Goal: Task Accomplishment & Management: Manage account settings

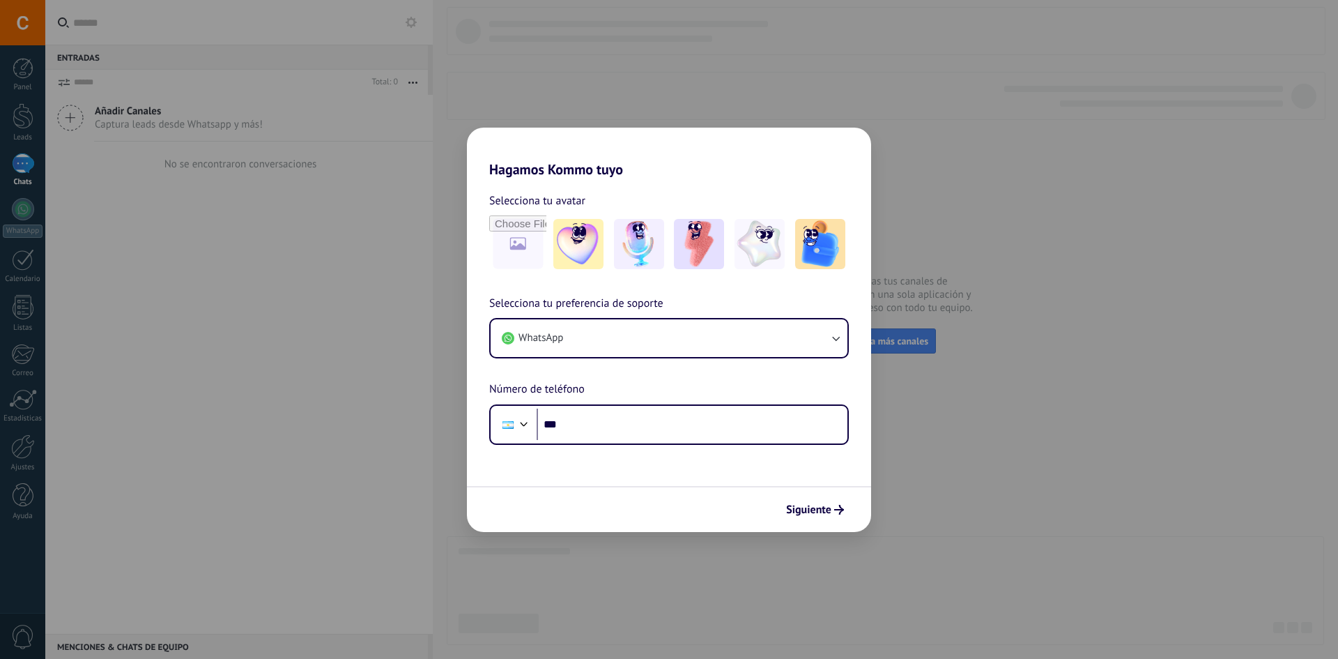
click at [694, 317] on div "Selecciona tu preferencia de soporte WhatsApp Número de teléfono Phone ***" at bounding box center [669, 370] width 404 height 150
click at [704, 334] on button "WhatsApp" at bounding box center [669, 338] width 357 height 38
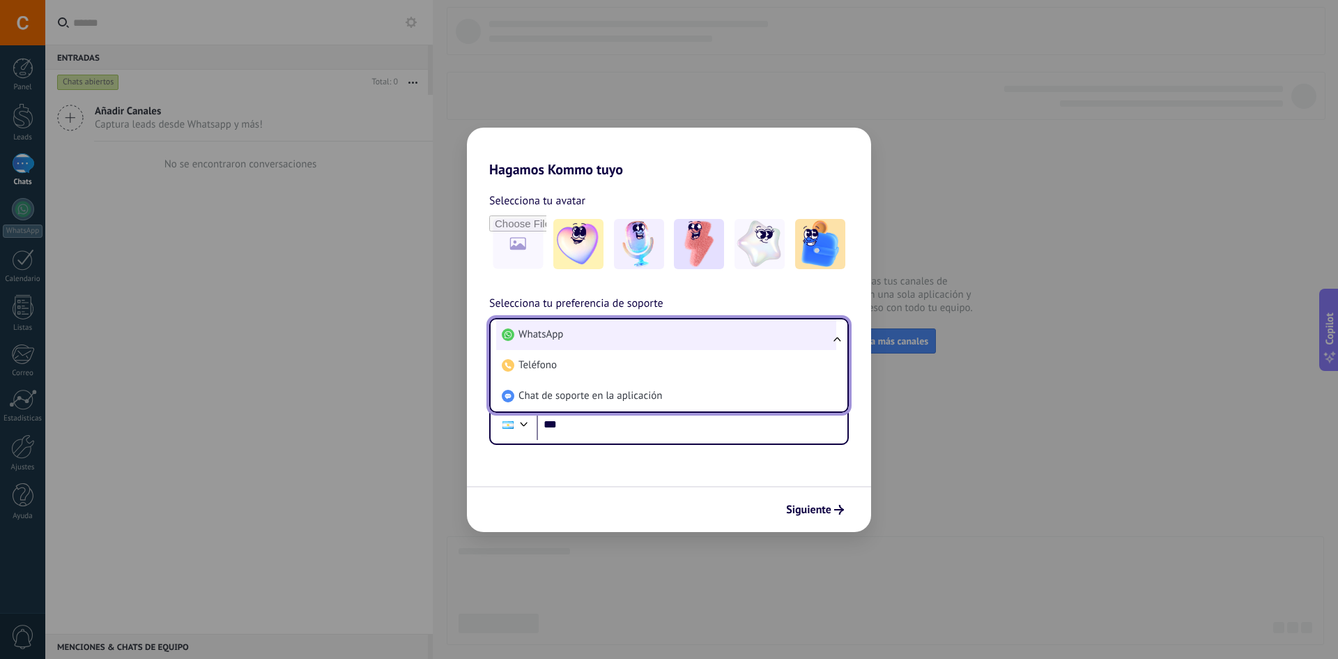
click at [652, 327] on li "WhatsApp" at bounding box center [666, 334] width 340 height 31
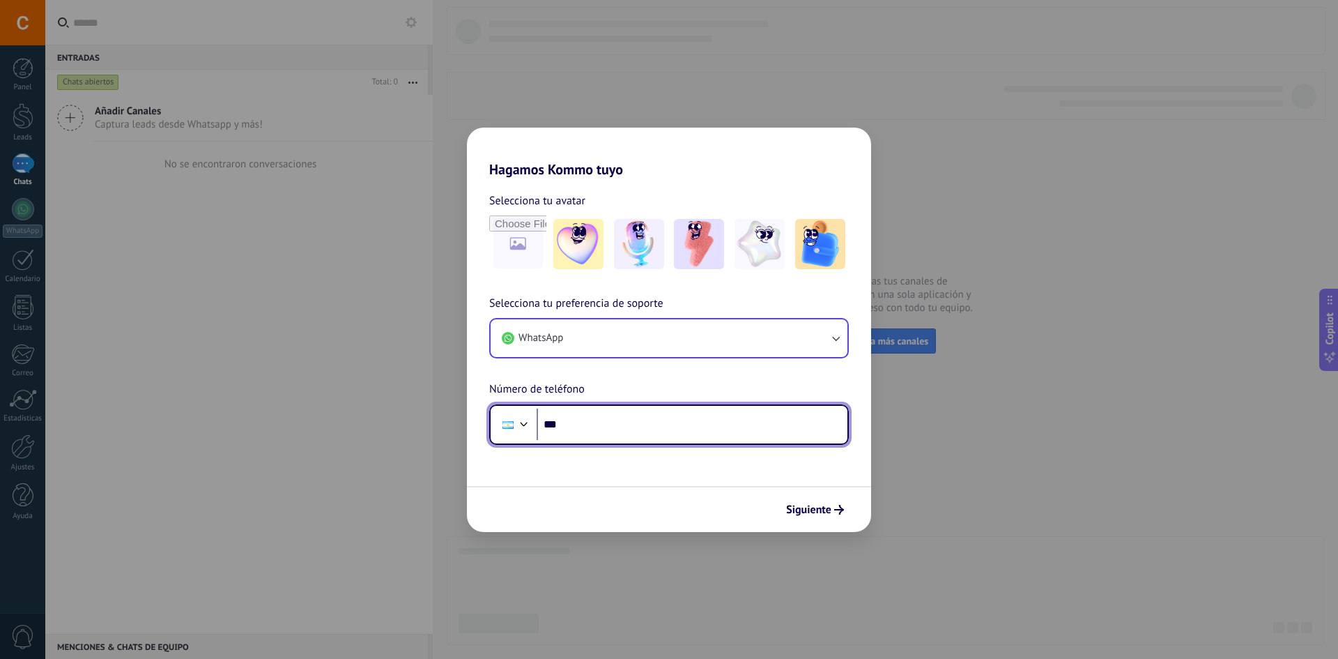
click at [665, 429] on input "***" at bounding box center [692, 424] width 311 height 32
click at [641, 428] on input "***" at bounding box center [692, 424] width 311 height 32
click at [636, 424] on input "***" at bounding box center [692, 424] width 311 height 32
click at [690, 420] on input "***" at bounding box center [692, 424] width 311 height 32
type input "**********"
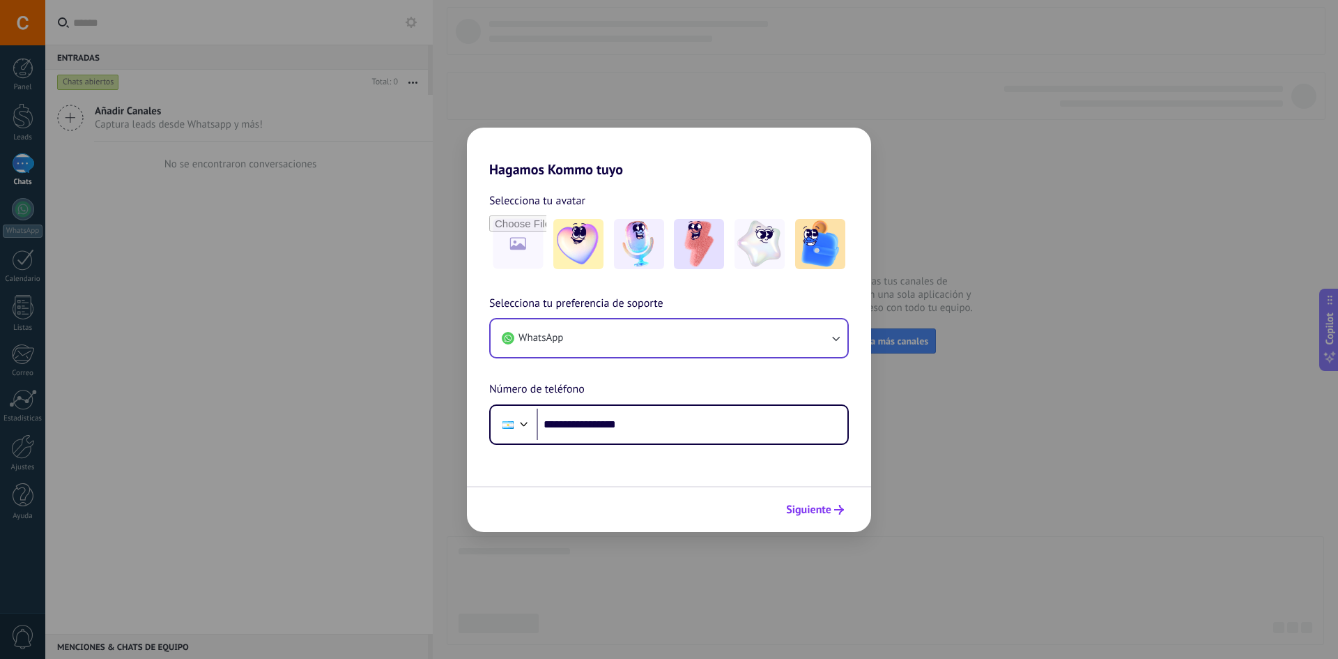
click at [809, 520] on button "Siguiente" at bounding box center [815, 510] width 70 height 24
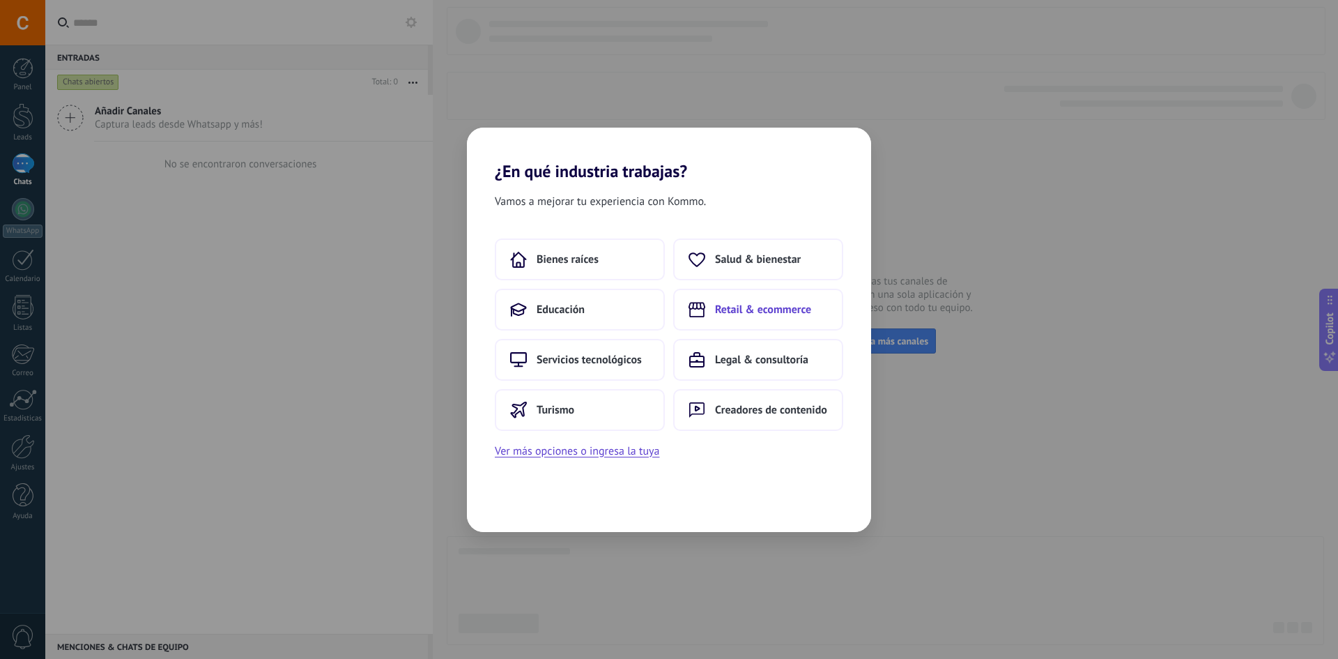
click at [761, 300] on button "Retail & ecommerce" at bounding box center [758, 310] width 170 height 42
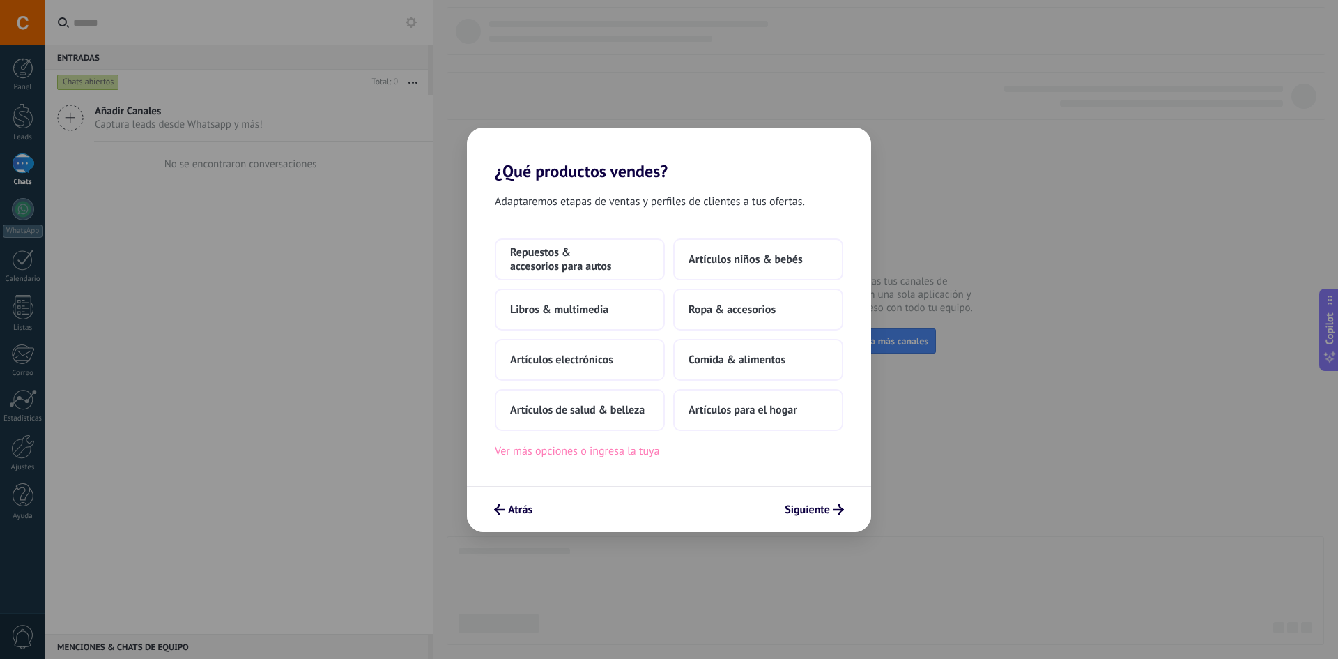
click at [636, 452] on button "Ver más opciones o ingresa la tuya" at bounding box center [577, 451] width 164 height 18
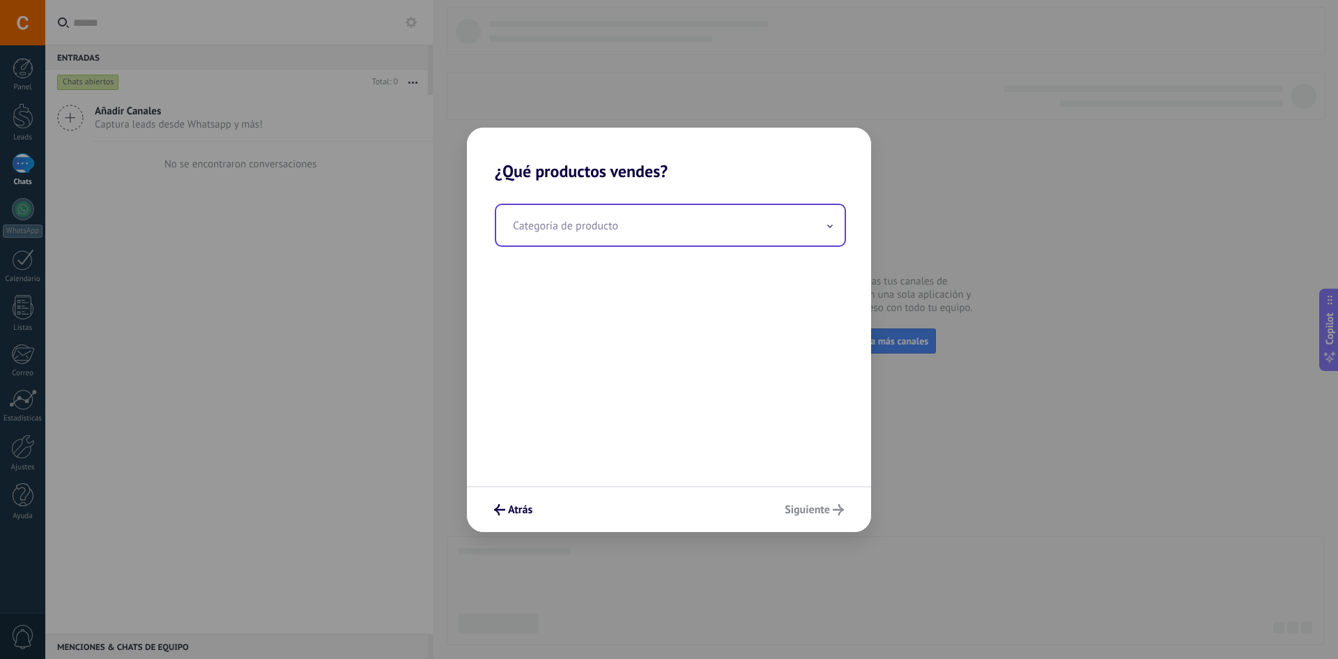
click at [635, 235] on input "text" at bounding box center [670, 225] width 348 height 40
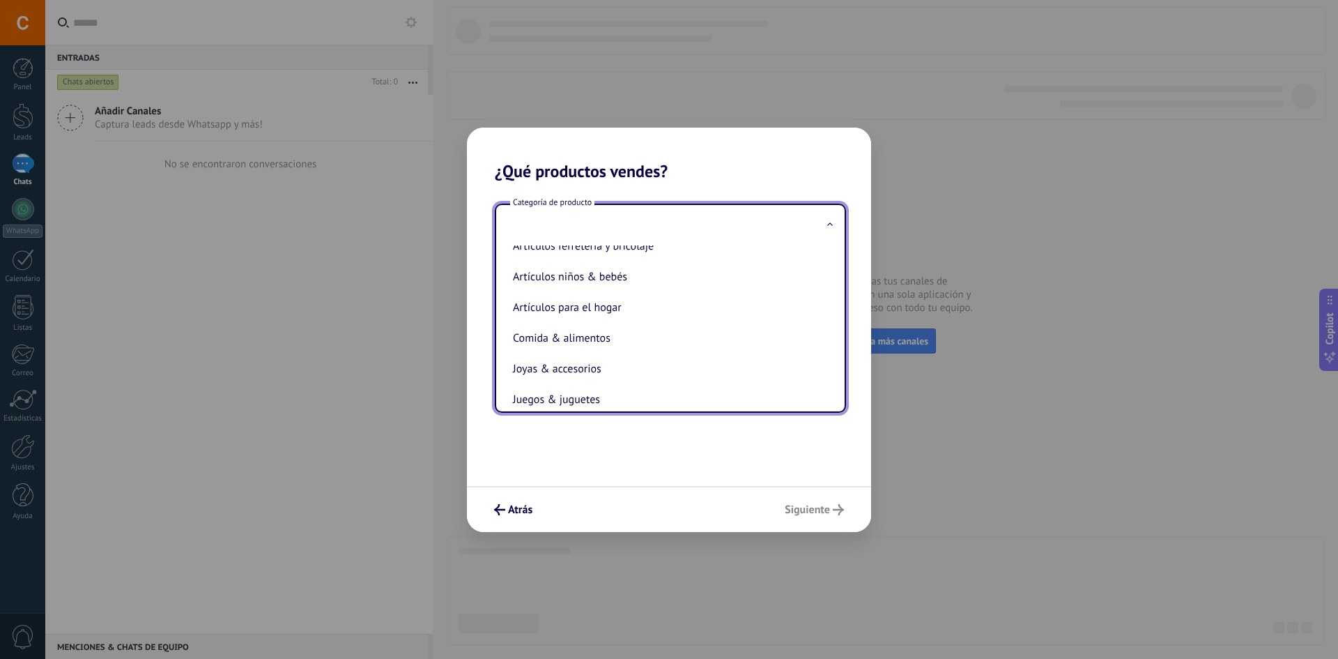
scroll to position [107, 0]
click at [557, 302] on li "Artículos para el hogar" at bounding box center [667, 310] width 321 height 31
type input "**********"
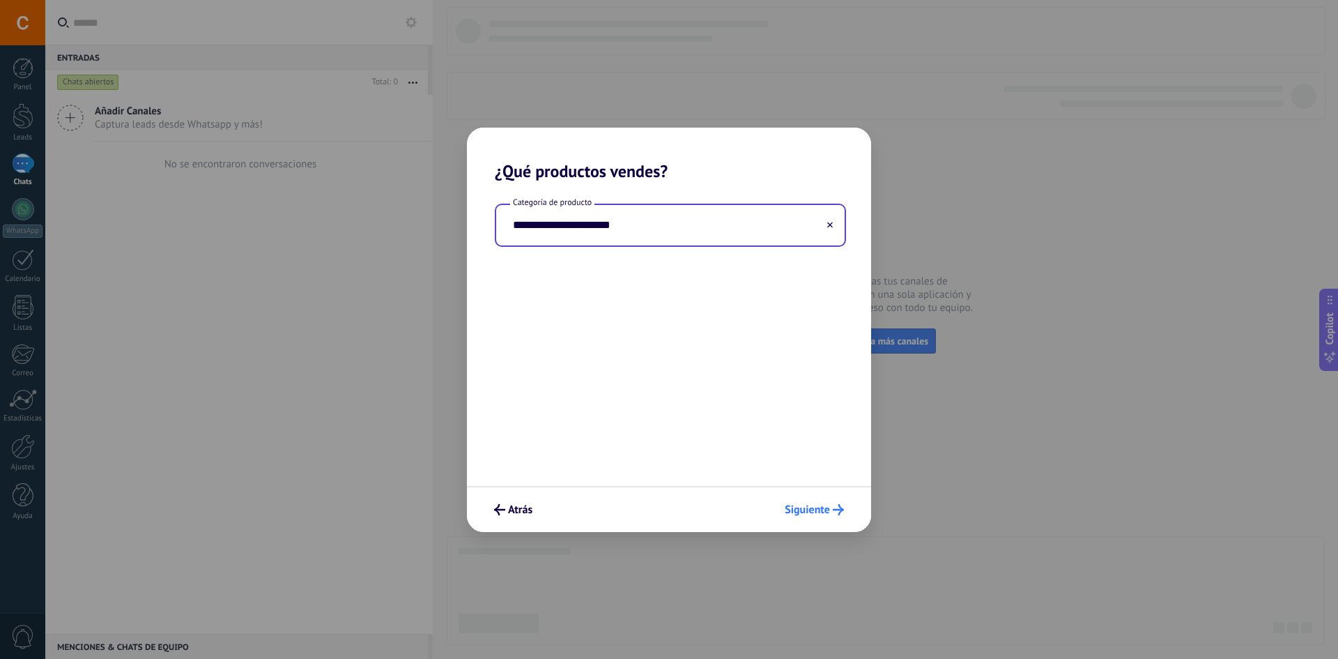
click at [821, 514] on span "Siguiente" at bounding box center [807, 510] width 45 height 10
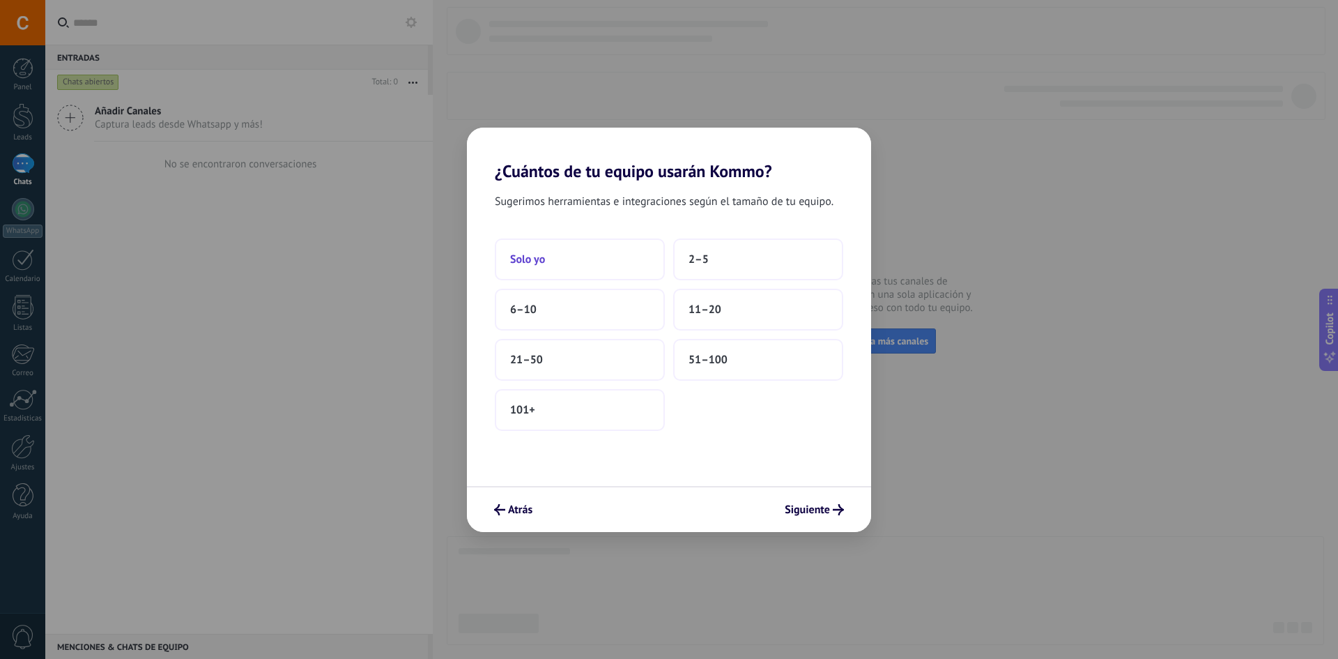
click at [581, 260] on button "Solo yo" at bounding box center [580, 259] width 170 height 42
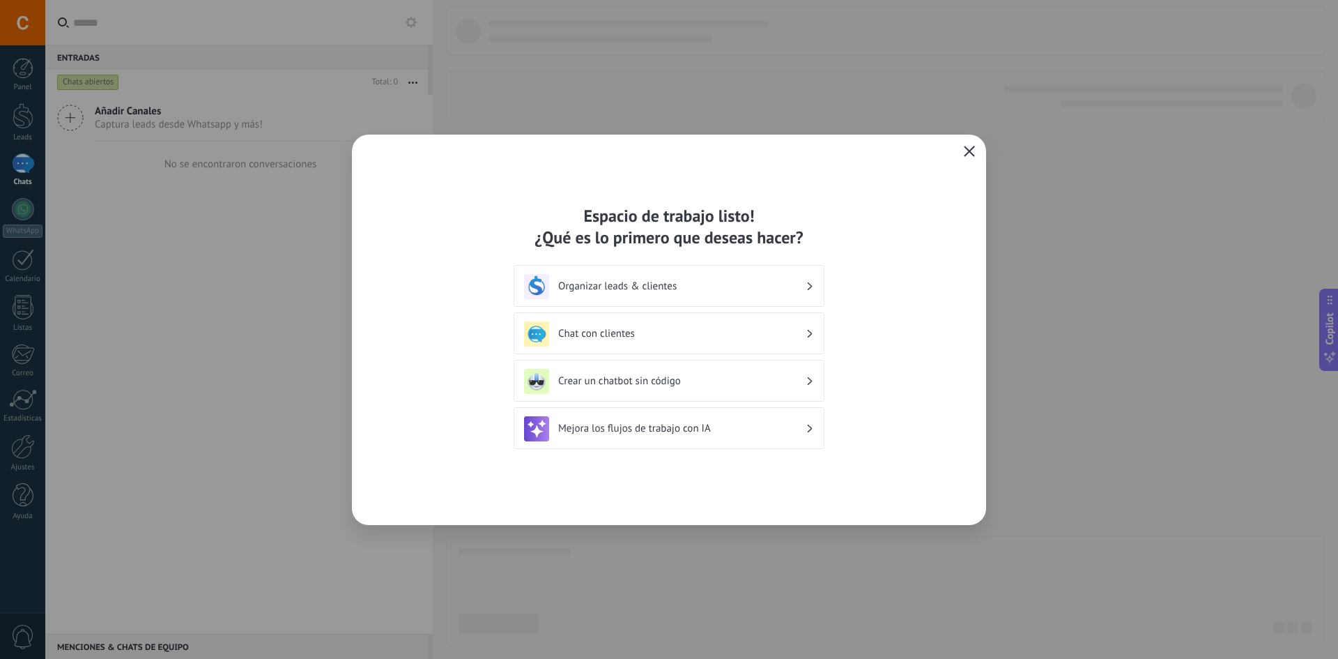
click at [972, 151] on icon "button" at bounding box center [969, 151] width 11 height 11
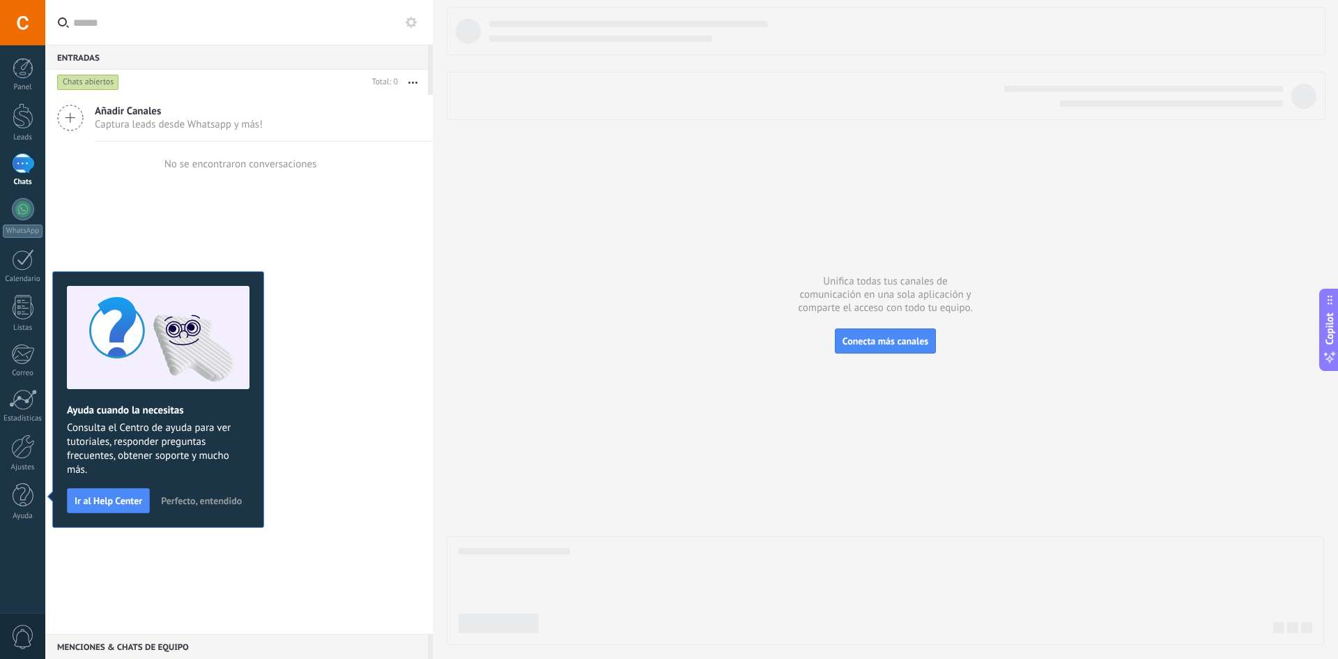
click at [206, 500] on span "Perfecto, entendido" at bounding box center [201, 501] width 81 height 10
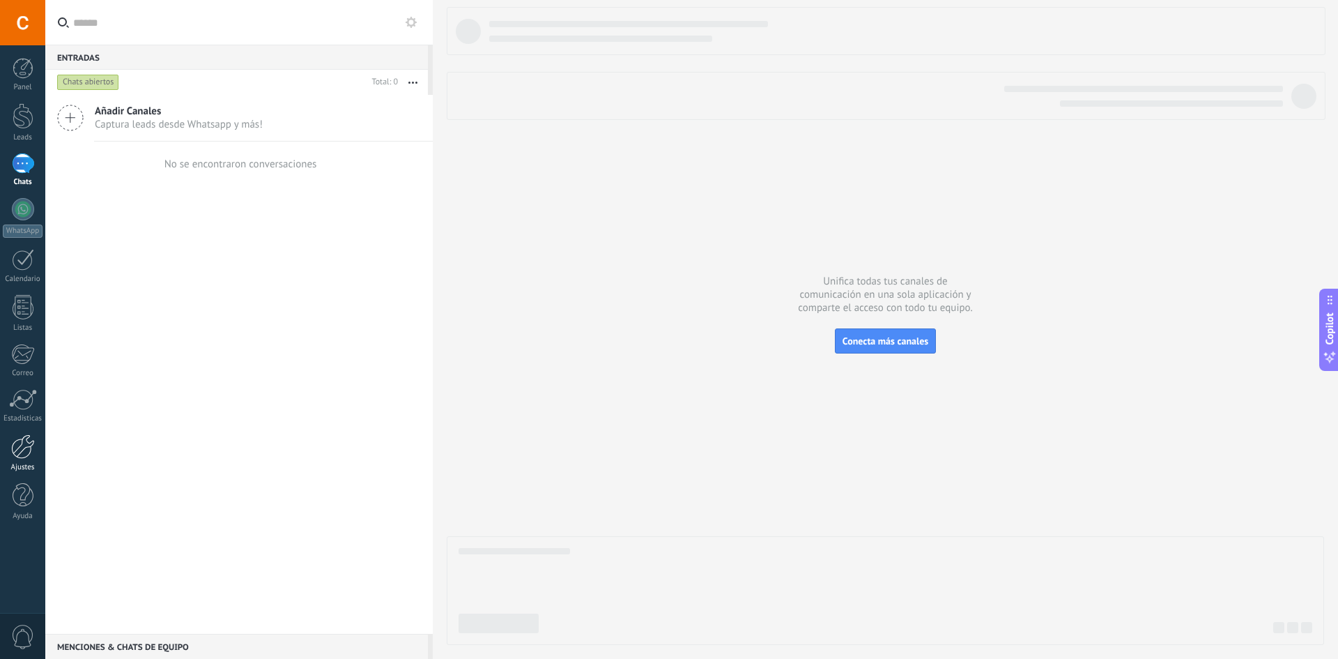
click at [24, 458] on div at bounding box center [23, 446] width 24 height 24
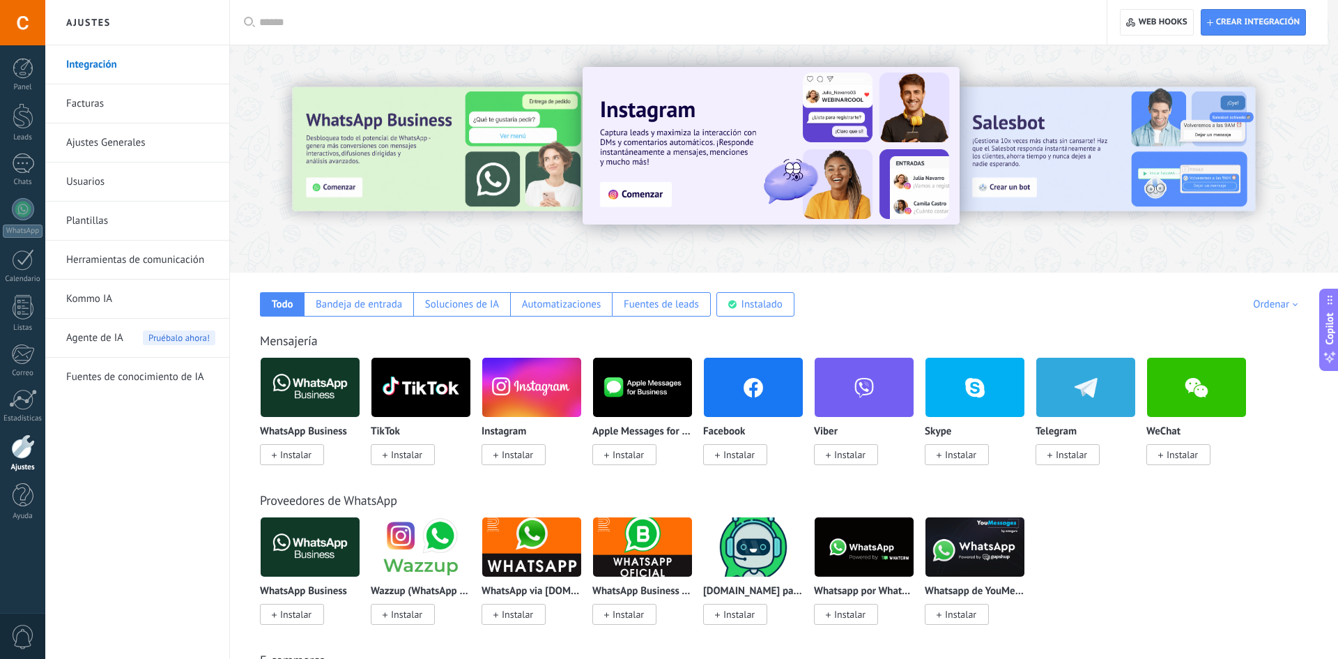
click at [20, 27] on div at bounding box center [22, 22] width 45 height 45
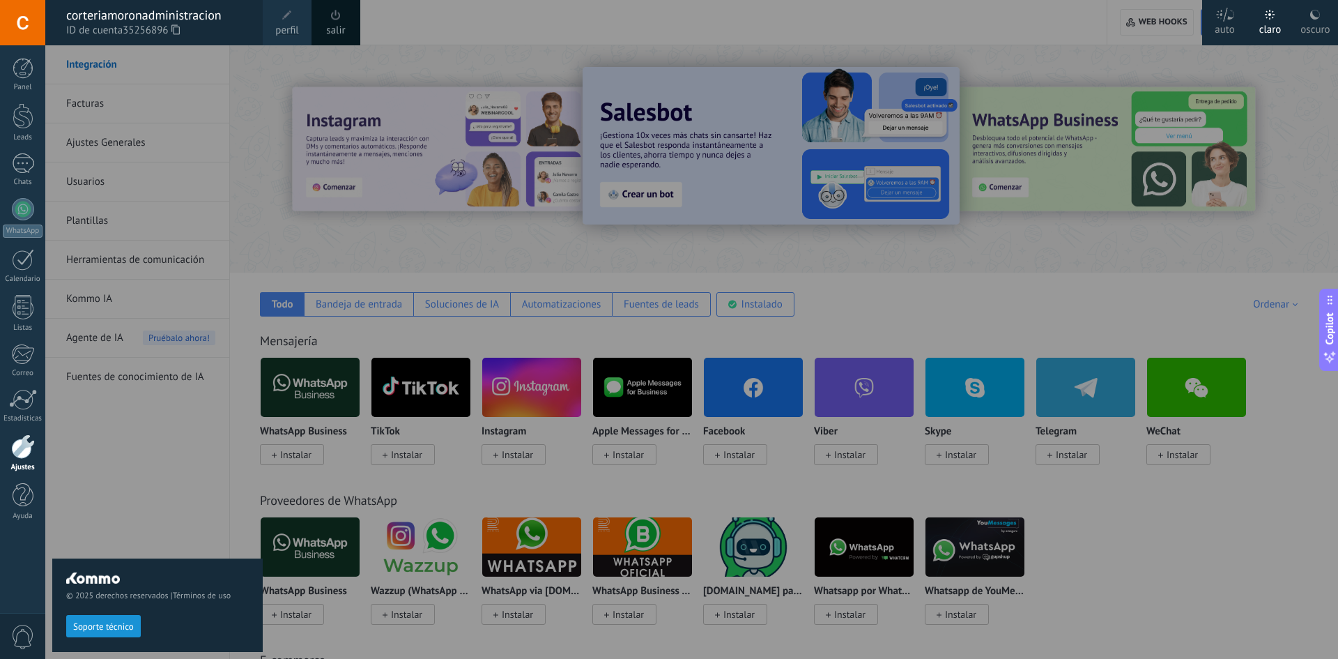
click at [918, 17] on div at bounding box center [714, 329] width 1338 height 659
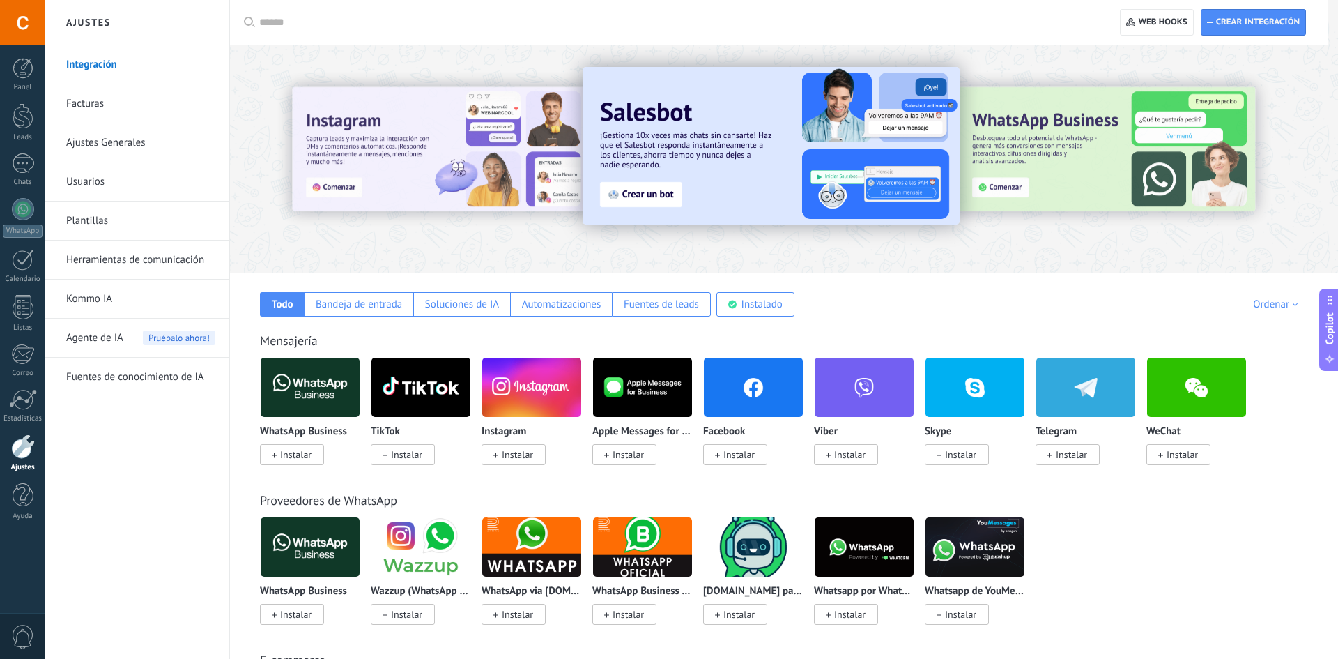
click at [81, 101] on link "Facturas" at bounding box center [140, 103] width 149 height 39
click at [89, 105] on link "Facturas" at bounding box center [140, 103] width 149 height 39
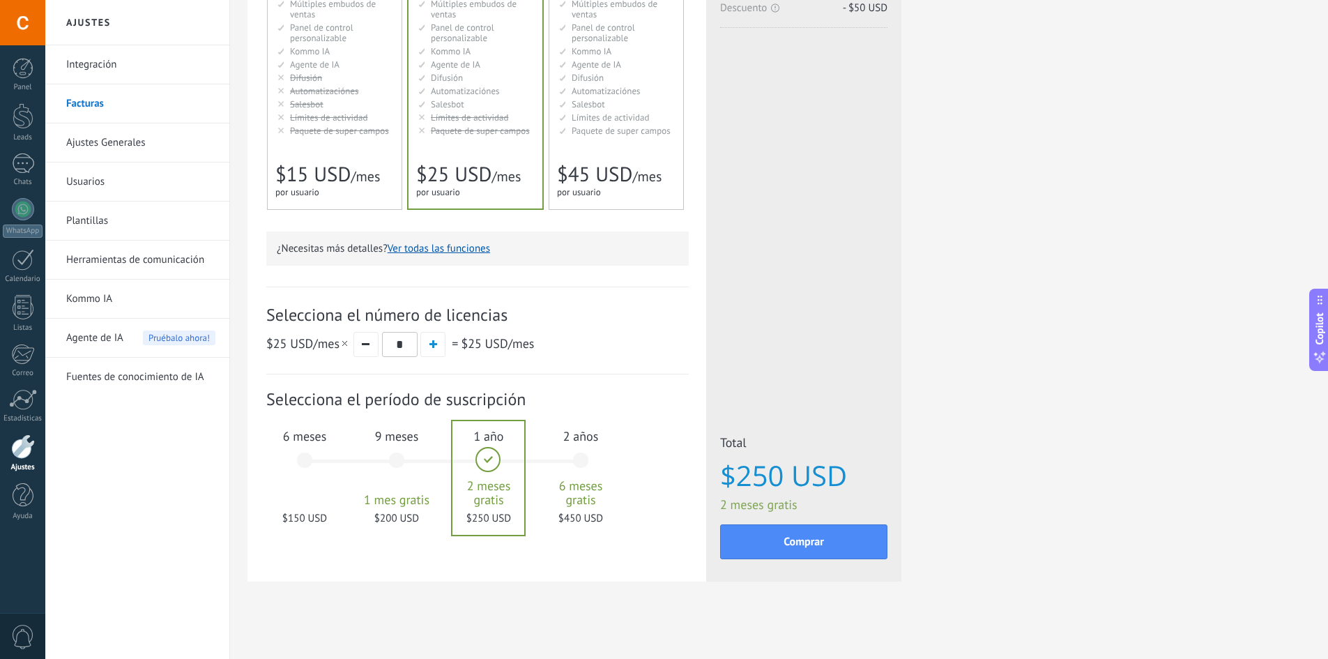
scroll to position [234, 0]
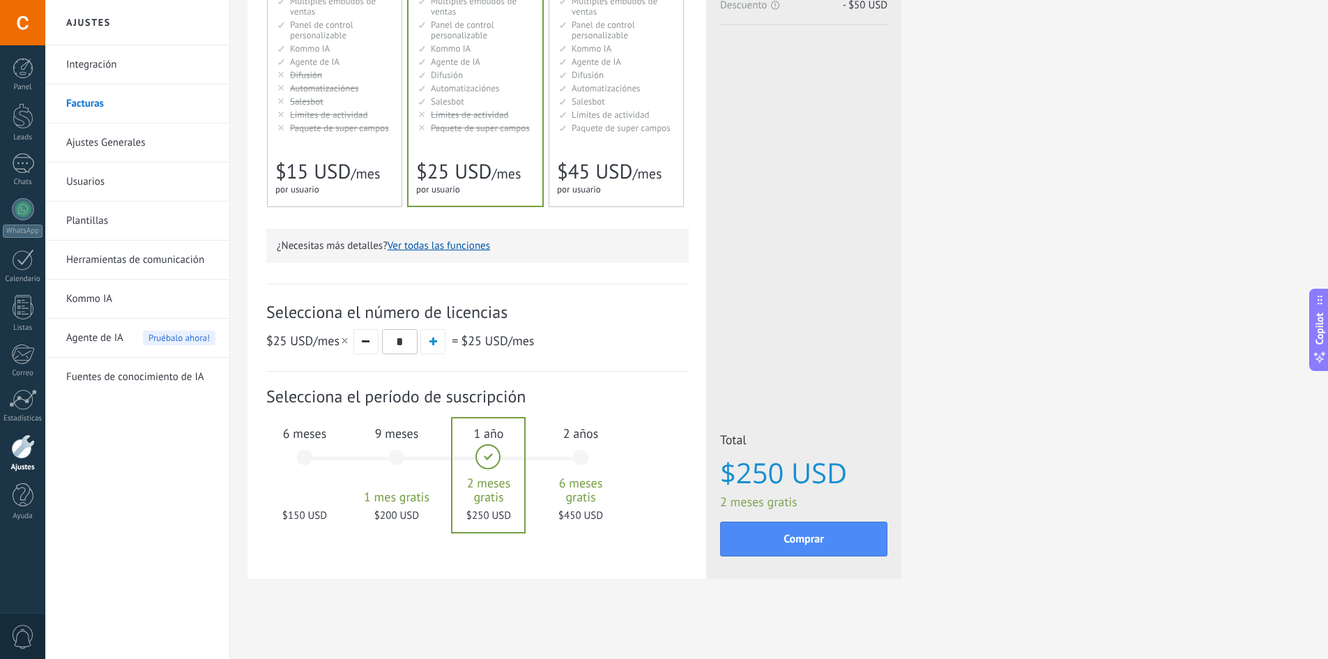
click at [406, 459] on div "9 meses 1 mes gratis $200 USD" at bounding box center [396, 464] width 75 height 98
click at [503, 456] on div "1 año 2 meses gratis $250 USD" at bounding box center [488, 464] width 75 height 98
click at [417, 461] on div "9 meses 1 mes gratis $200 USD" at bounding box center [396, 464] width 75 height 98
click at [310, 461] on div "6 meses $150 USD" at bounding box center [304, 464] width 75 height 98
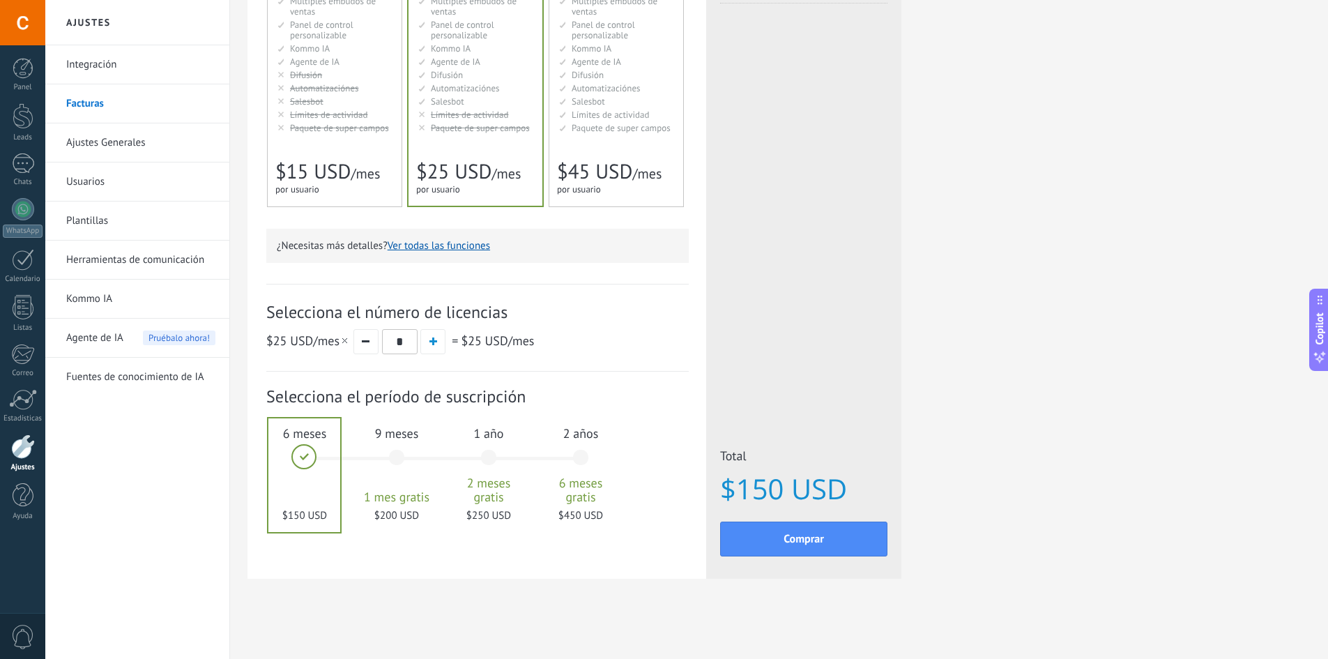
click at [381, 453] on div "9 meses 1 mes gratis $200 USD" at bounding box center [396, 464] width 75 height 98
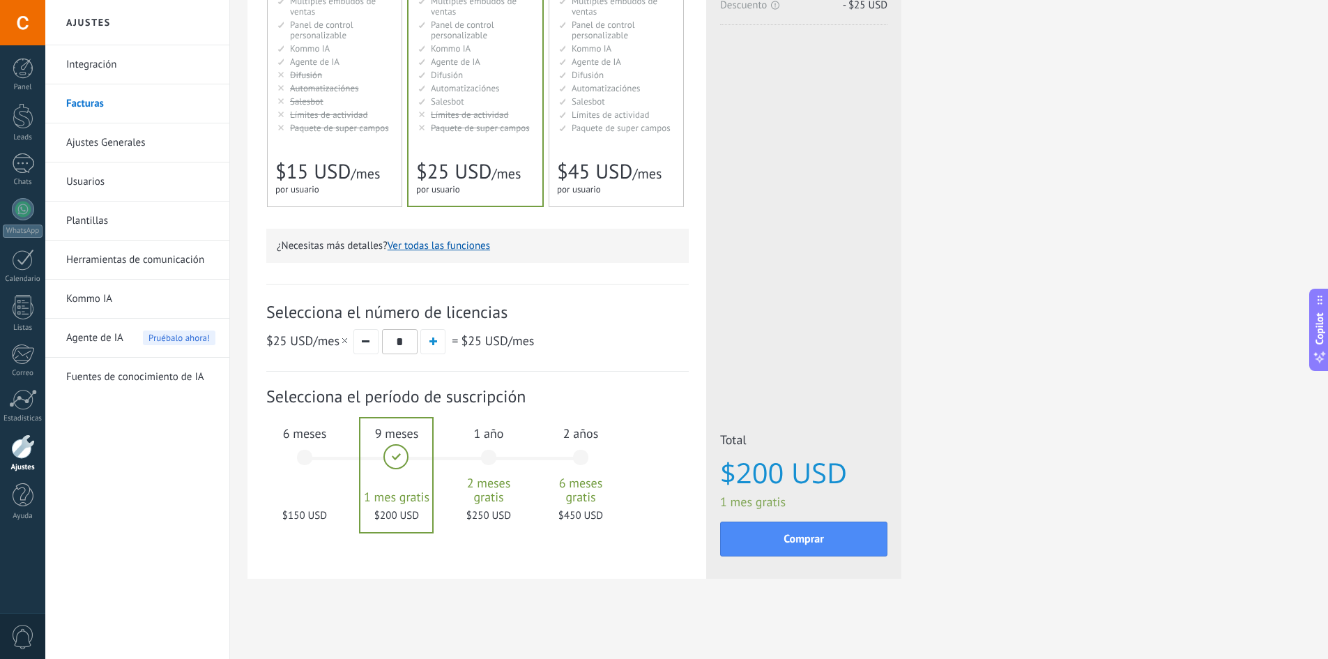
click at [504, 452] on div "1 año 2 meses gratis $250 USD" at bounding box center [488, 464] width 75 height 98
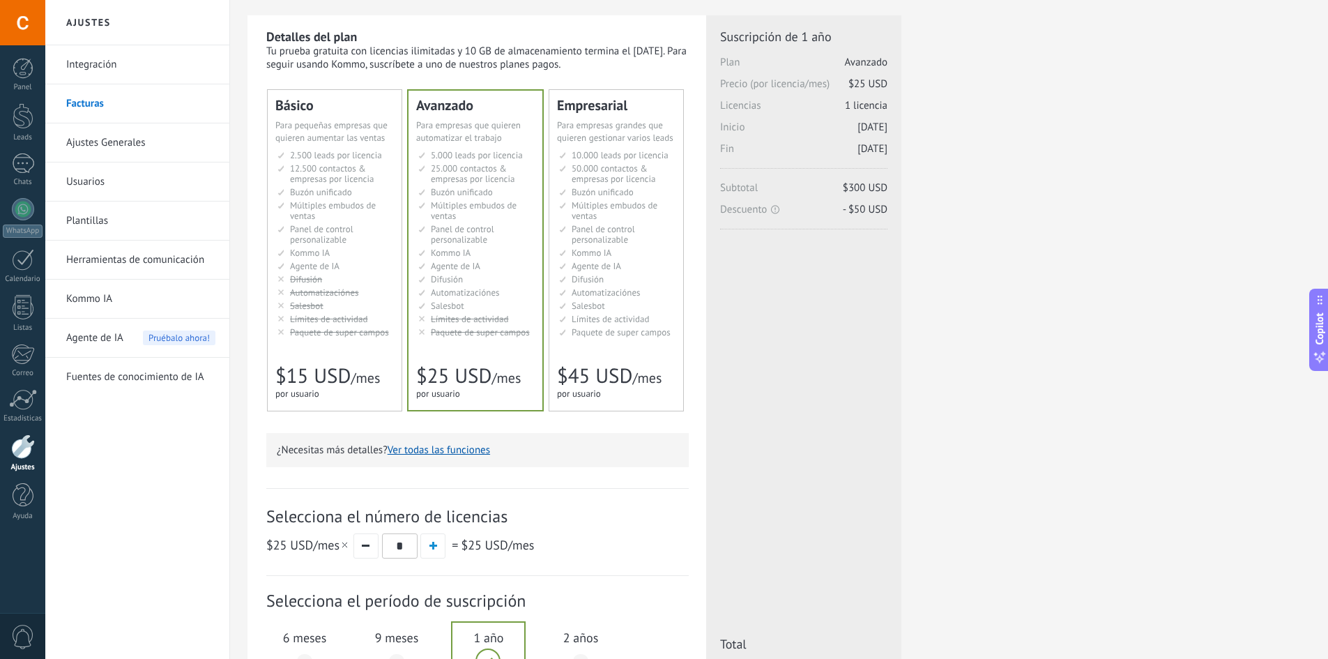
scroll to position [0, 0]
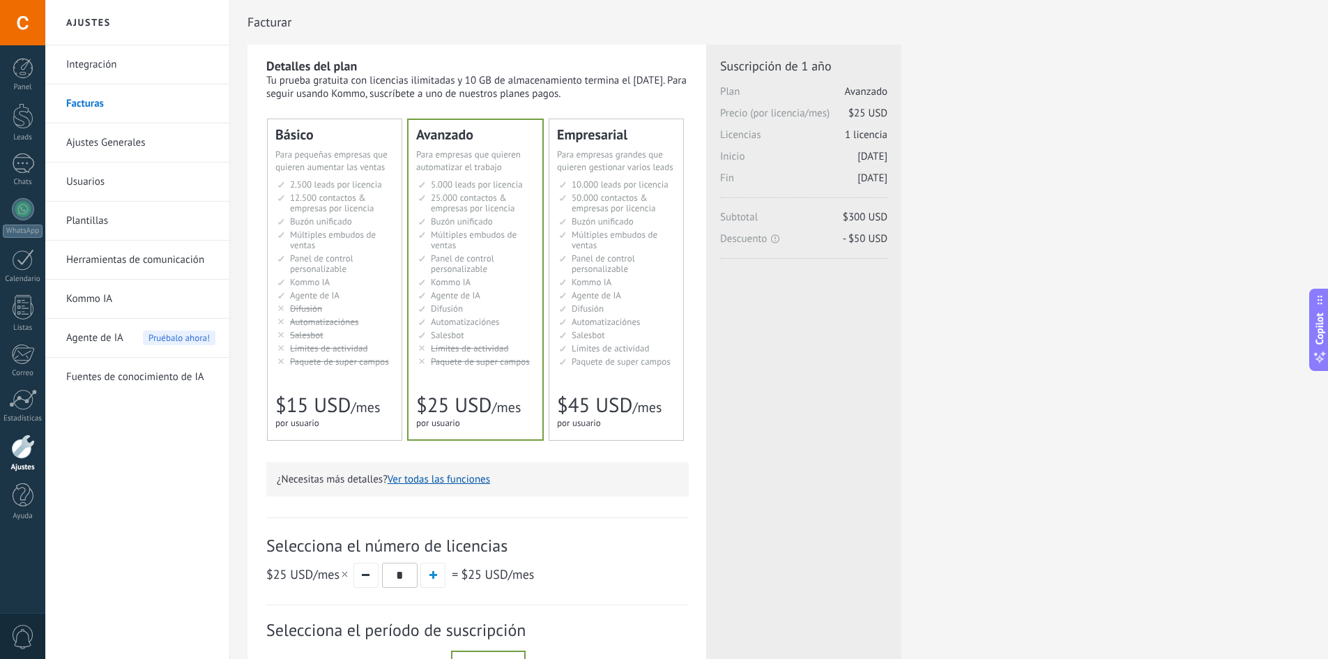
click at [19, 19] on div at bounding box center [22, 22] width 45 height 45
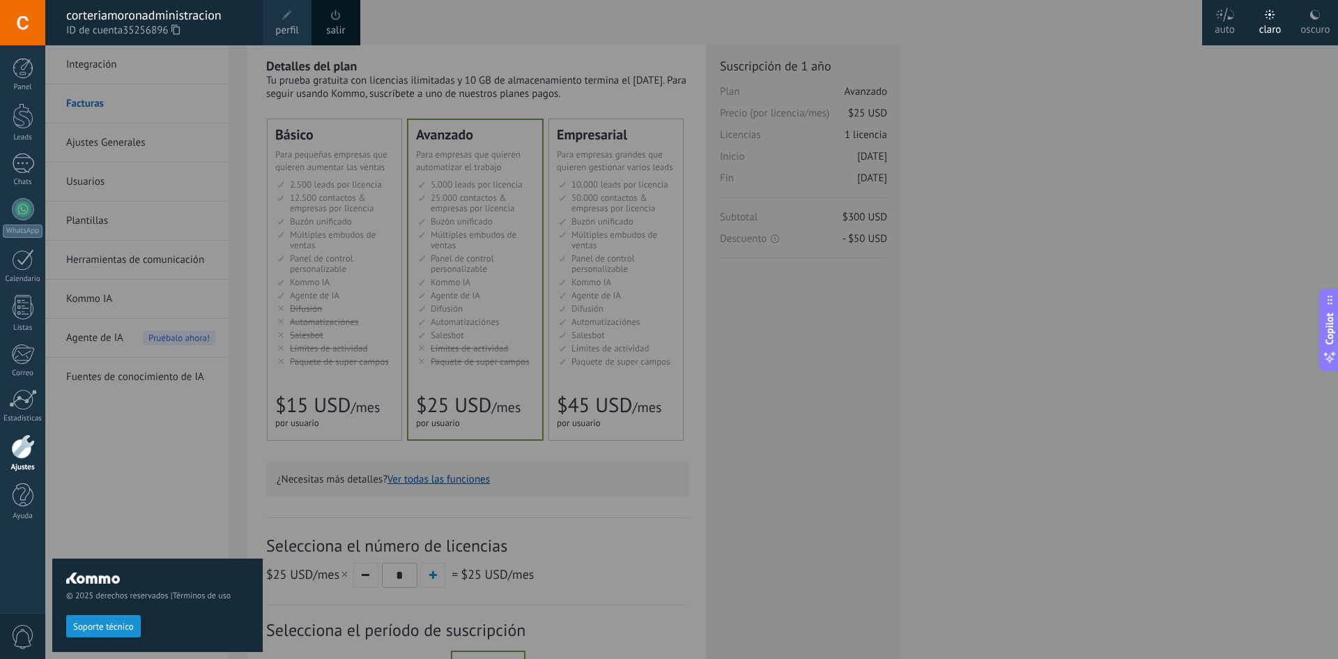
click at [292, 17] on span at bounding box center [286, 15] width 15 height 15
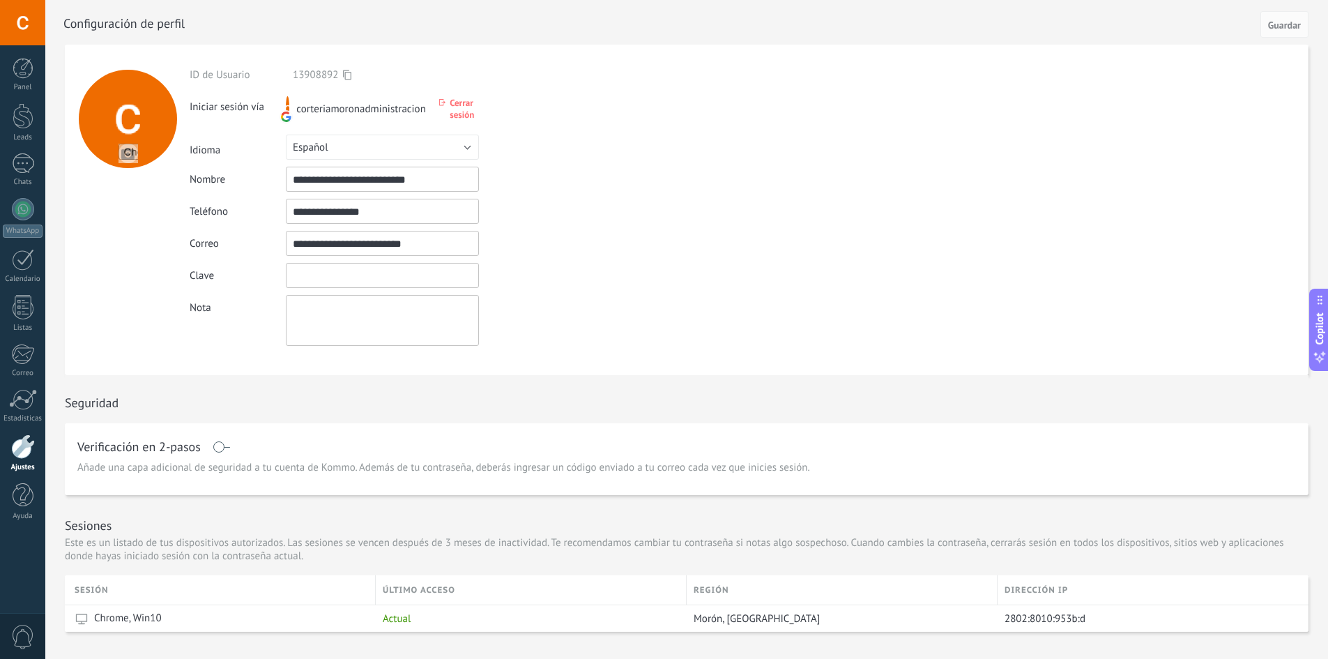
click at [377, 281] on input "textbox" at bounding box center [382, 275] width 193 height 25
click at [546, 236] on div "**********" at bounding box center [415, 243] width 450 height 25
click at [128, 152] on input "file" at bounding box center [128, 154] width 20 height 20
click at [24, 63] on div at bounding box center [23, 68] width 21 height 21
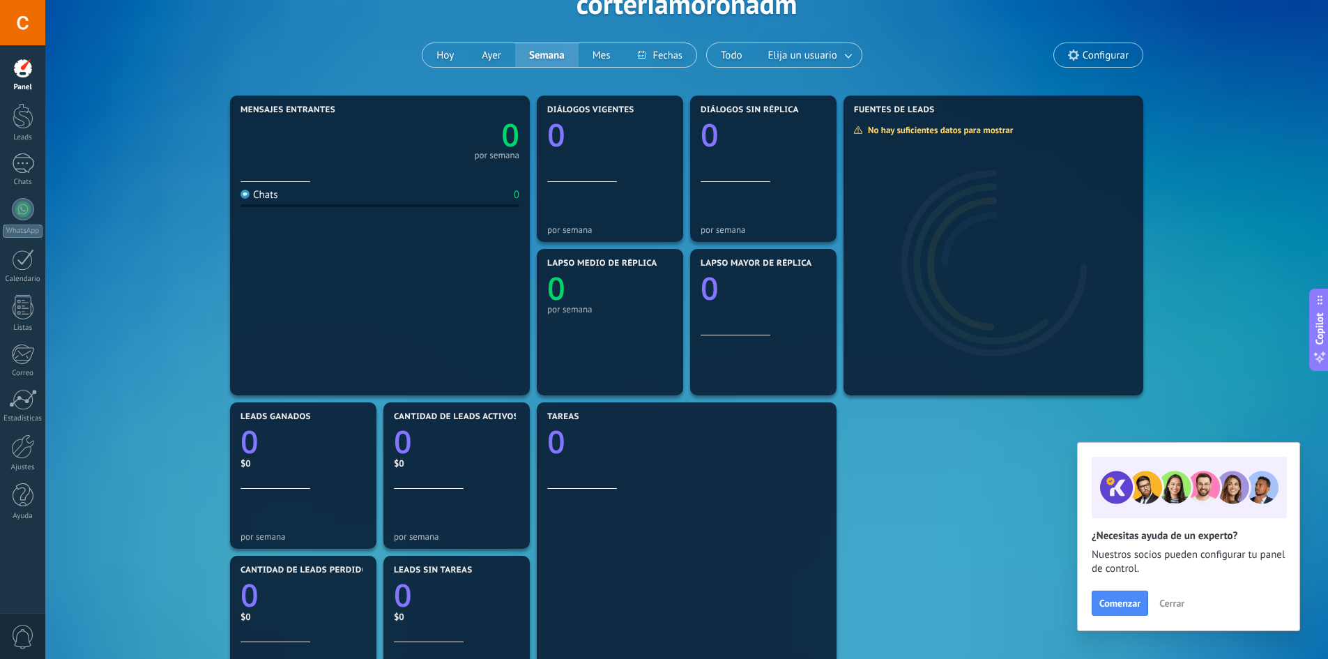
scroll to position [139, 0]
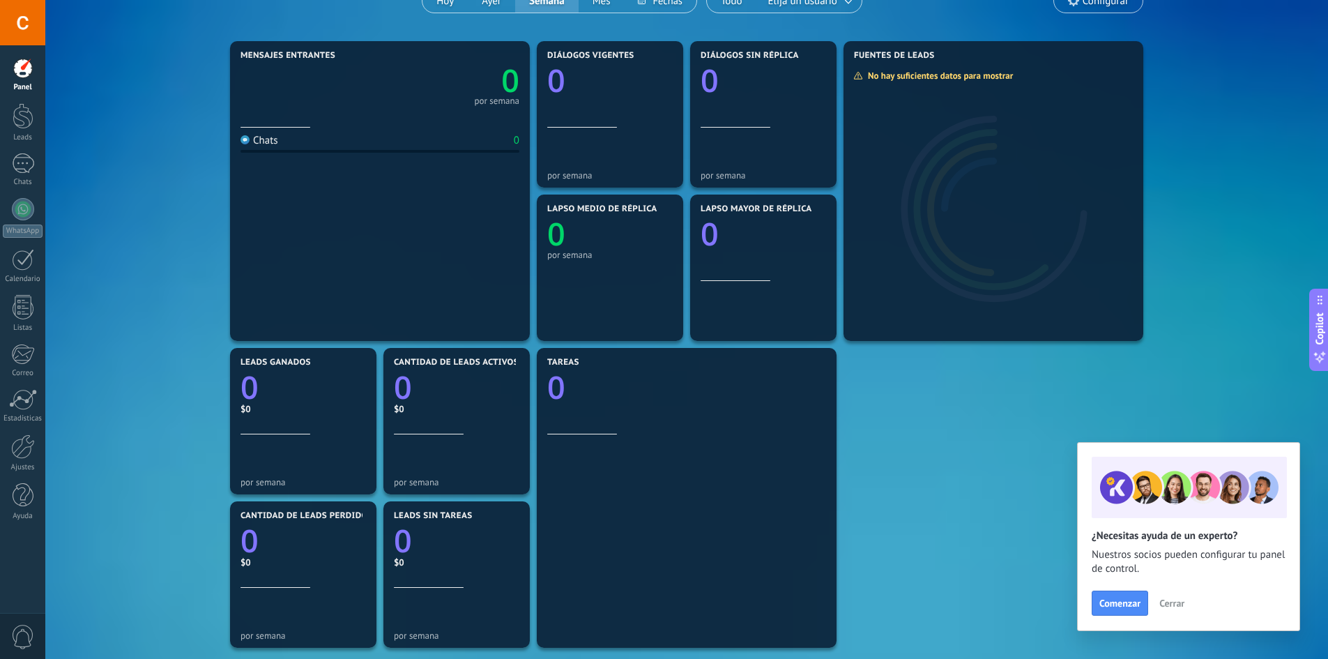
click at [1183, 600] on span "Cerrar" at bounding box center [1171, 603] width 25 height 10
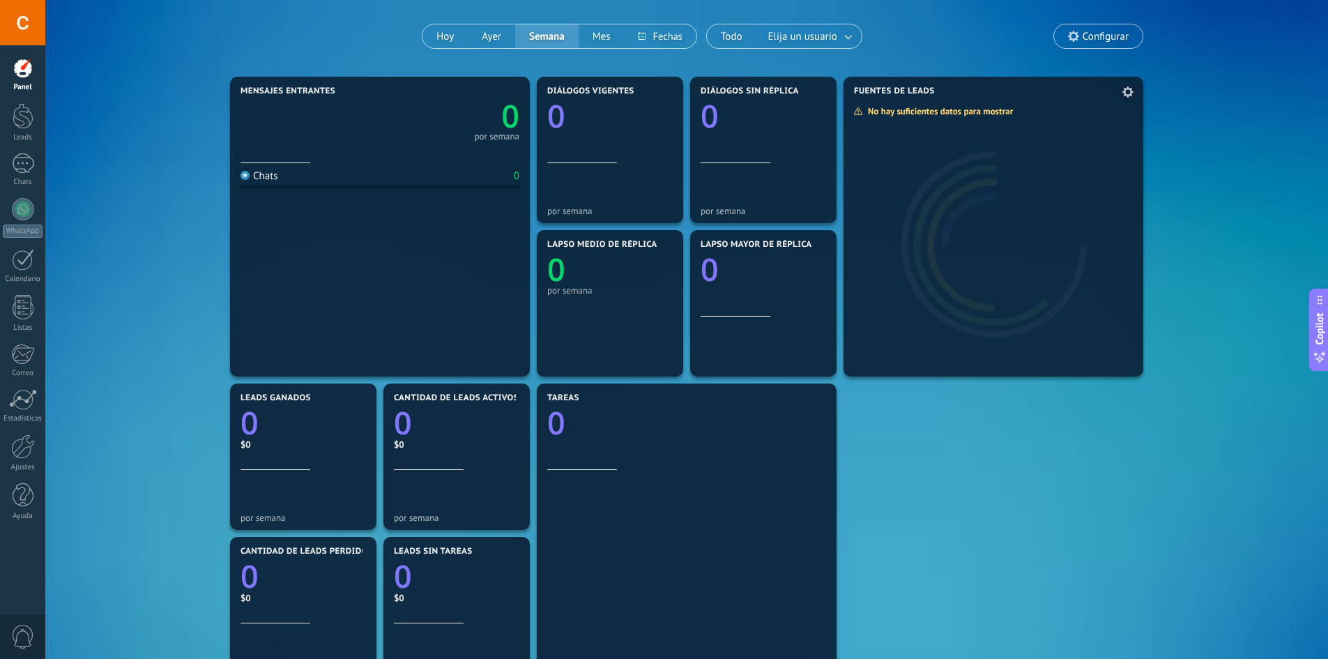
scroll to position [0, 0]
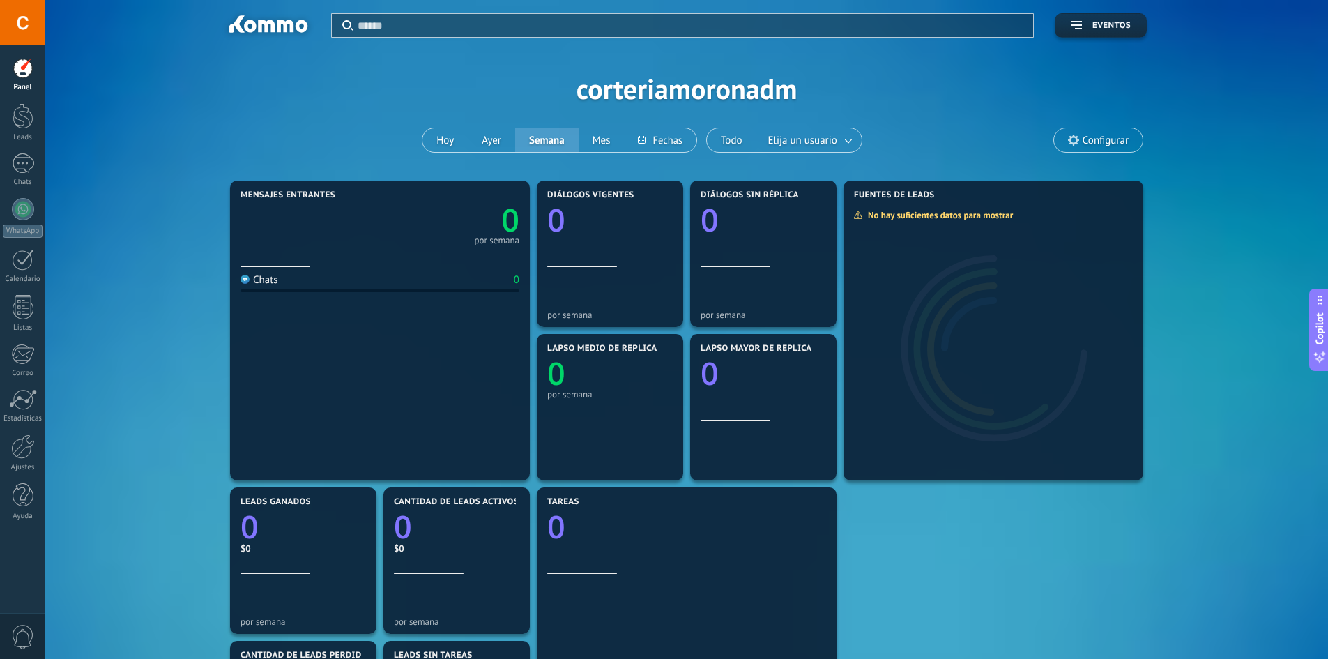
click at [1107, 135] on span "Configurar" at bounding box center [1105, 141] width 46 height 12
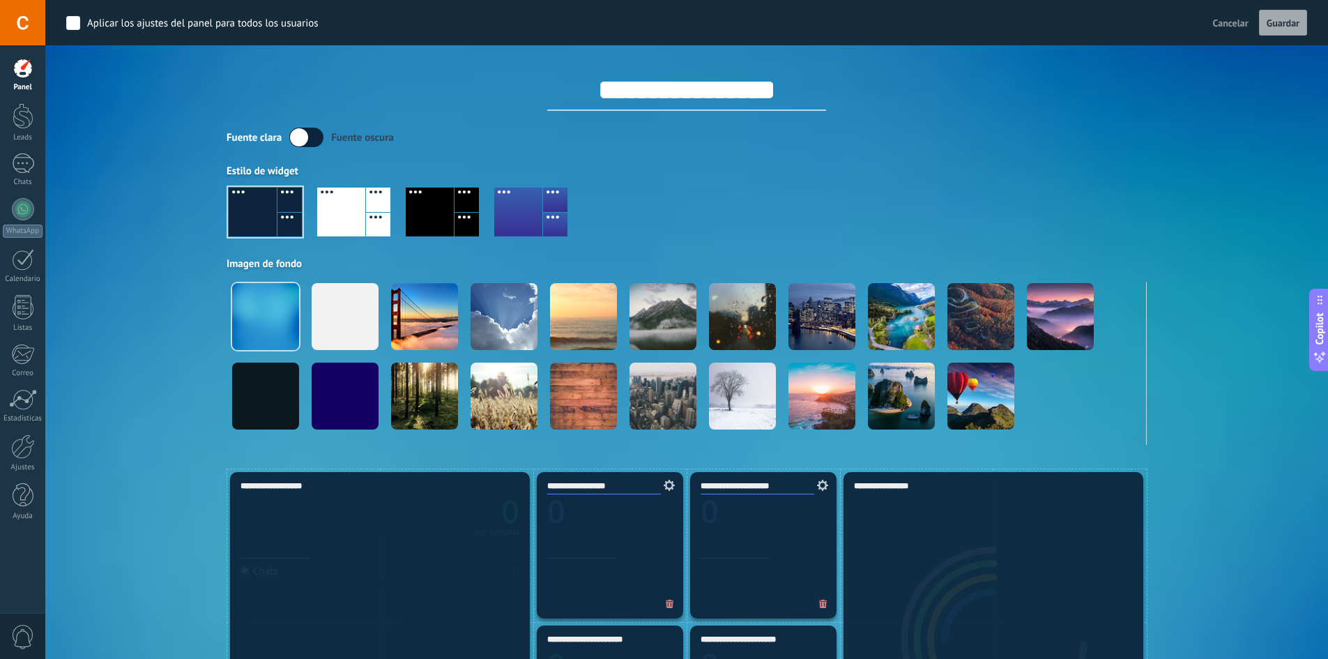
click at [22, 77] on div at bounding box center [23, 68] width 21 height 21
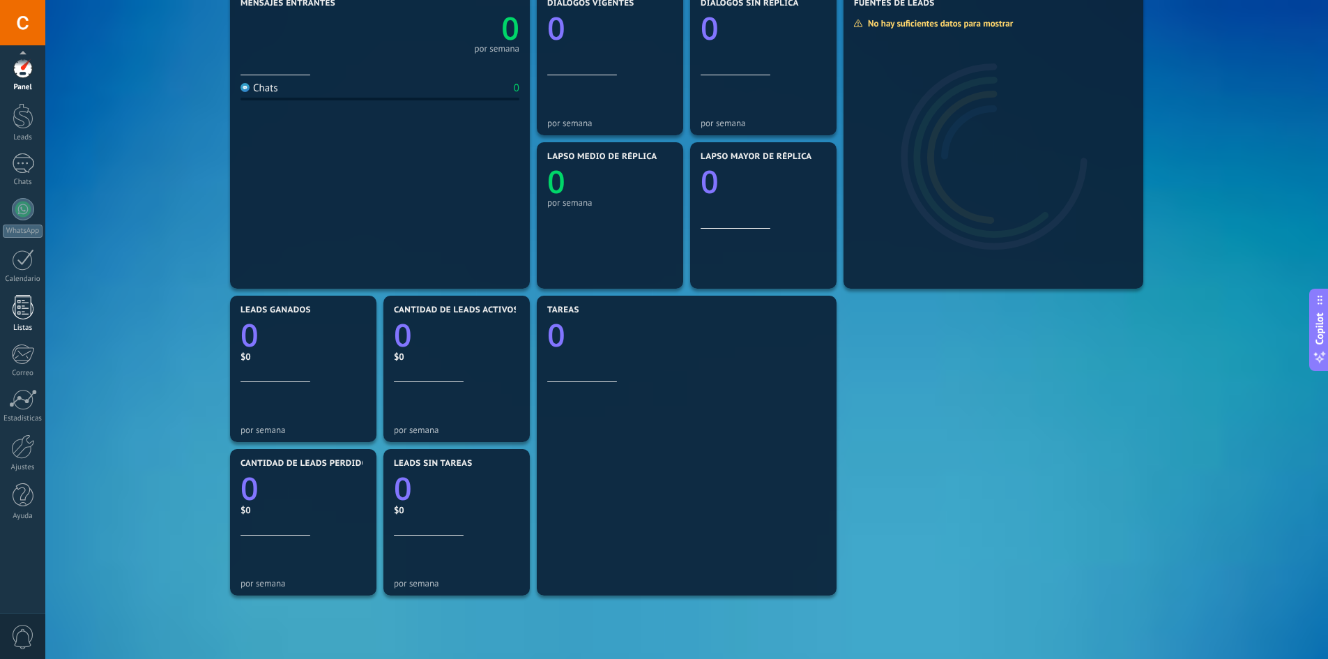
scroll to position [209, 0]
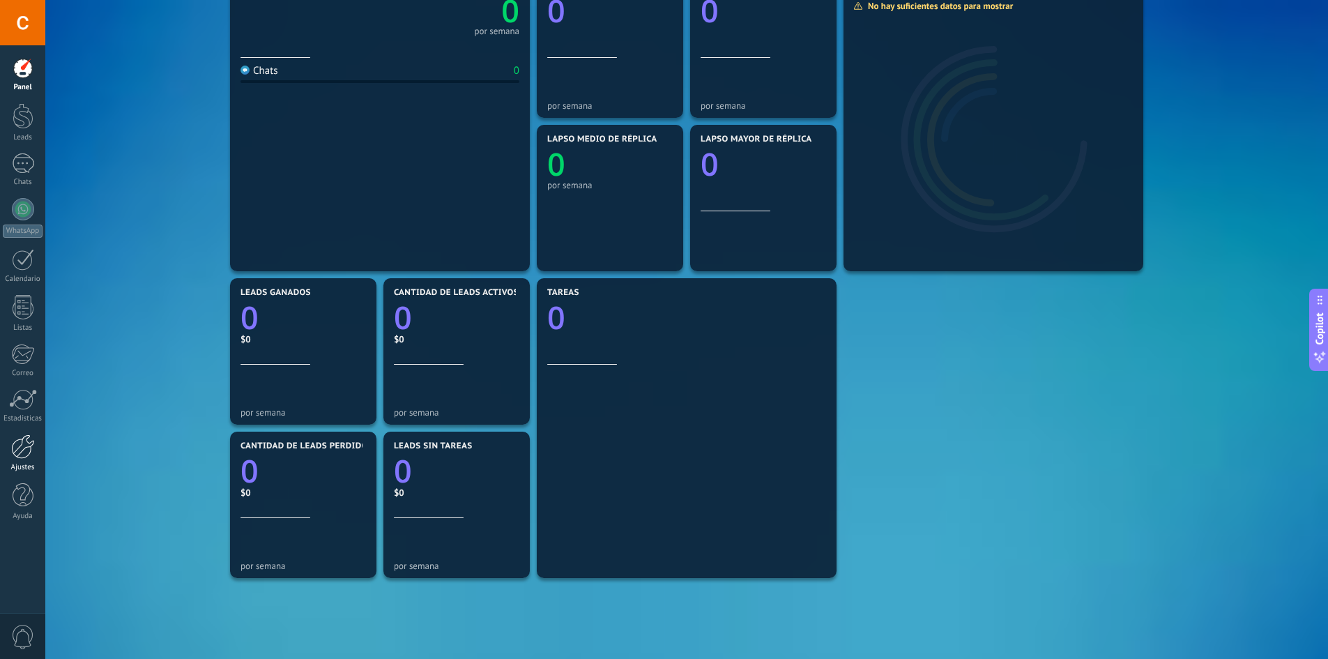
click at [21, 447] on div at bounding box center [23, 446] width 24 height 24
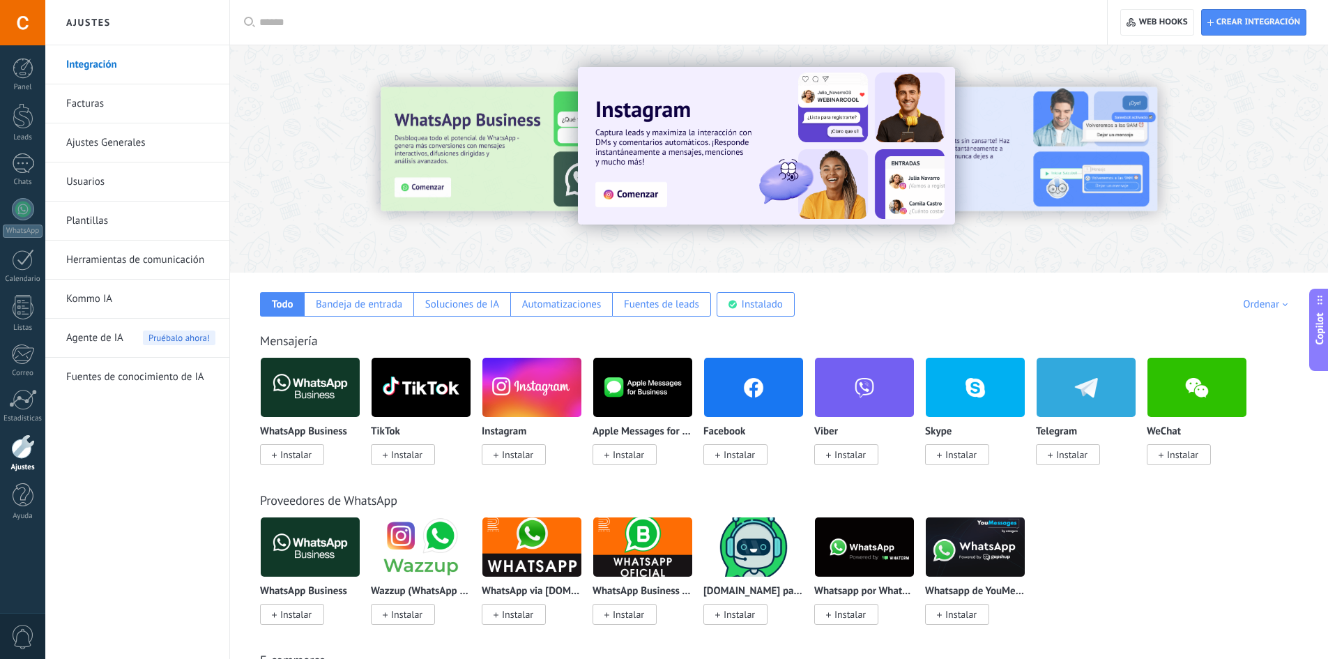
click at [107, 152] on link "Ajustes Generales" at bounding box center [140, 142] width 149 height 39
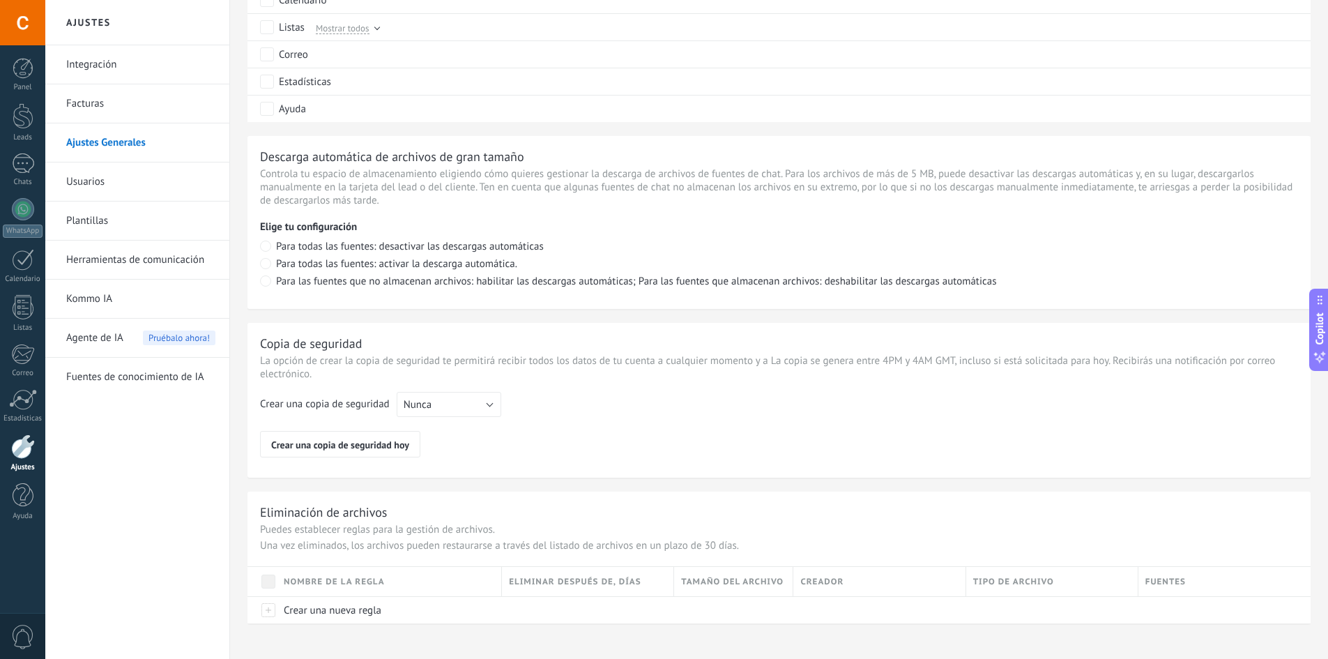
scroll to position [864, 0]
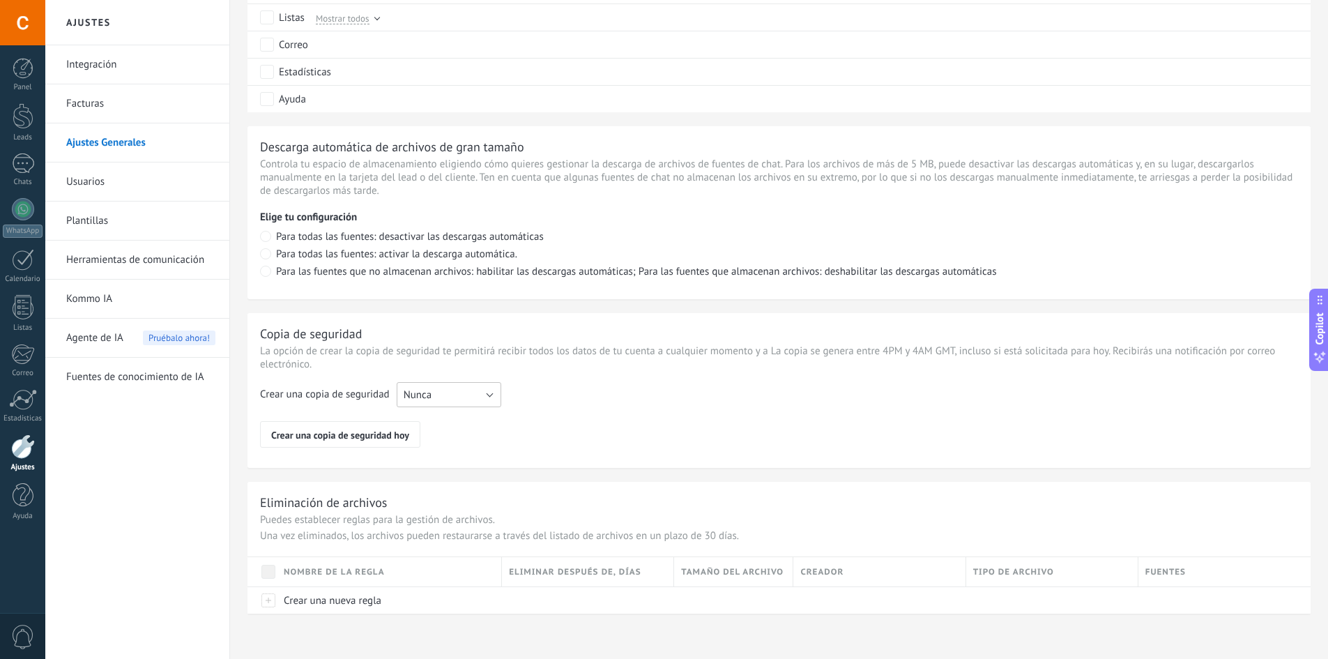
click at [446, 394] on button "Nunca" at bounding box center [449, 394] width 105 height 25
click at [446, 394] on span "Nunca" at bounding box center [442, 394] width 108 height 13
click at [553, 383] on div "Crear una copia de seguridad Nunca Cada semana Cada mes Nunca Crear una copia d…" at bounding box center [779, 415] width 1038 height 66
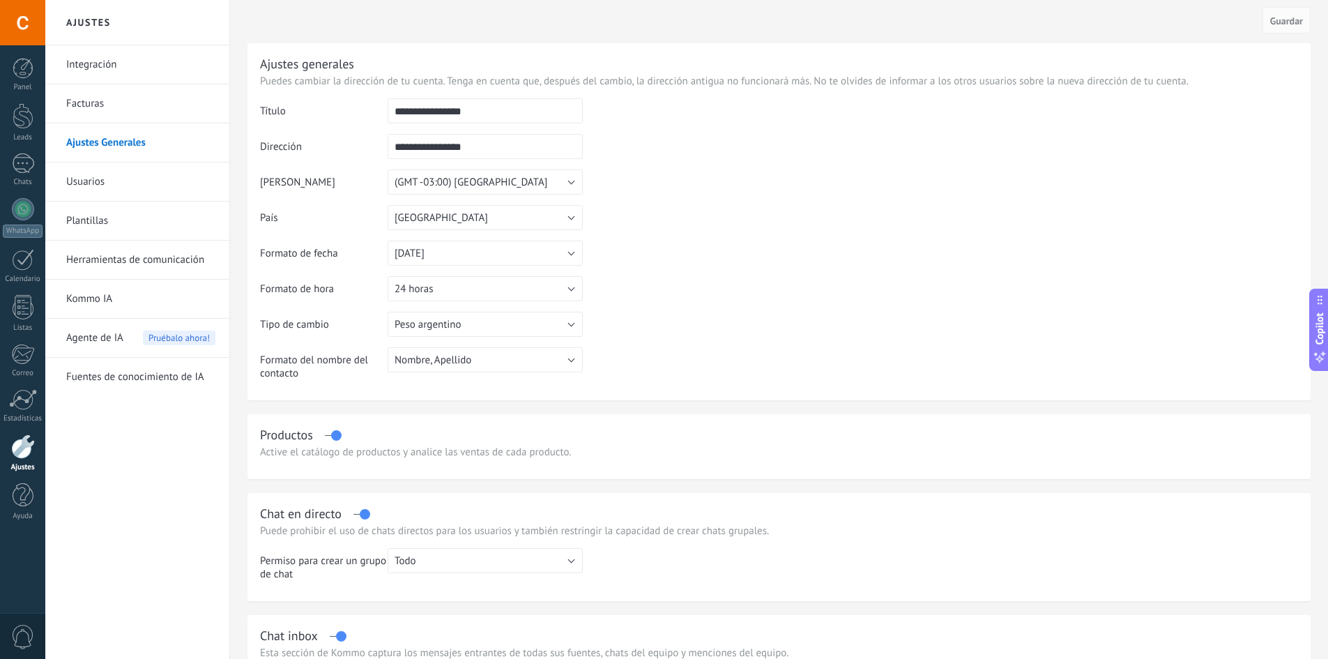
scroll to position [0, 0]
click at [96, 183] on link "Usuarios" at bounding box center [140, 181] width 149 height 39
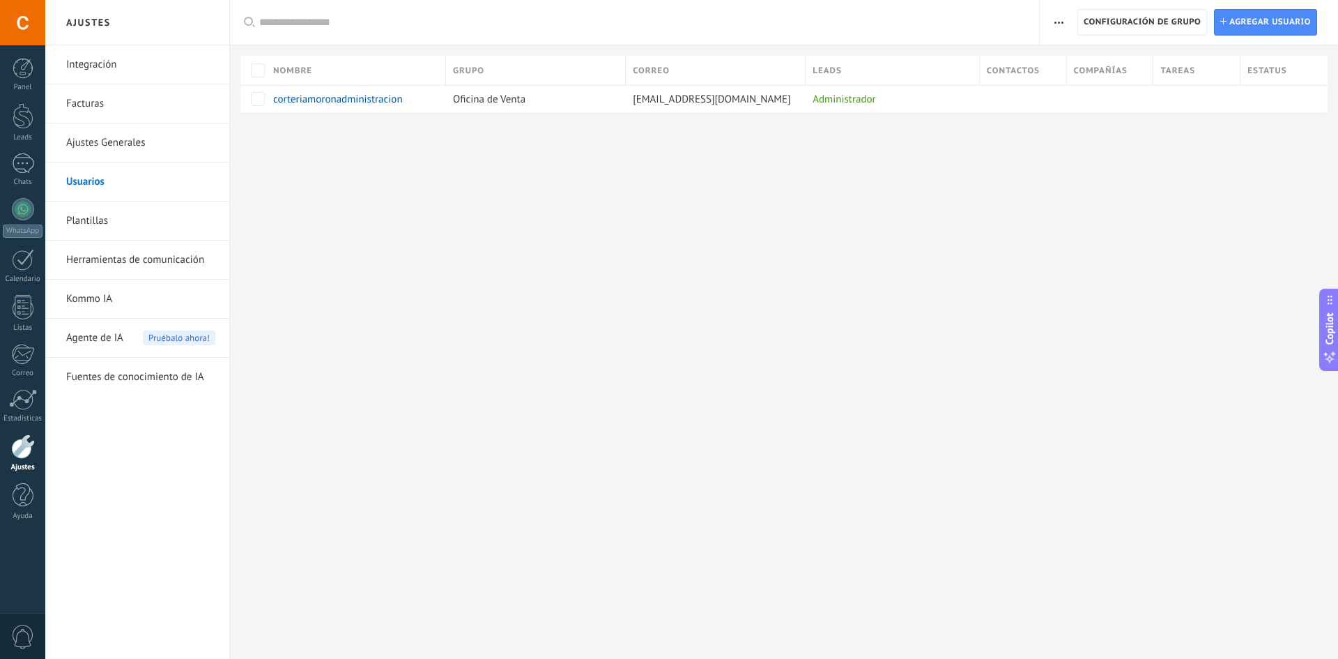
click at [168, 155] on link "Ajustes Generales" at bounding box center [140, 142] width 149 height 39
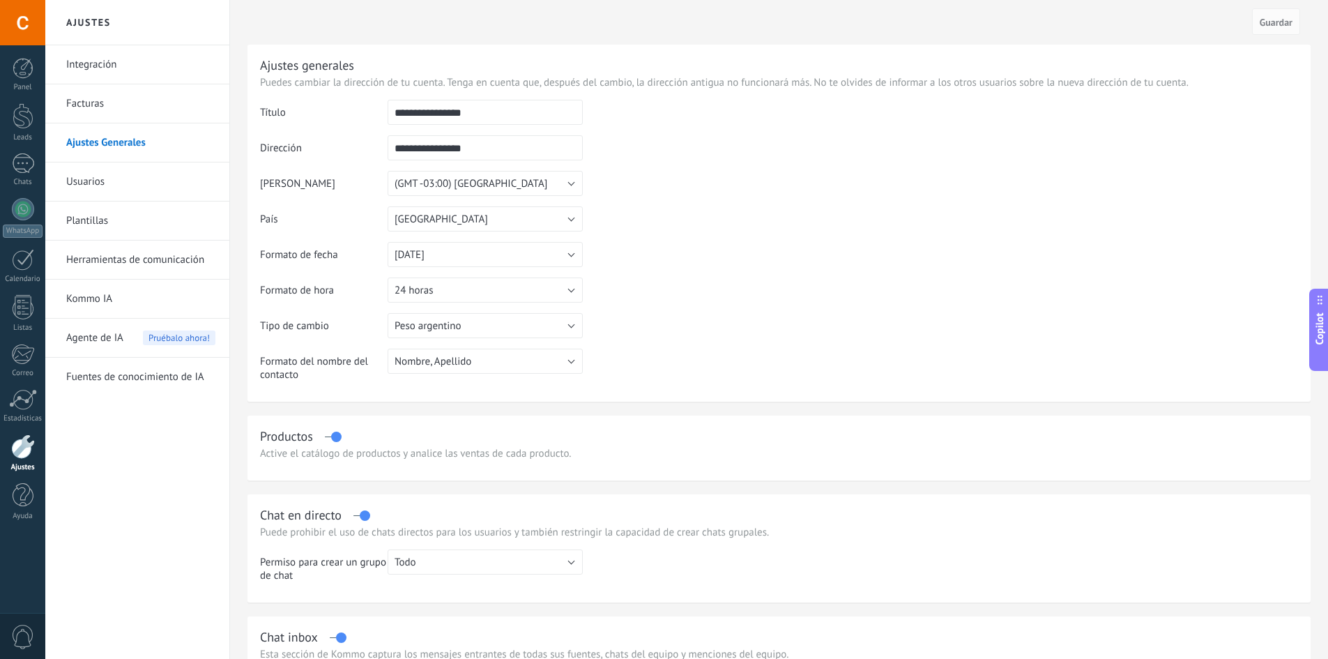
click at [106, 116] on link "Facturas" at bounding box center [140, 103] width 149 height 39
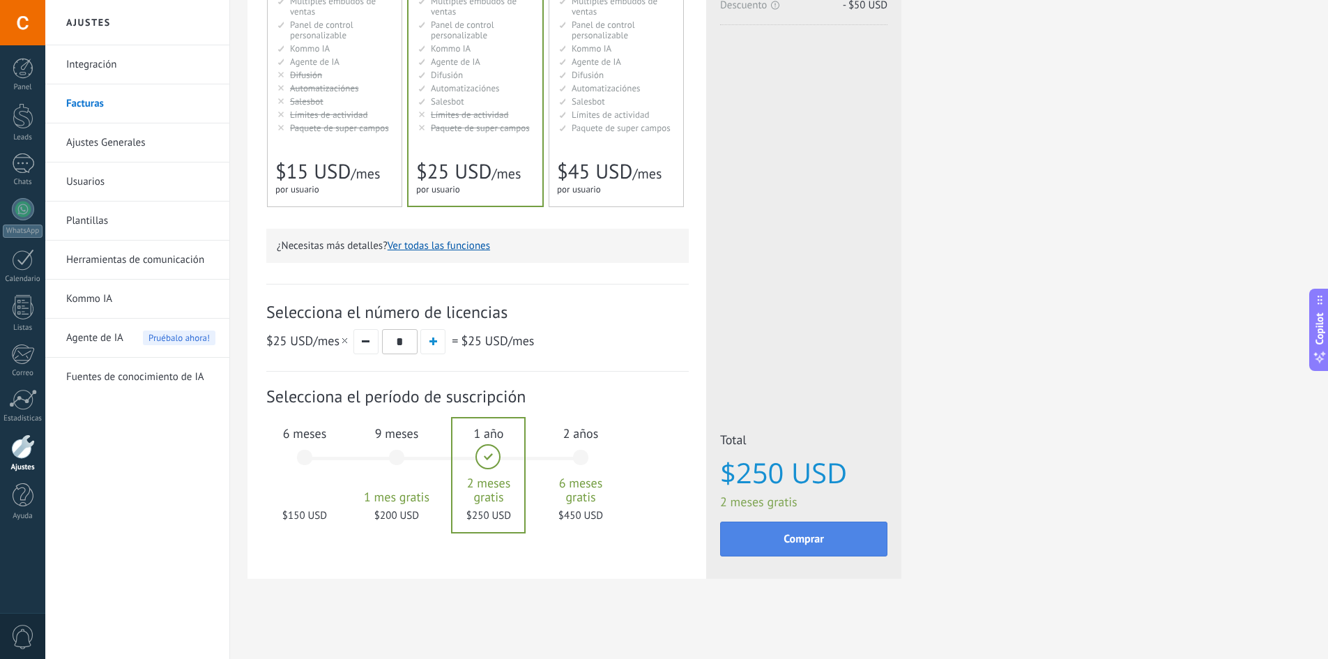
click at [803, 530] on button "Comprar" at bounding box center [803, 538] width 167 height 35
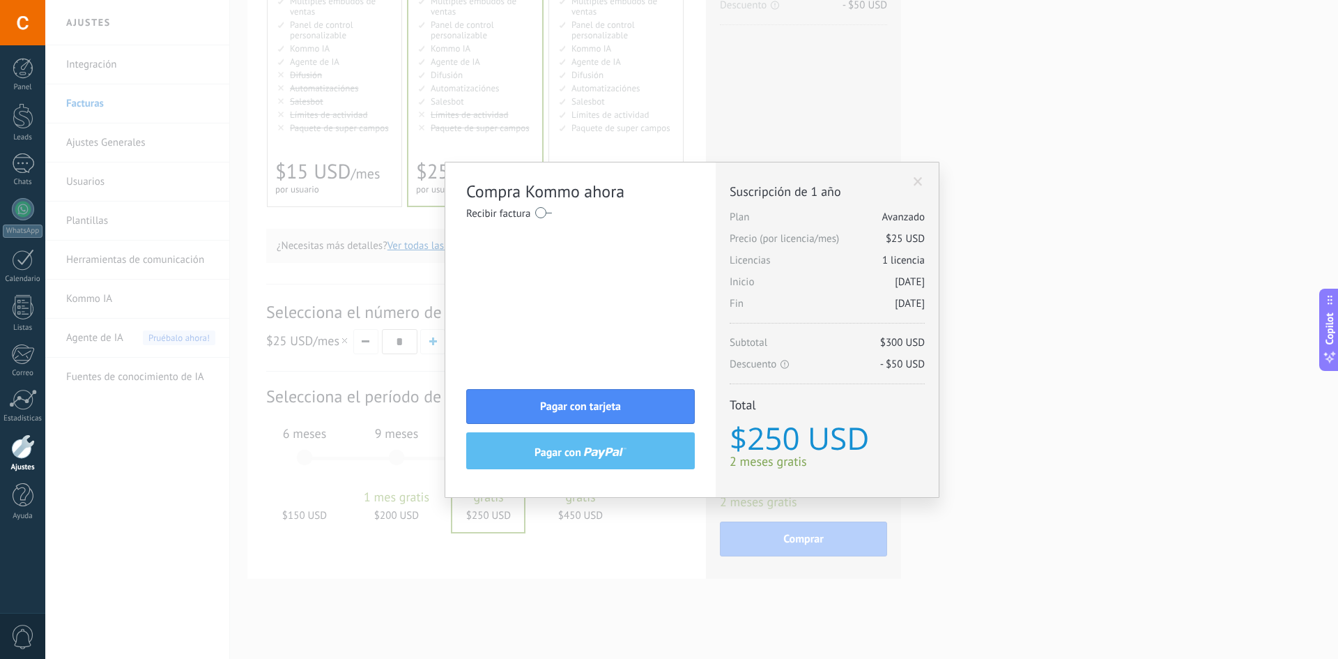
click at [925, 178] on div "Licencias adicionales Plan Avanzado Precio (por licencia/mes) $25 USD Nuevas li…" at bounding box center [827, 329] width 223 height 335
click at [919, 182] on span at bounding box center [918, 182] width 9 height 10
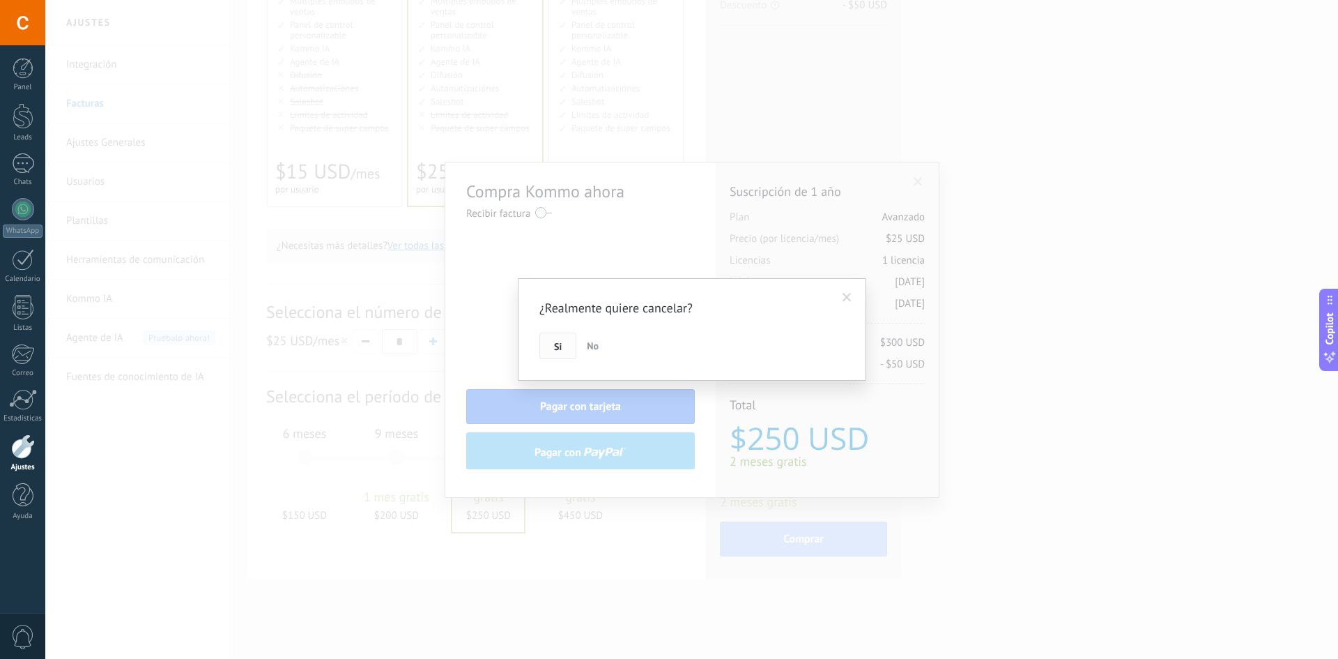
click at [552, 346] on button "Si" at bounding box center [557, 345] width 37 height 26
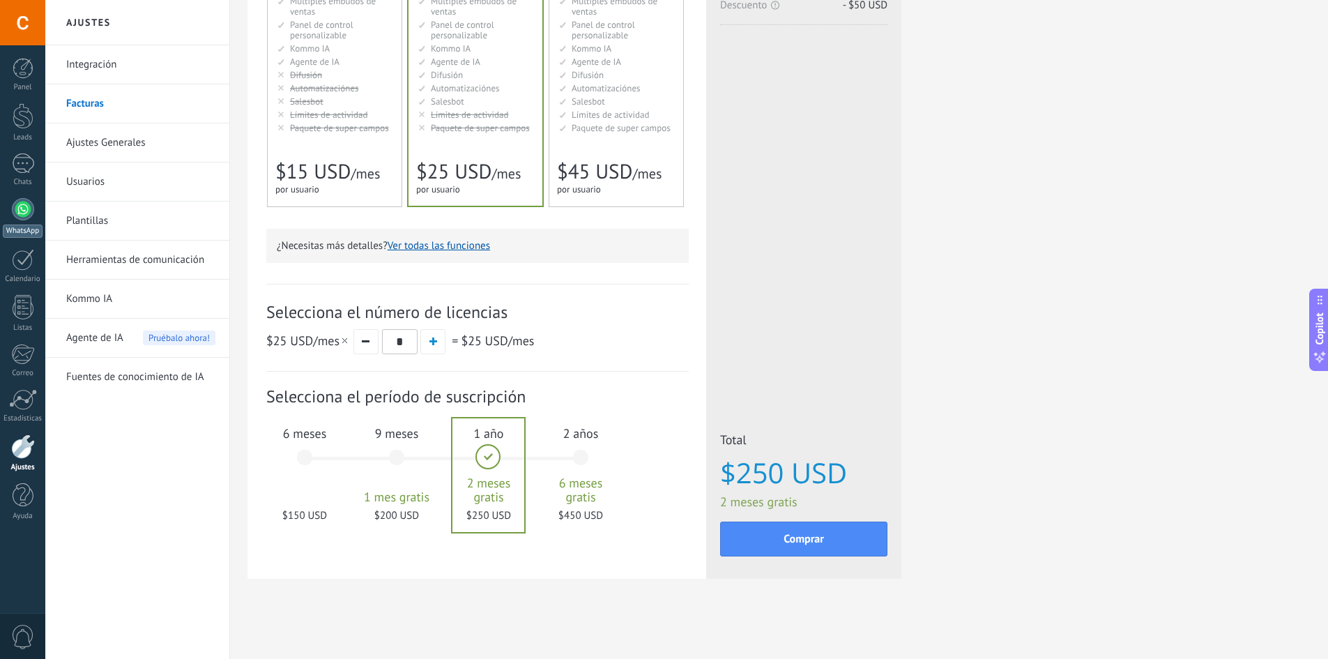
click at [19, 201] on div at bounding box center [23, 209] width 22 height 22
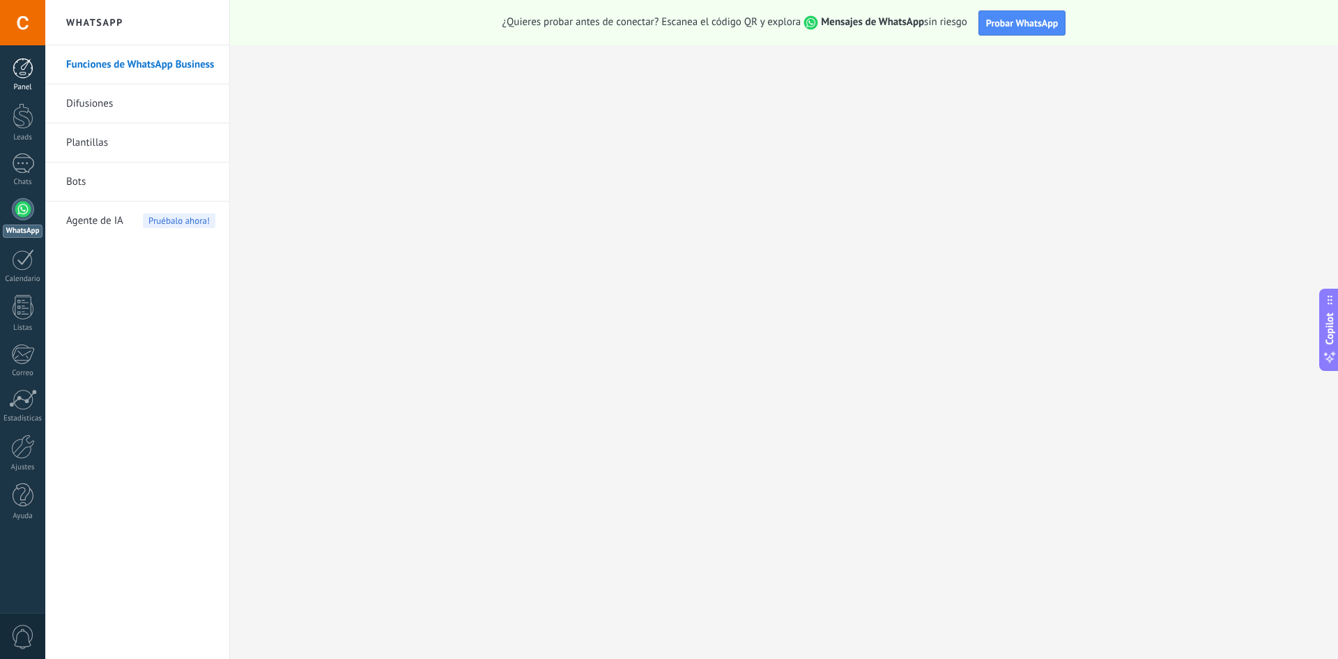
click at [28, 80] on link "Panel" at bounding box center [22, 75] width 45 height 34
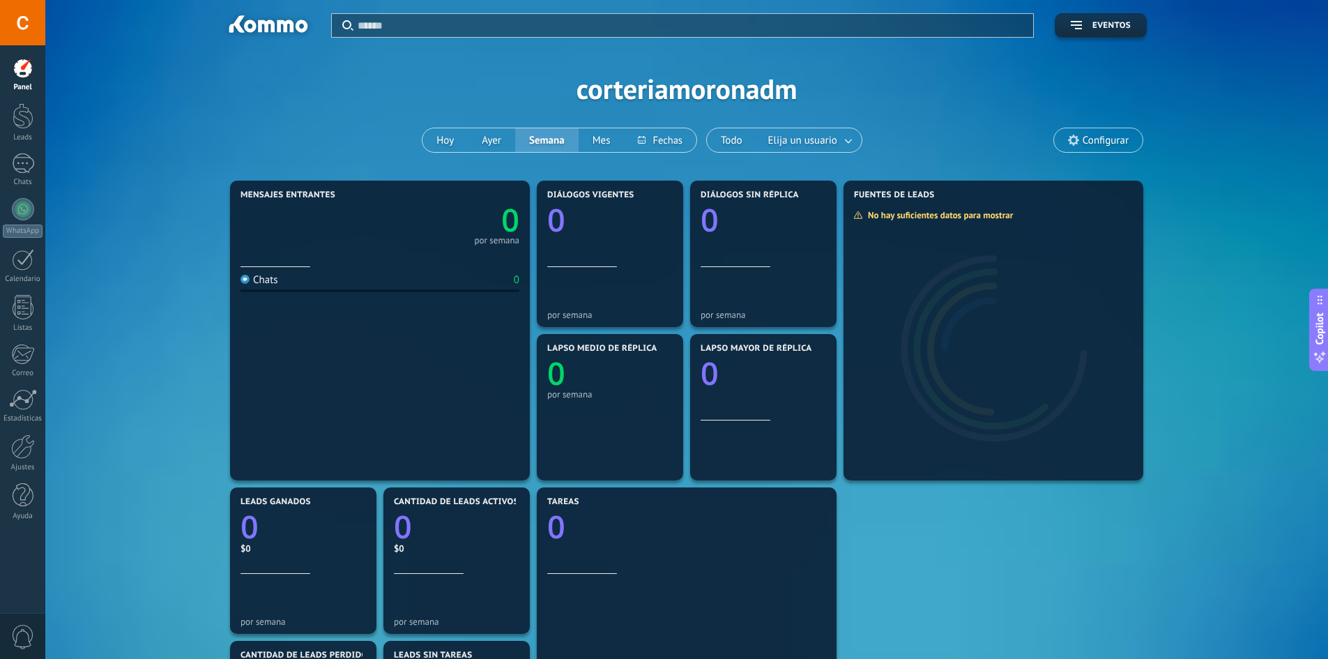
click at [1104, 141] on span "Configurar" at bounding box center [1105, 141] width 46 height 12
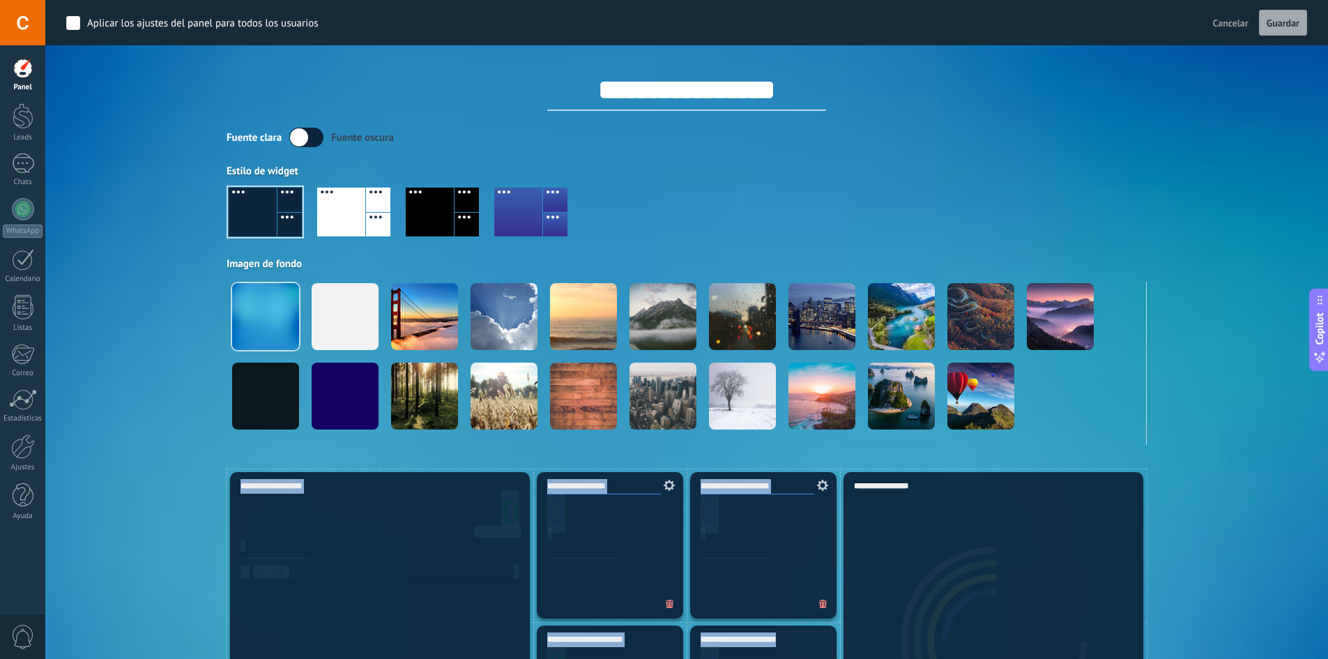
drag, startPoint x: 784, startPoint y: 438, endPoint x: 1096, endPoint y: 474, distance: 313.6
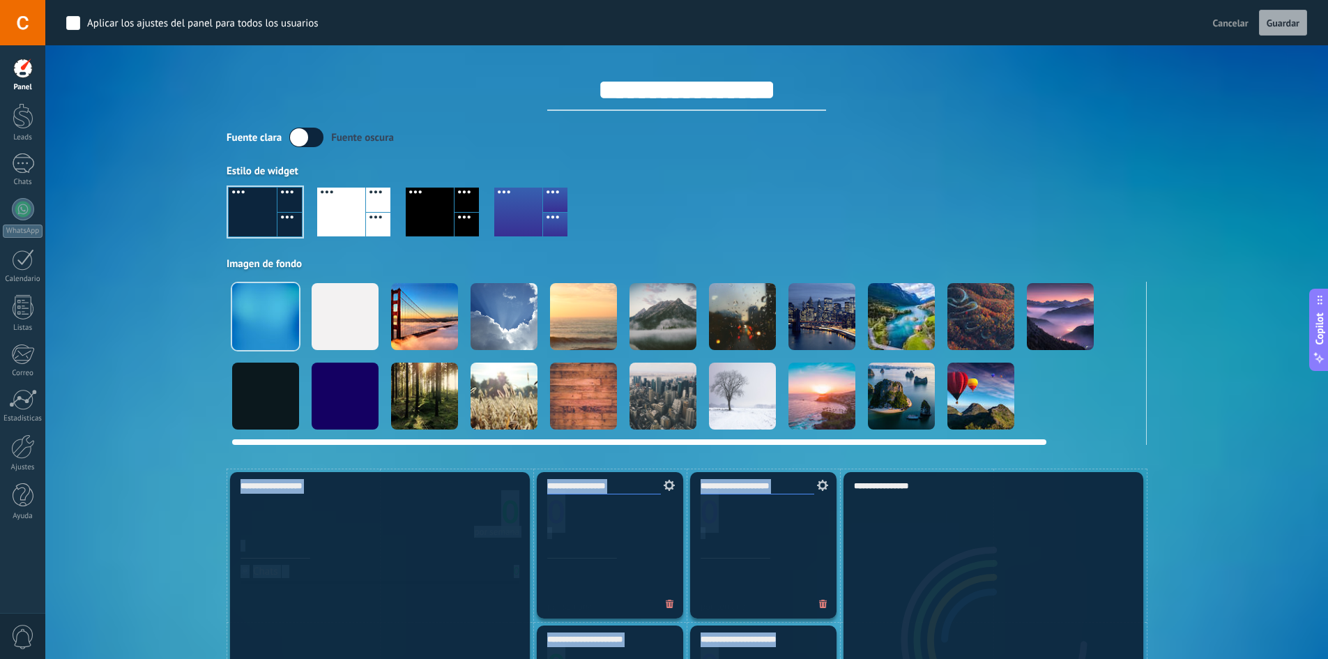
drag, startPoint x: 919, startPoint y: 443, endPoint x: 287, endPoint y: 436, distance: 632.2
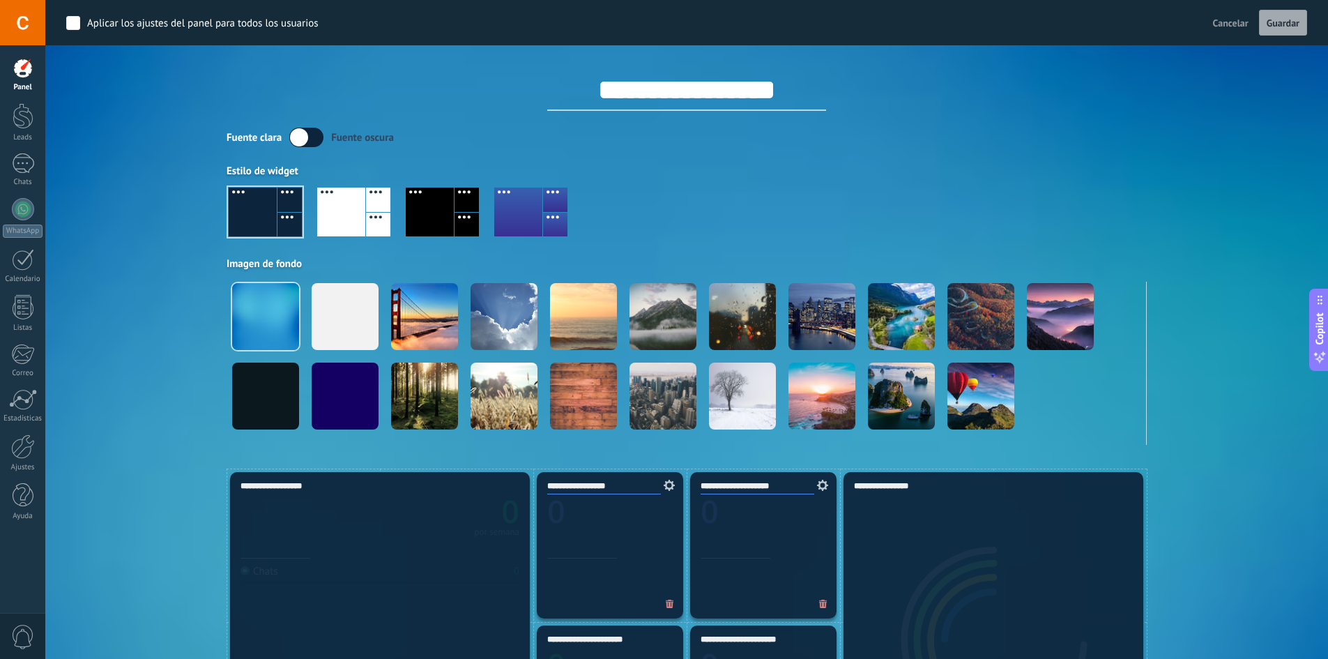
click at [308, 133] on label at bounding box center [306, 138] width 34 height 20
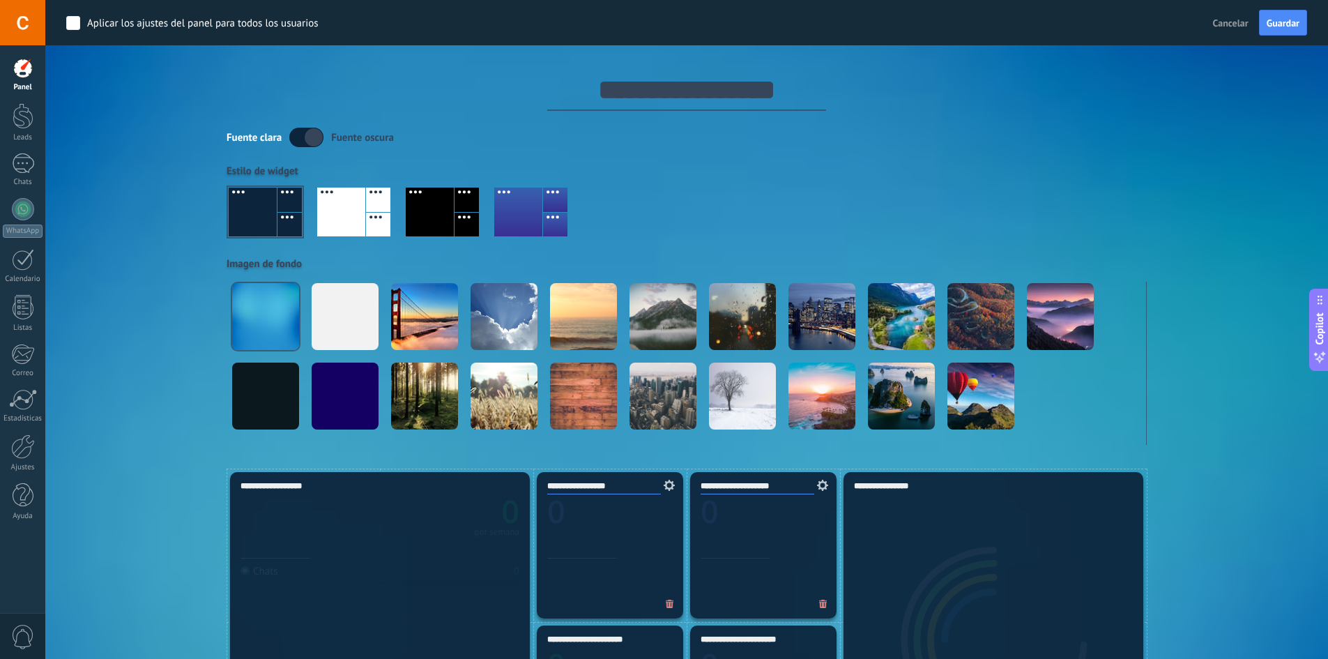
click at [312, 131] on label at bounding box center [306, 138] width 34 height 20
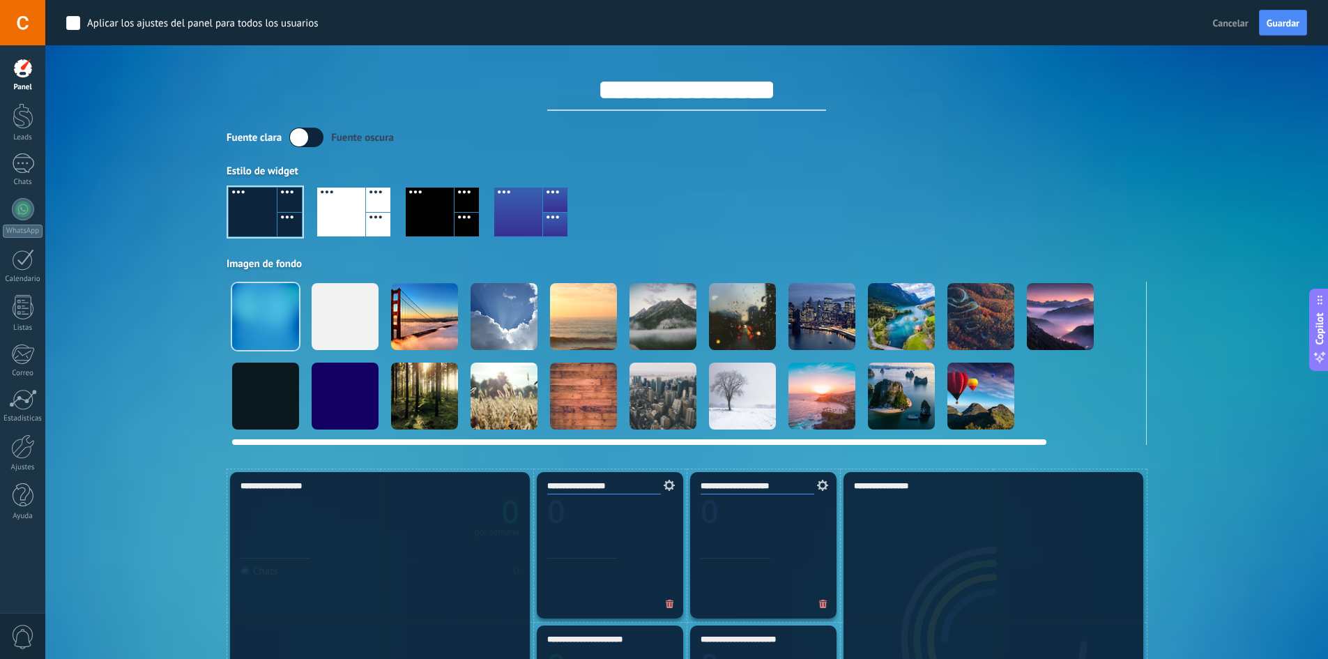
click at [322, 318] on div at bounding box center [345, 316] width 67 height 67
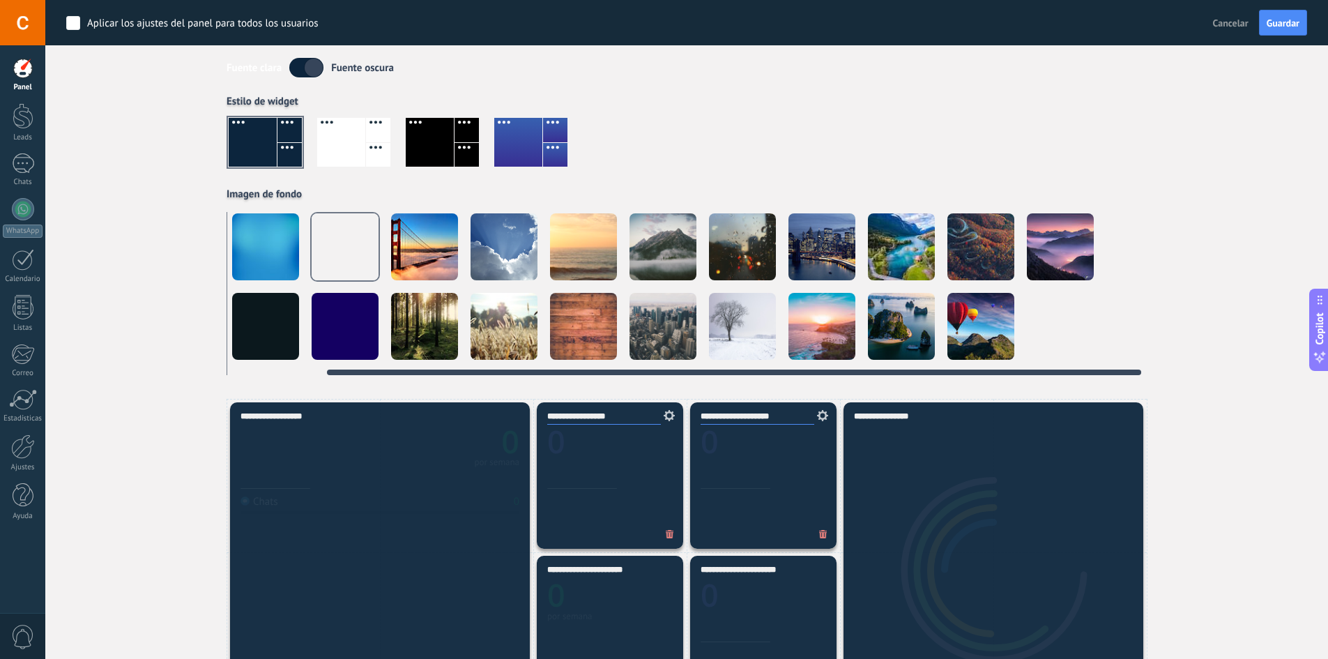
drag, startPoint x: 925, startPoint y: 370, endPoint x: 459, endPoint y: 414, distance: 467.6
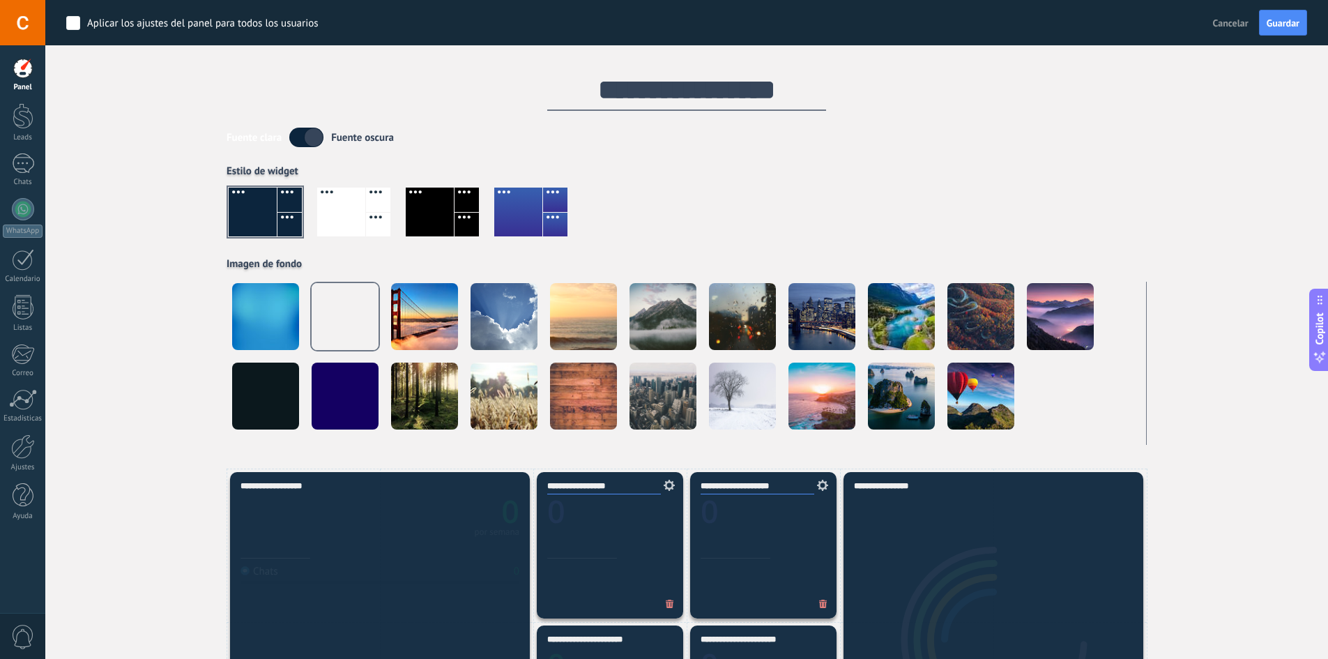
click at [451, 213] on div at bounding box center [430, 211] width 48 height 49
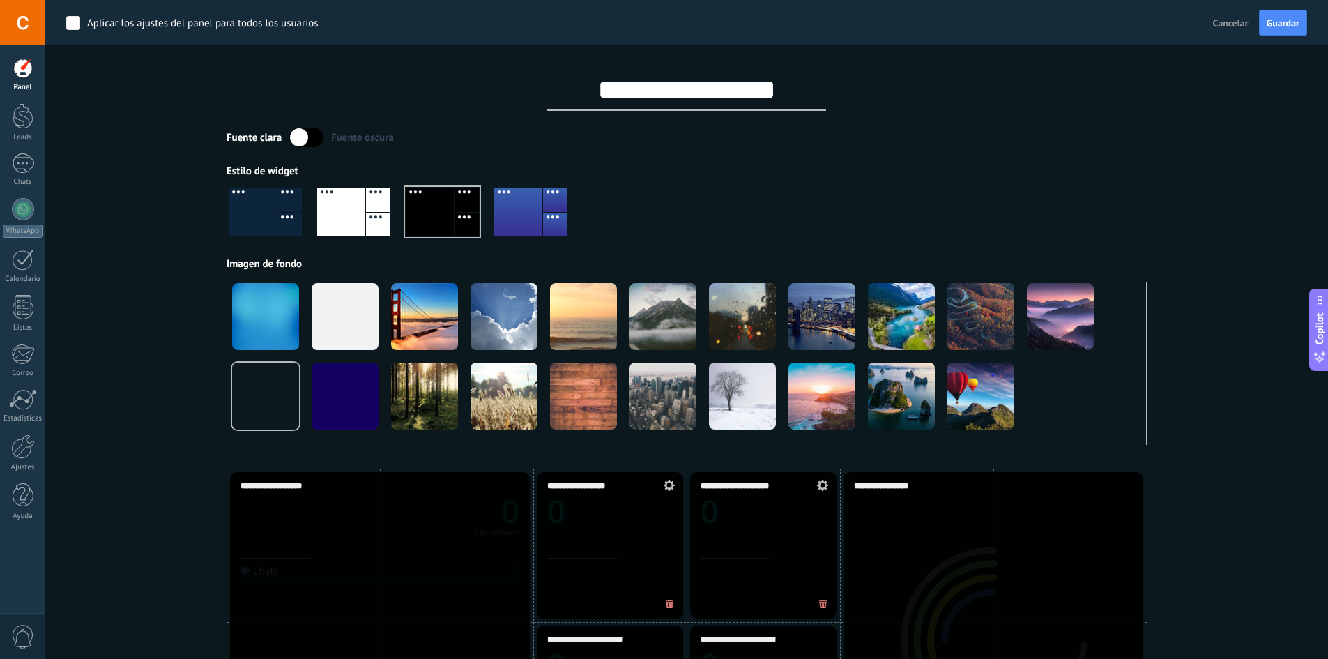
click at [532, 208] on div at bounding box center [518, 211] width 48 height 49
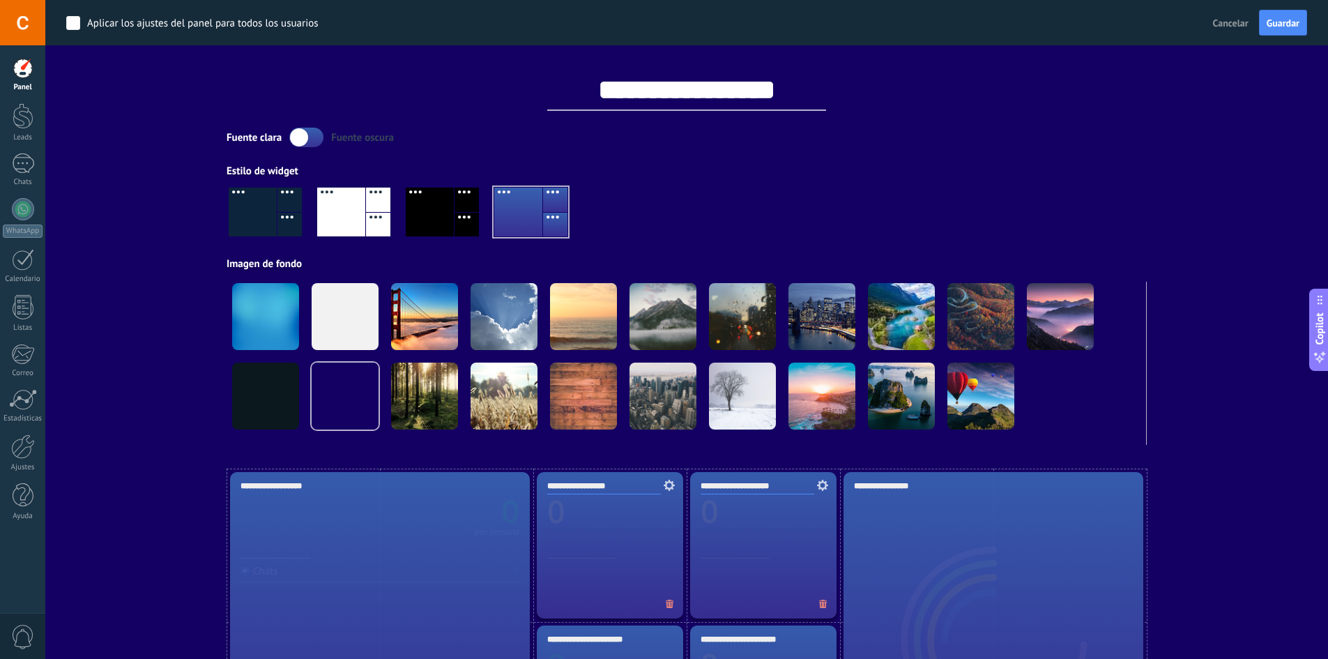
click at [251, 214] on div at bounding box center [253, 211] width 48 height 49
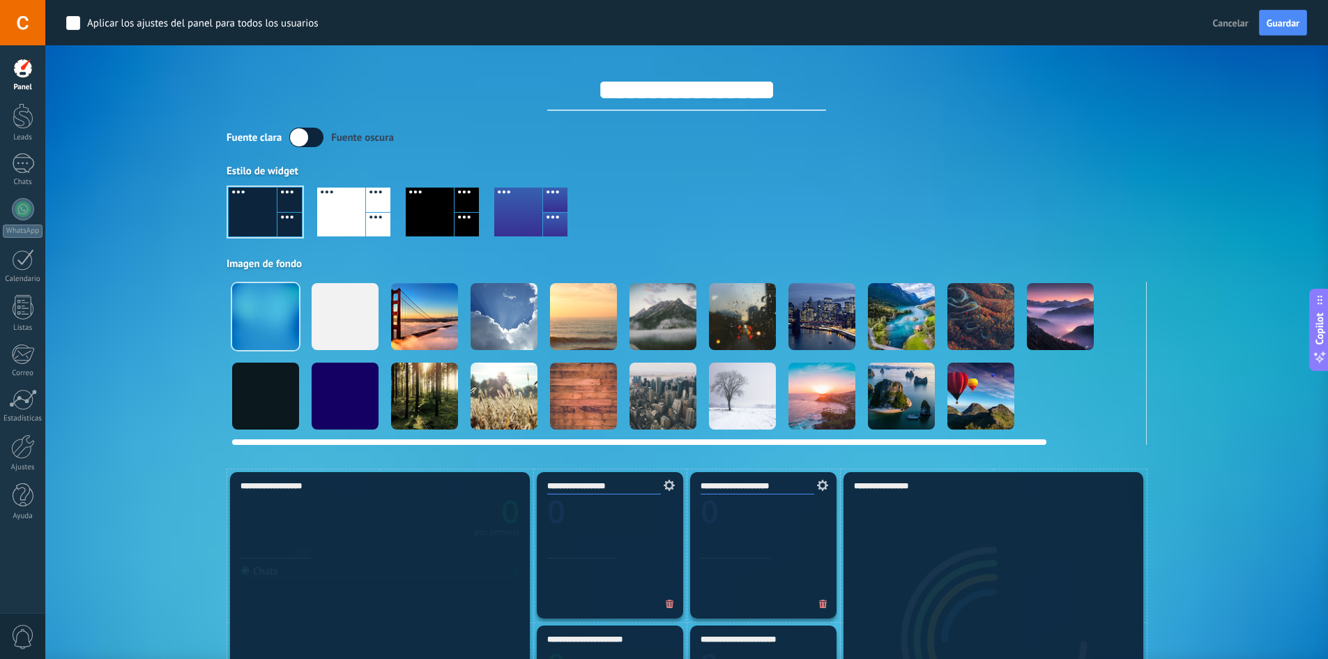
click at [340, 319] on div at bounding box center [345, 316] width 67 height 67
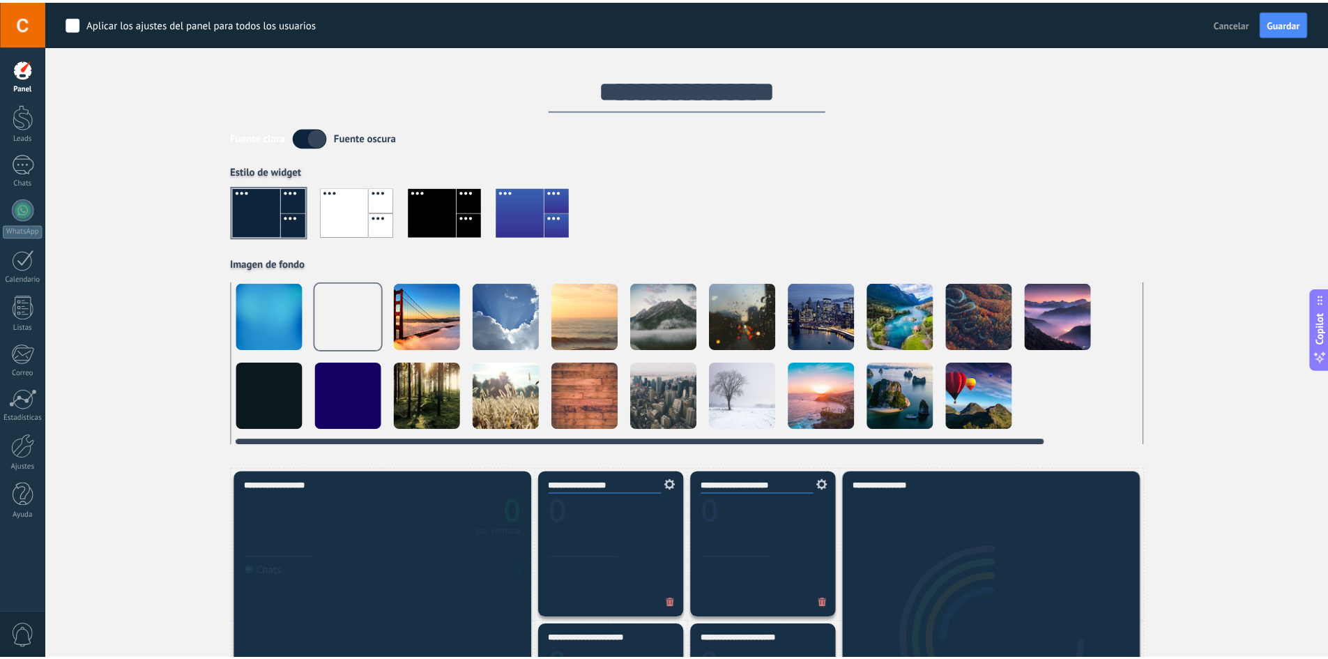
scroll to position [0, 1]
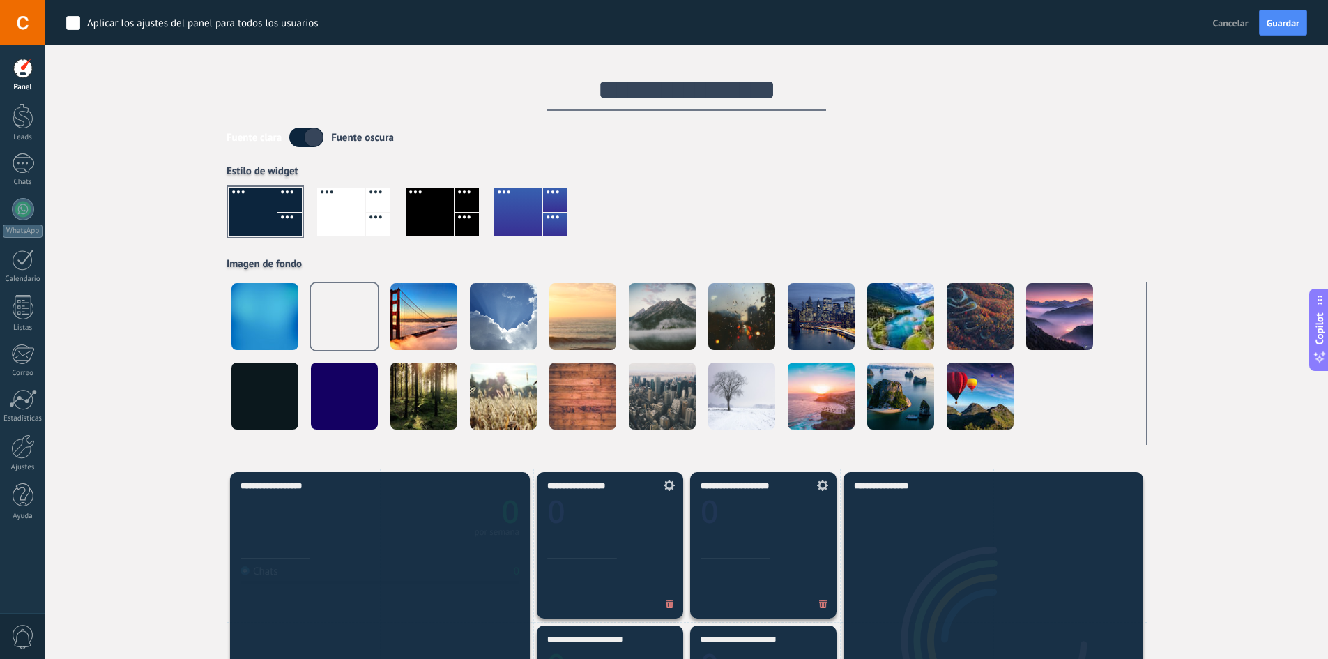
click at [309, 130] on label at bounding box center [306, 138] width 34 height 20
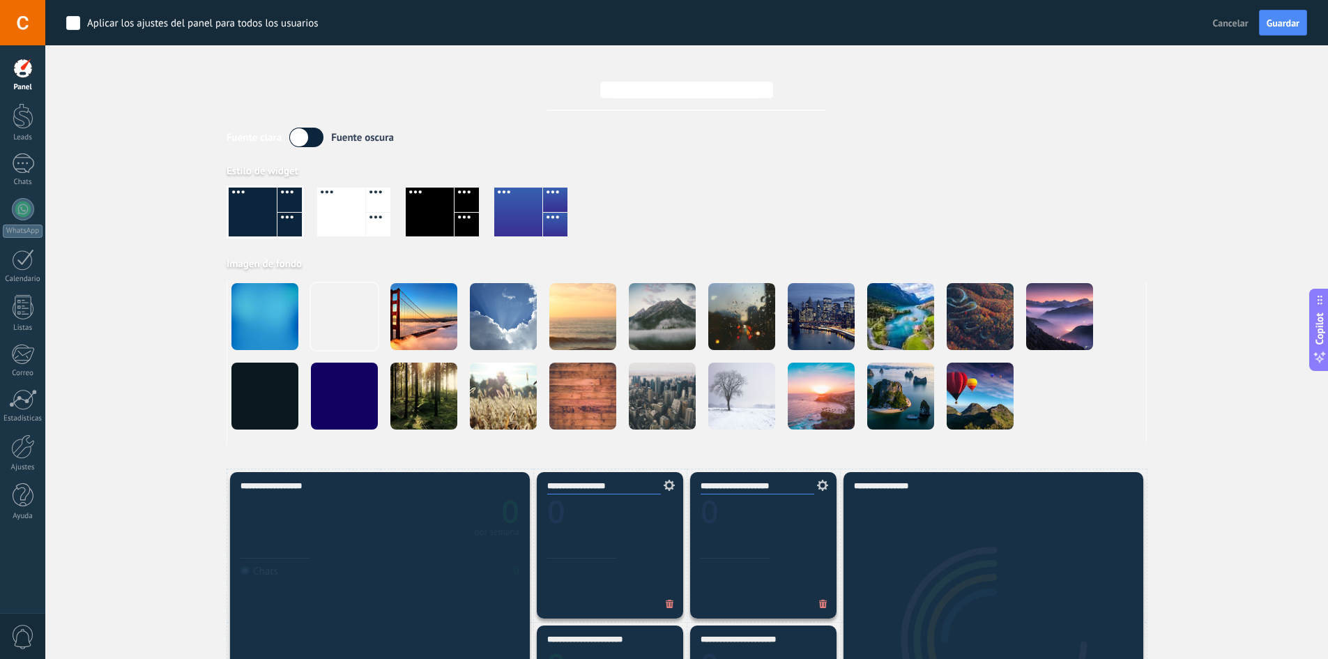
click at [311, 130] on label at bounding box center [306, 138] width 34 height 20
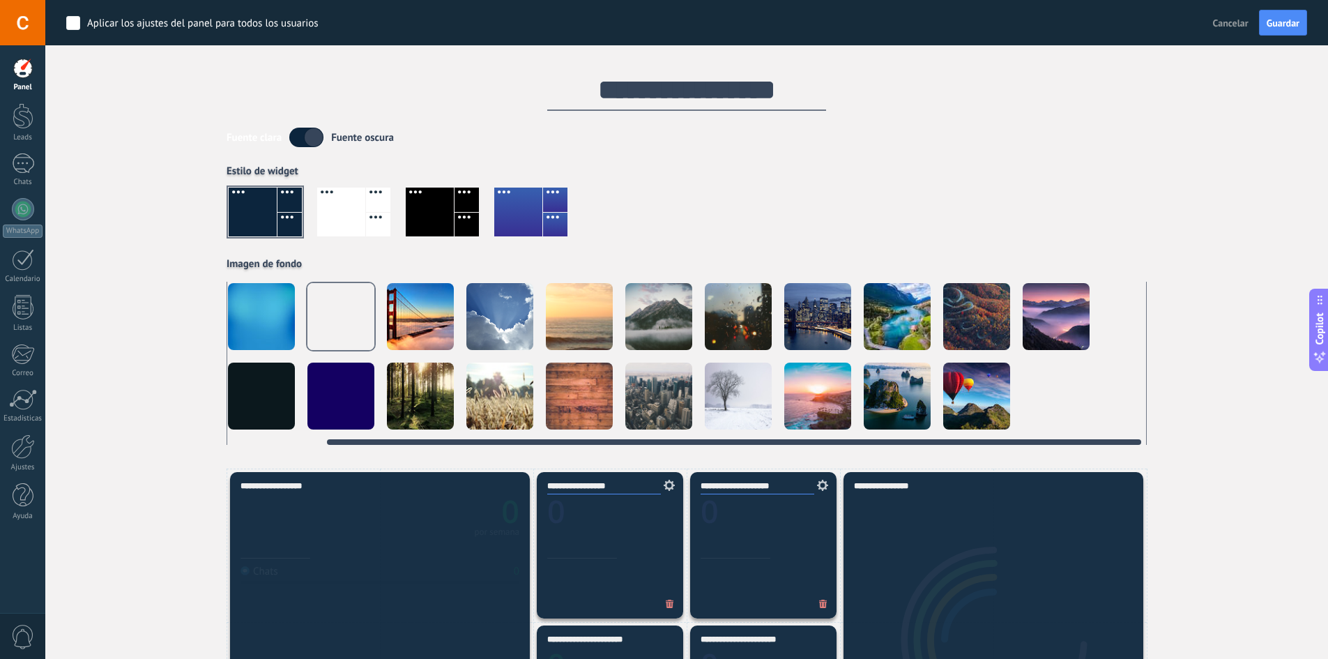
scroll to position [0, 107]
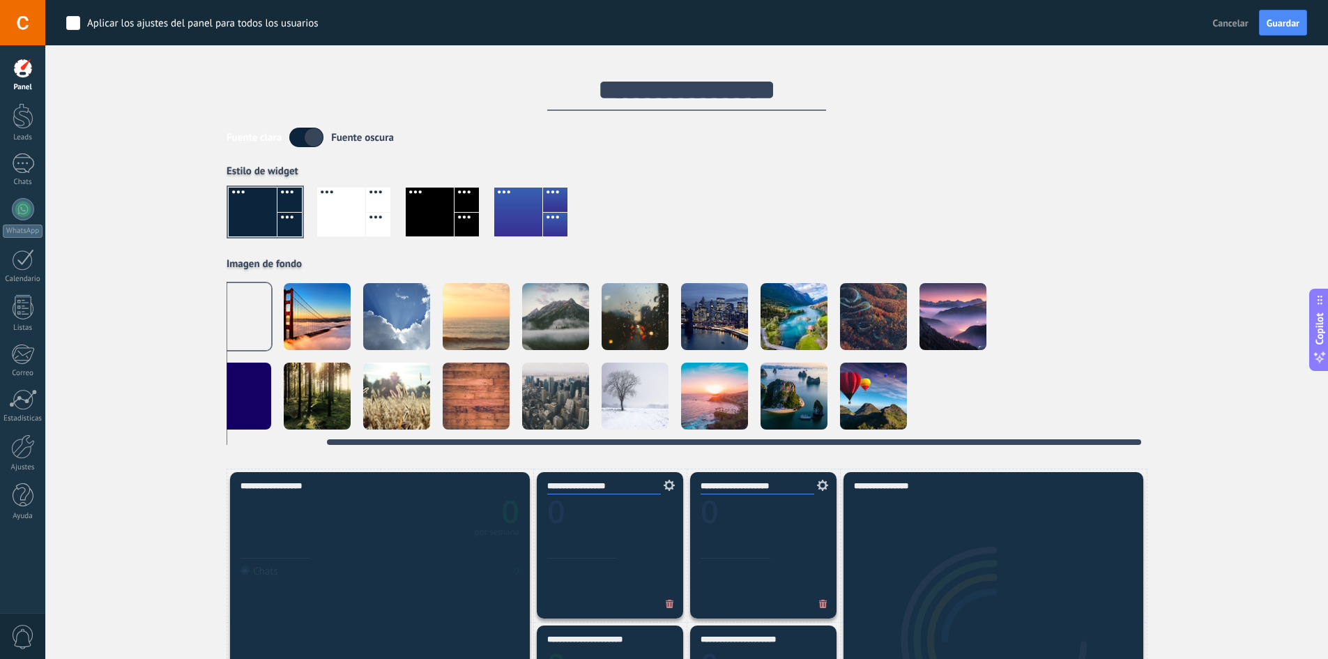
drag, startPoint x: 723, startPoint y: 440, endPoint x: 1214, endPoint y: 459, distance: 491.7
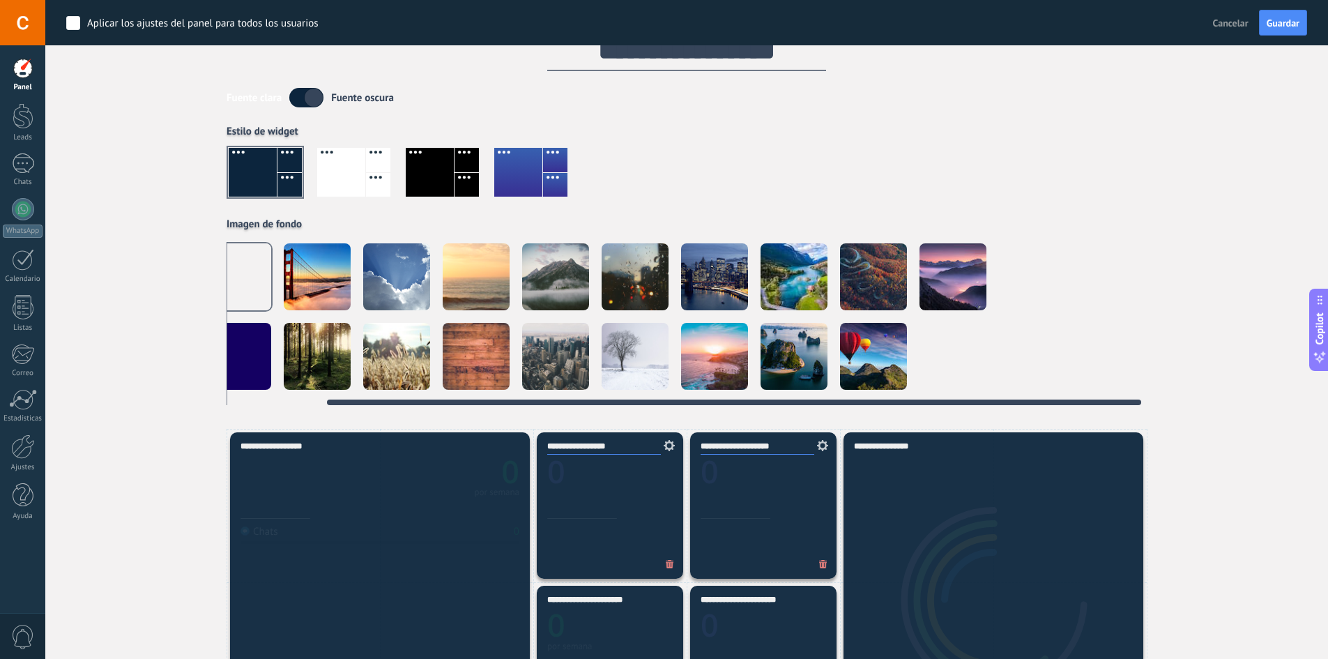
scroll to position [0, 0]
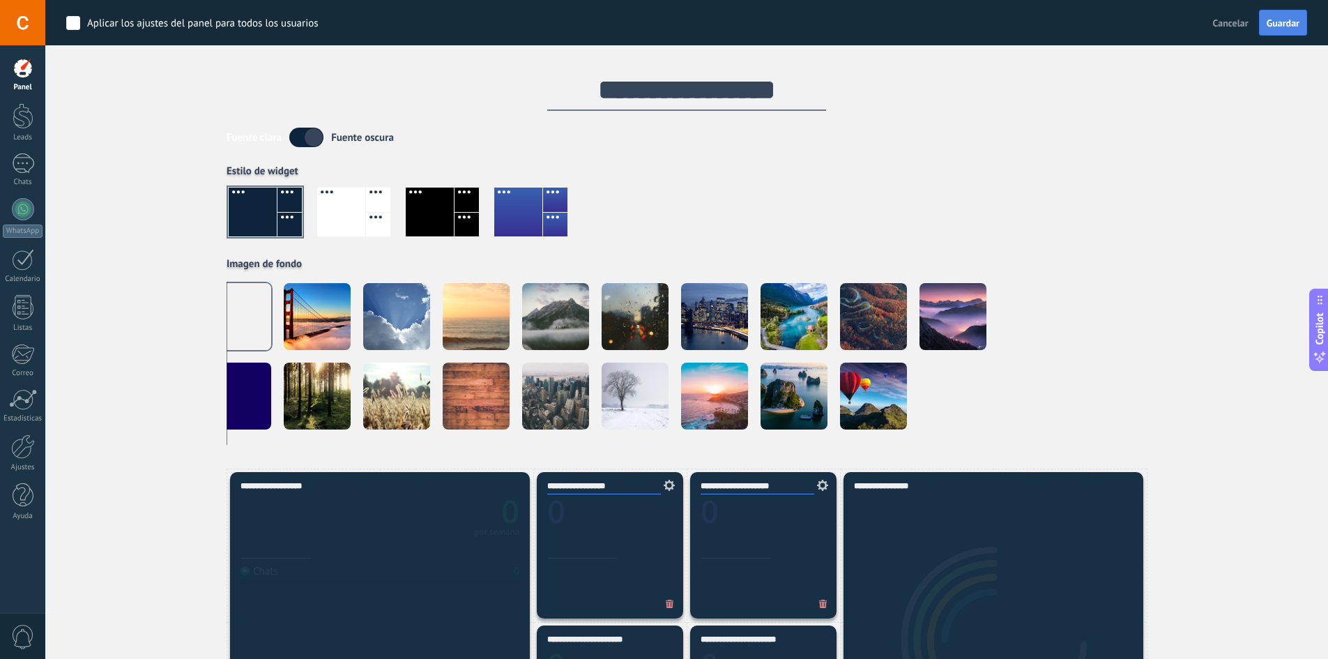
click at [1269, 27] on span "Guardar" at bounding box center [1282, 23] width 33 height 10
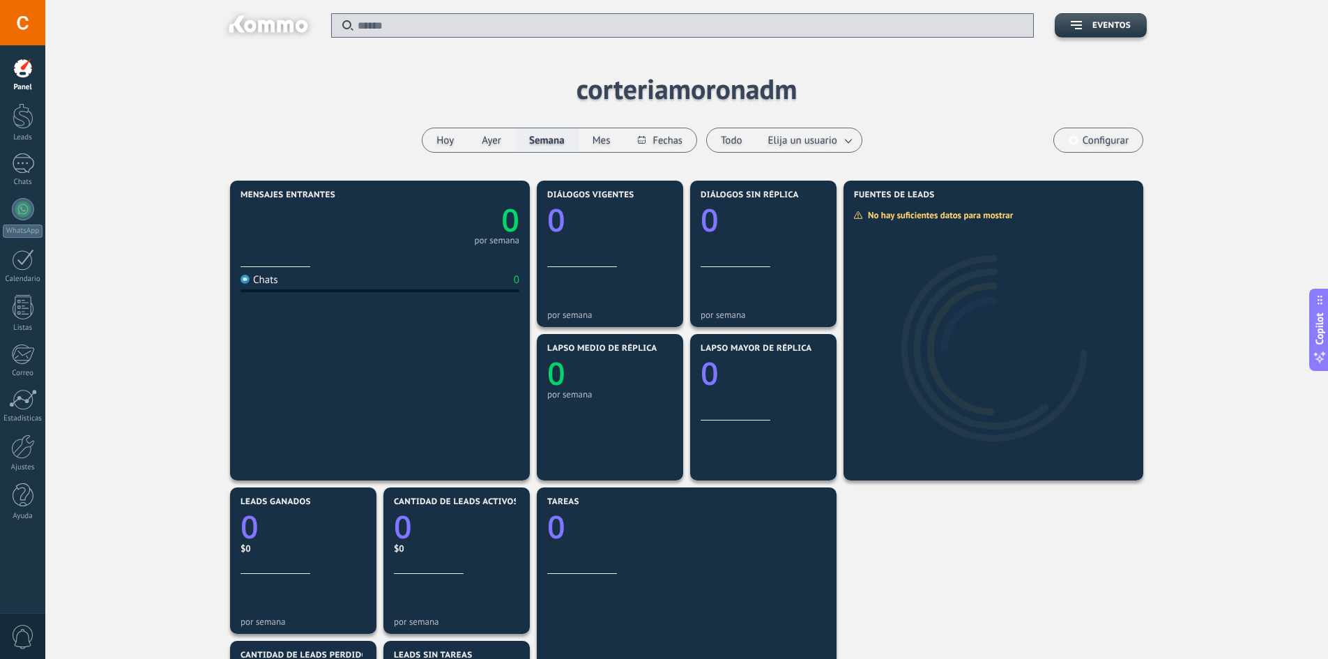
click at [1124, 140] on span "Configurar" at bounding box center [1105, 141] width 46 height 12
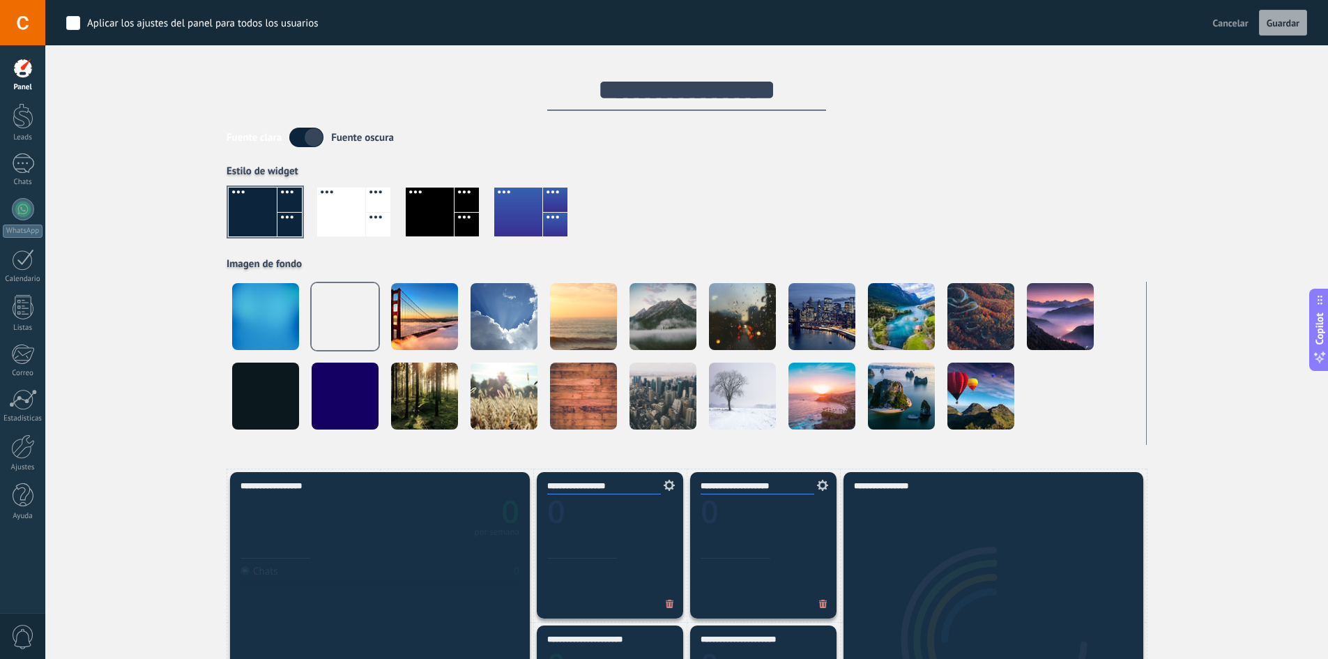
click at [23, 24] on div at bounding box center [22, 22] width 45 height 45
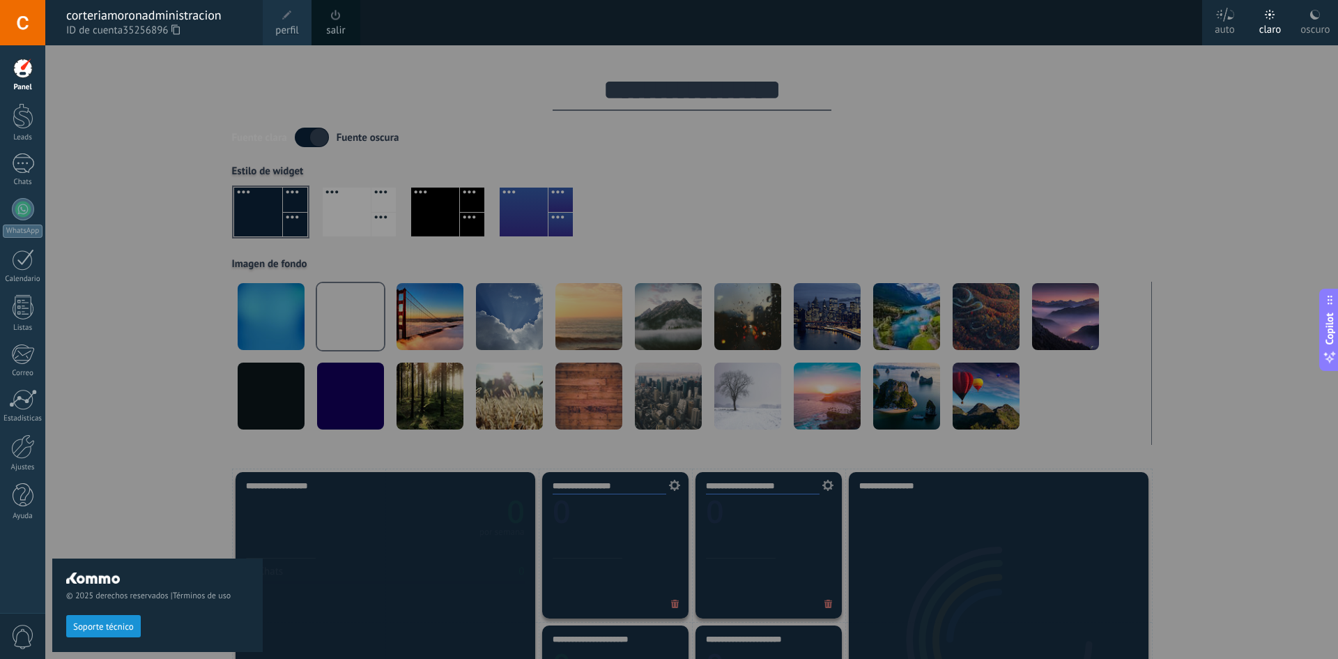
click at [275, 14] on link "perfil" at bounding box center [287, 22] width 49 height 45
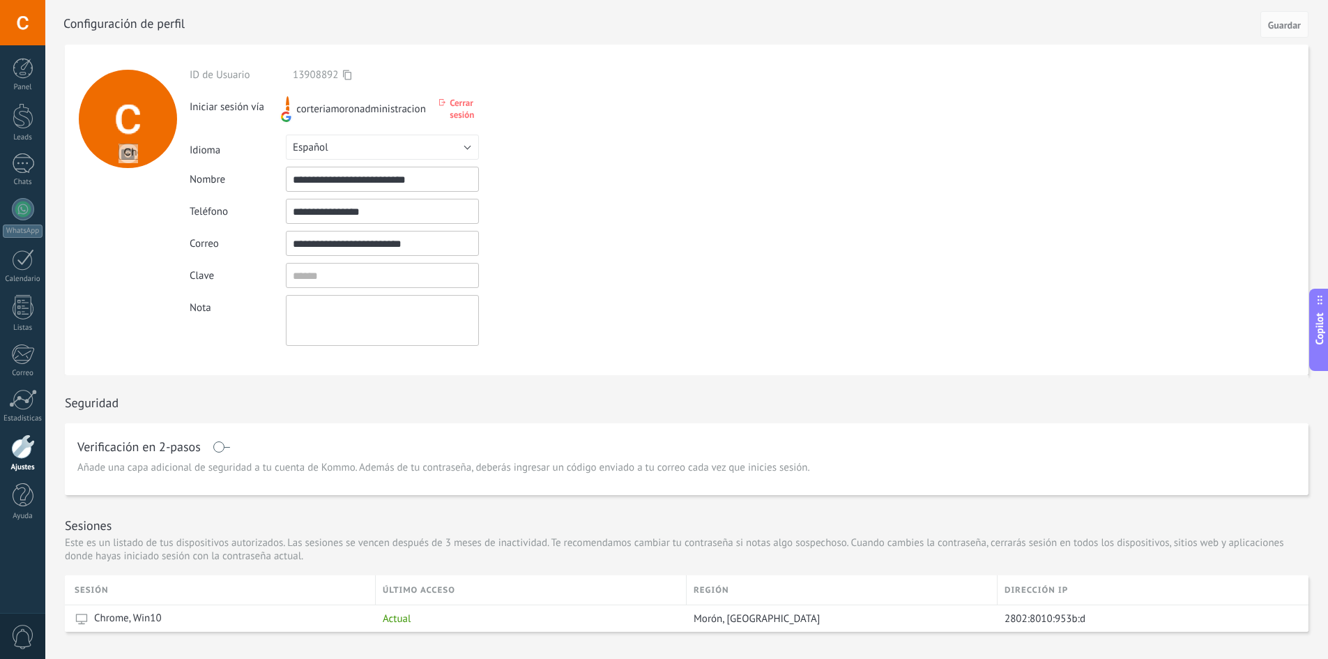
click at [125, 136] on div at bounding box center [128, 119] width 98 height 98
click at [125, 160] on input "file" at bounding box center [128, 154] width 20 height 20
type input "**********"
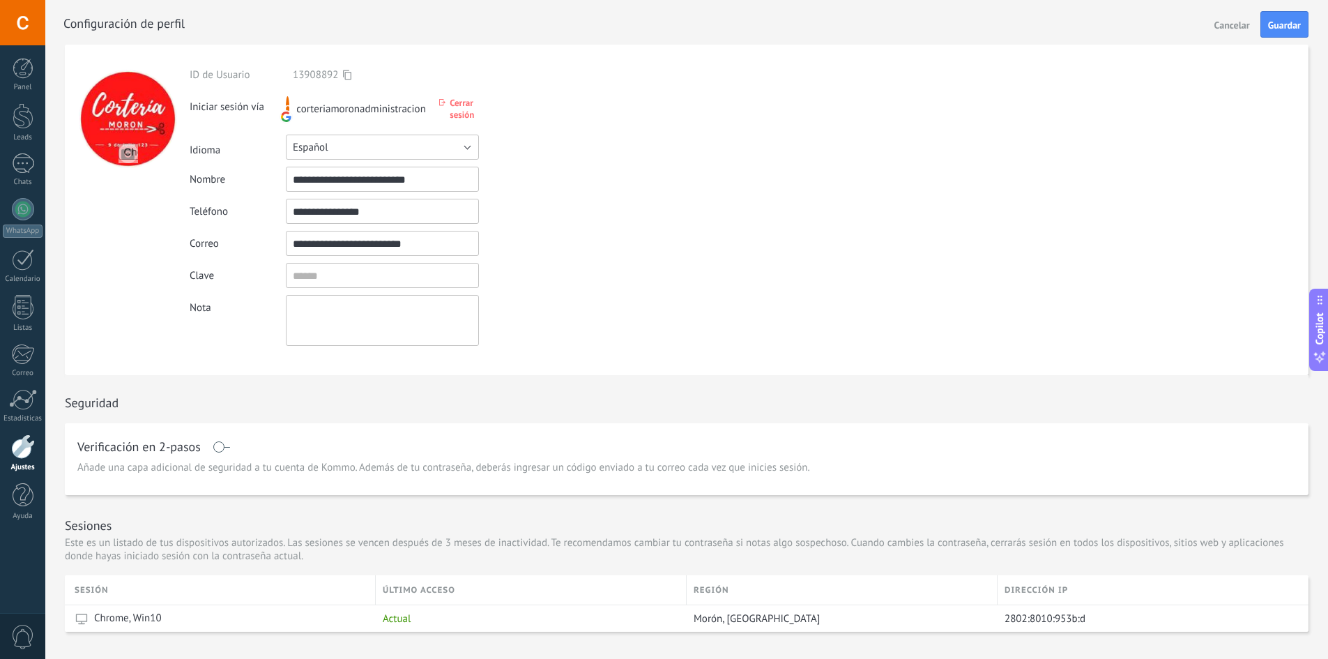
click at [378, 150] on button "Español" at bounding box center [382, 147] width 193 height 25
click at [683, 222] on form "**********" at bounding box center [686, 210] width 1243 height 330
click at [439, 181] on input "**********" at bounding box center [382, 179] width 193 height 25
drag, startPoint x: 439, startPoint y: 181, endPoint x: 255, endPoint y: 174, distance: 184.1
click at [255, 174] on div "**********" at bounding box center [415, 179] width 450 height 25
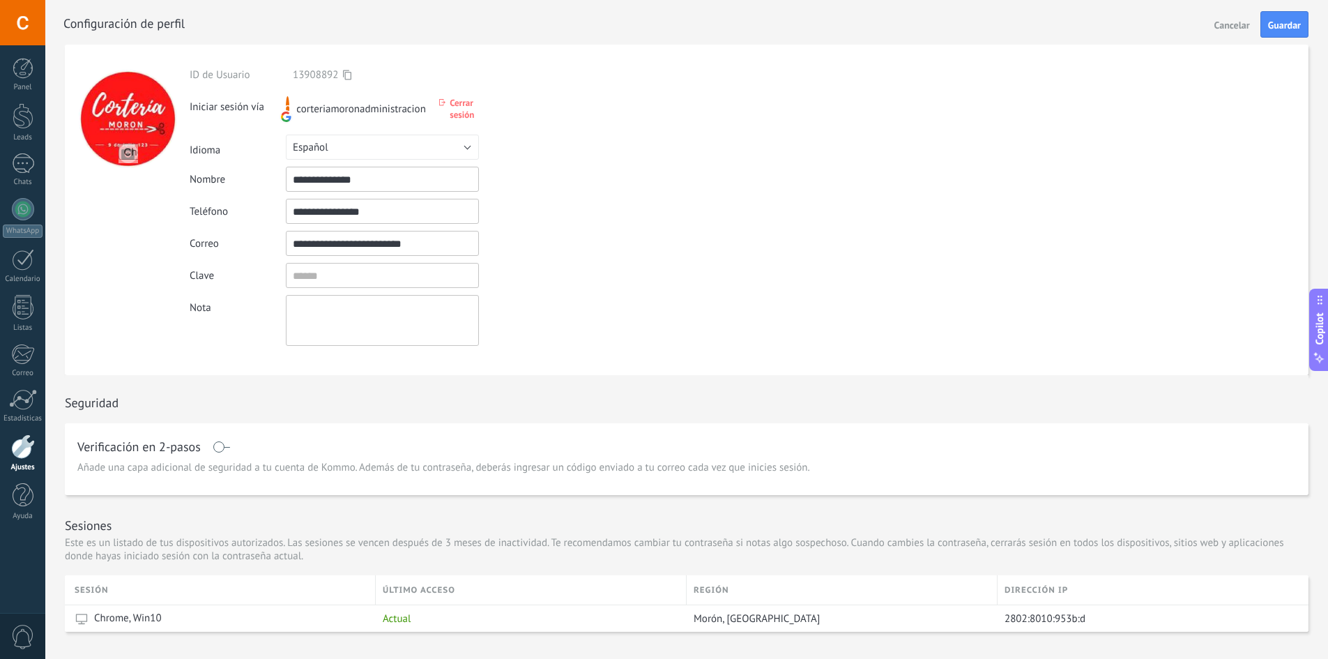
type input "**********"
click at [436, 275] on input "textbox" at bounding box center [382, 275] width 193 height 25
click at [316, 282] on input "textbox" at bounding box center [382, 275] width 193 height 25
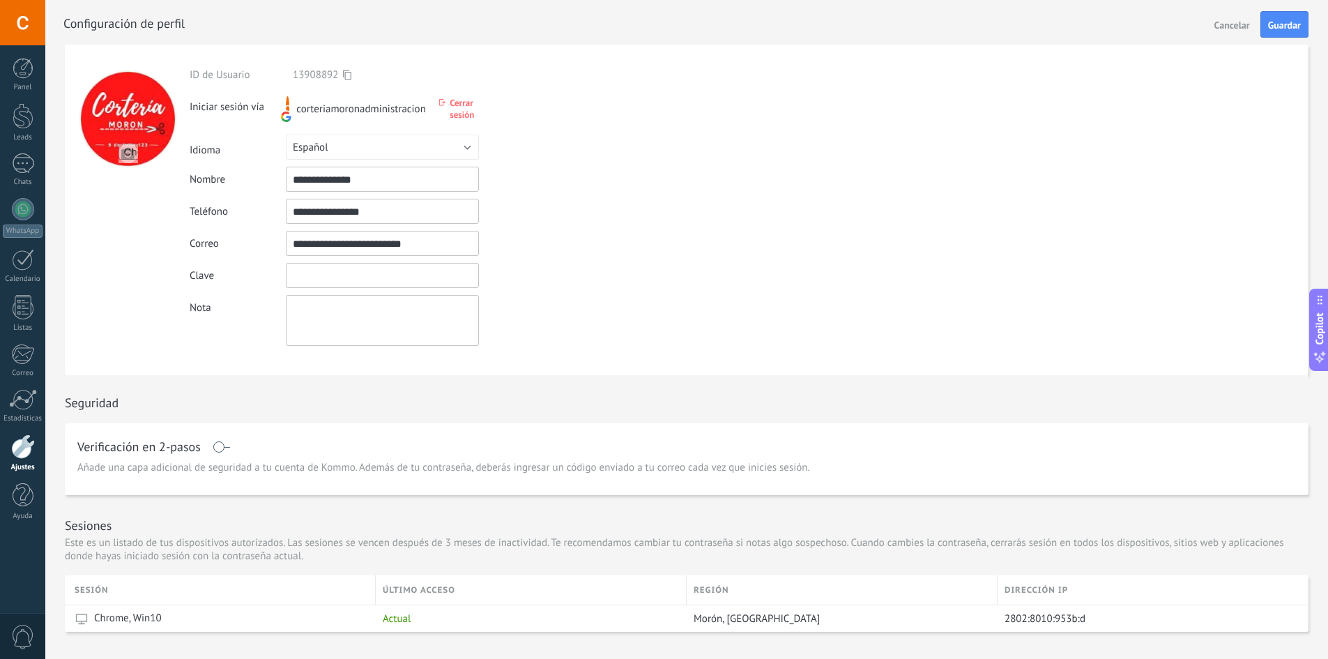
click at [316, 282] on input "textbox" at bounding box center [382, 275] width 193 height 25
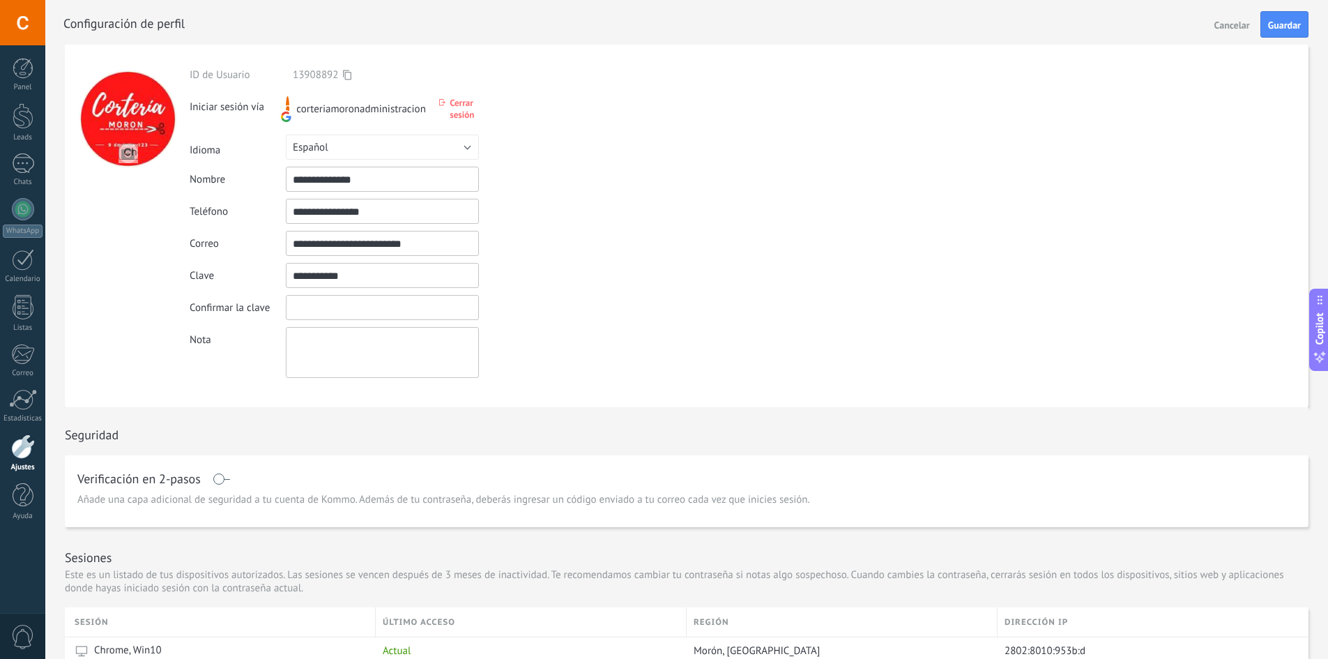
click at [314, 313] on input "textbox" at bounding box center [382, 307] width 193 height 25
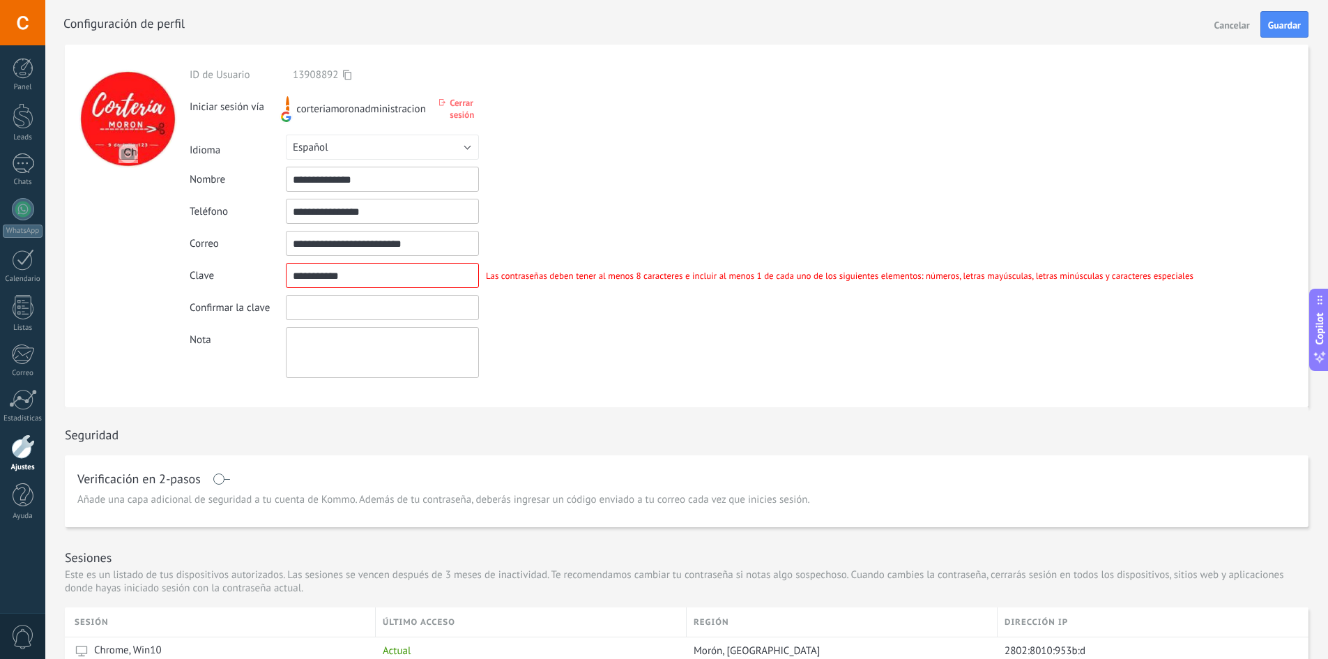
click at [381, 268] on input "textbox" at bounding box center [382, 275] width 193 height 25
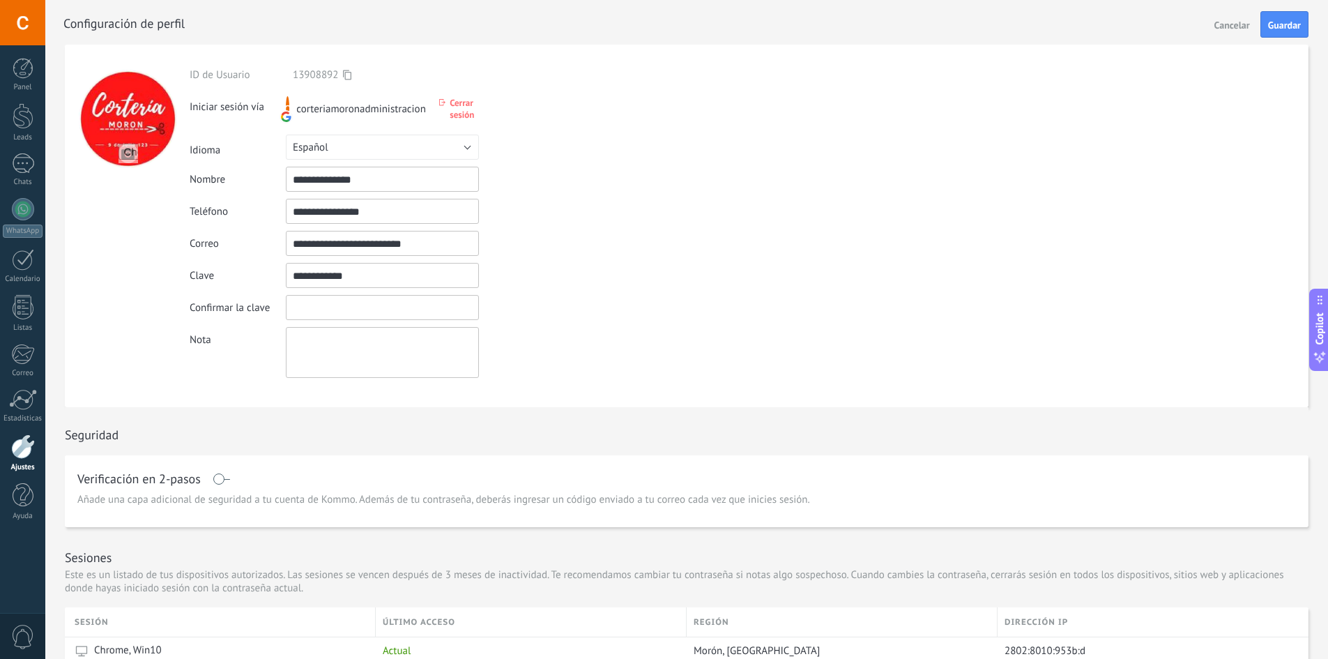
type input "**********"
click at [358, 305] on input "textbox" at bounding box center [382, 307] width 193 height 25
click at [321, 365] on textarea at bounding box center [382, 352] width 193 height 51
drag, startPoint x: 415, startPoint y: 304, endPoint x: 268, endPoint y: 293, distance: 147.4
click at [268, 293] on div "**********" at bounding box center [695, 222] width 1011 height 309
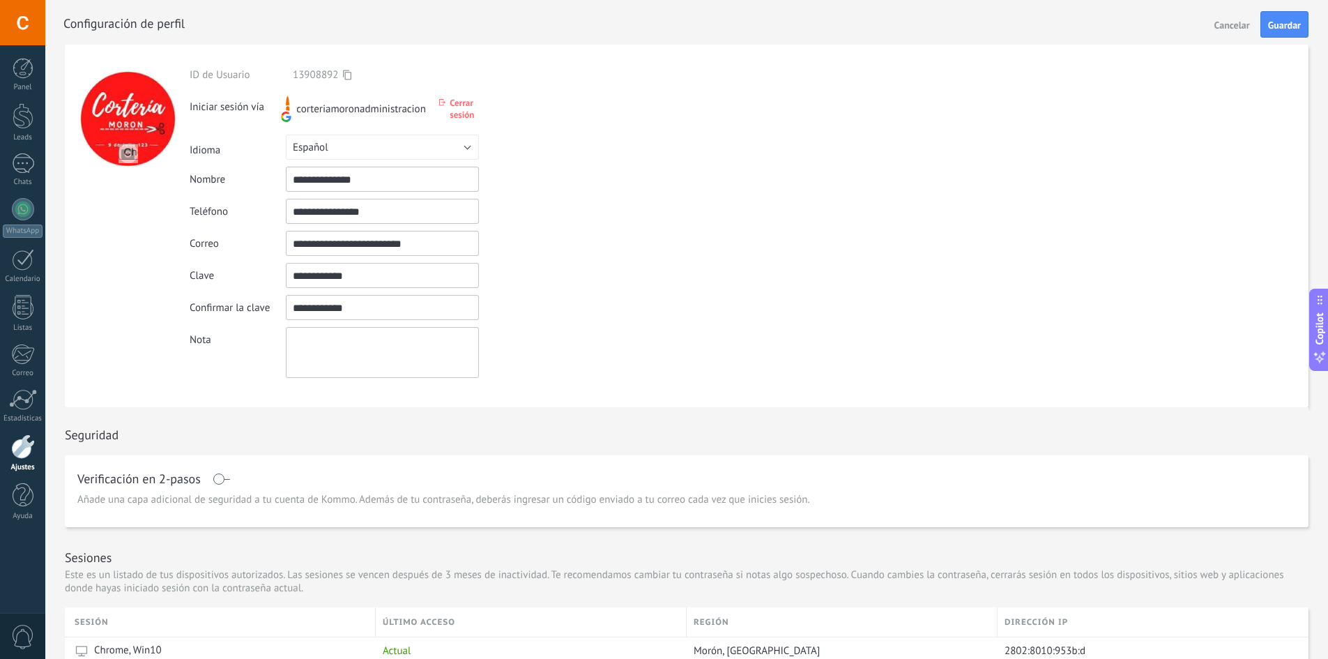
type input "**********"
click at [316, 339] on textarea at bounding box center [382, 352] width 193 height 51
type textarea "**********"
click at [241, 385] on div "**********" at bounding box center [695, 226] width 1011 height 362
click at [641, 363] on div "**********" at bounding box center [695, 352] width 1011 height 51
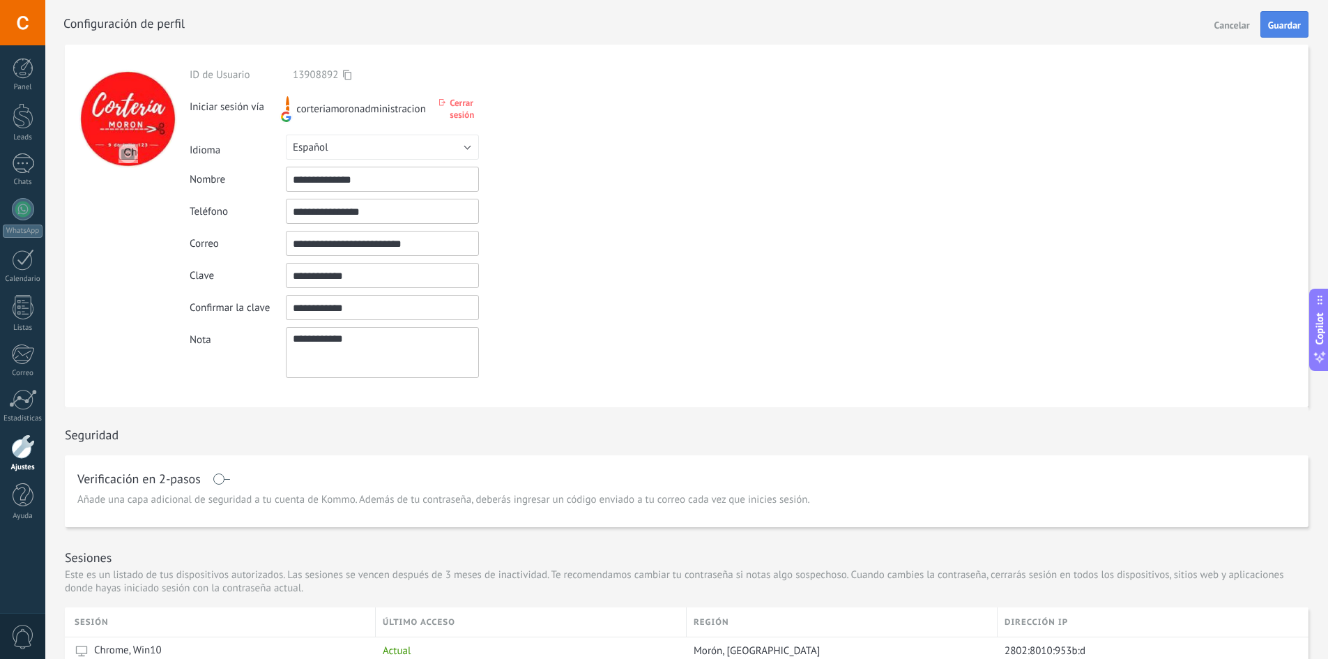
click at [1278, 28] on span "Guardar" at bounding box center [1284, 25] width 33 height 10
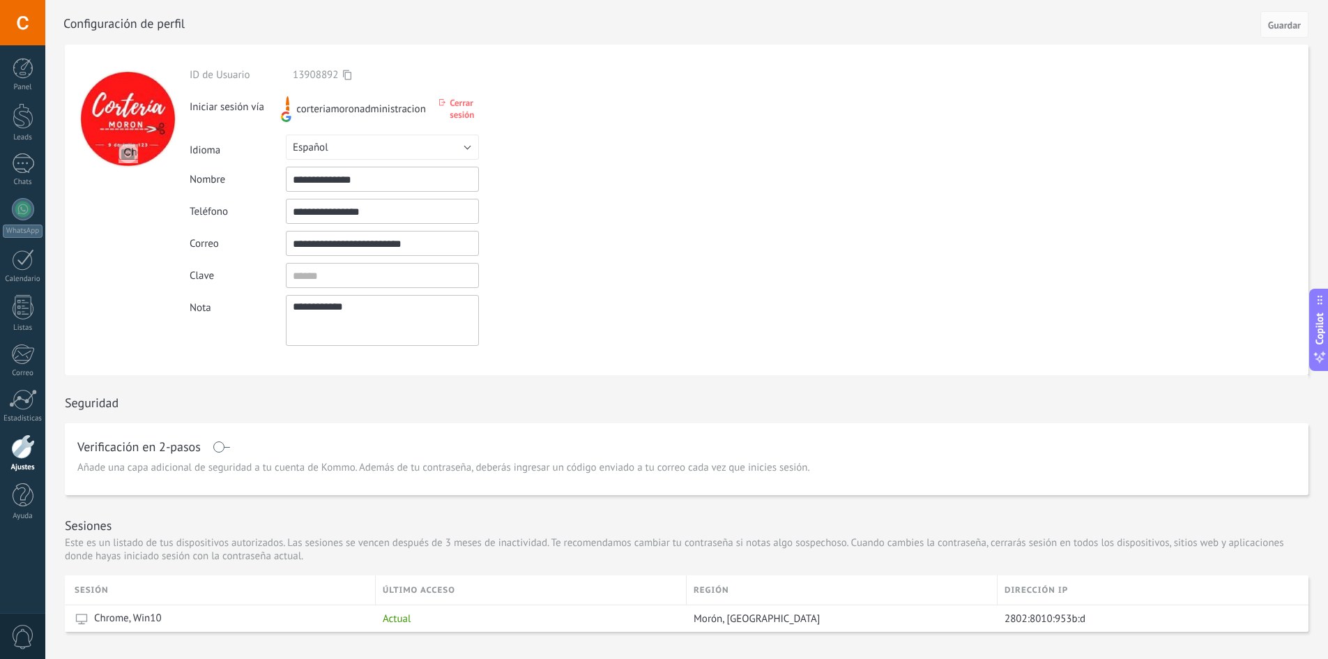
click at [23, 28] on div at bounding box center [22, 22] width 45 height 45
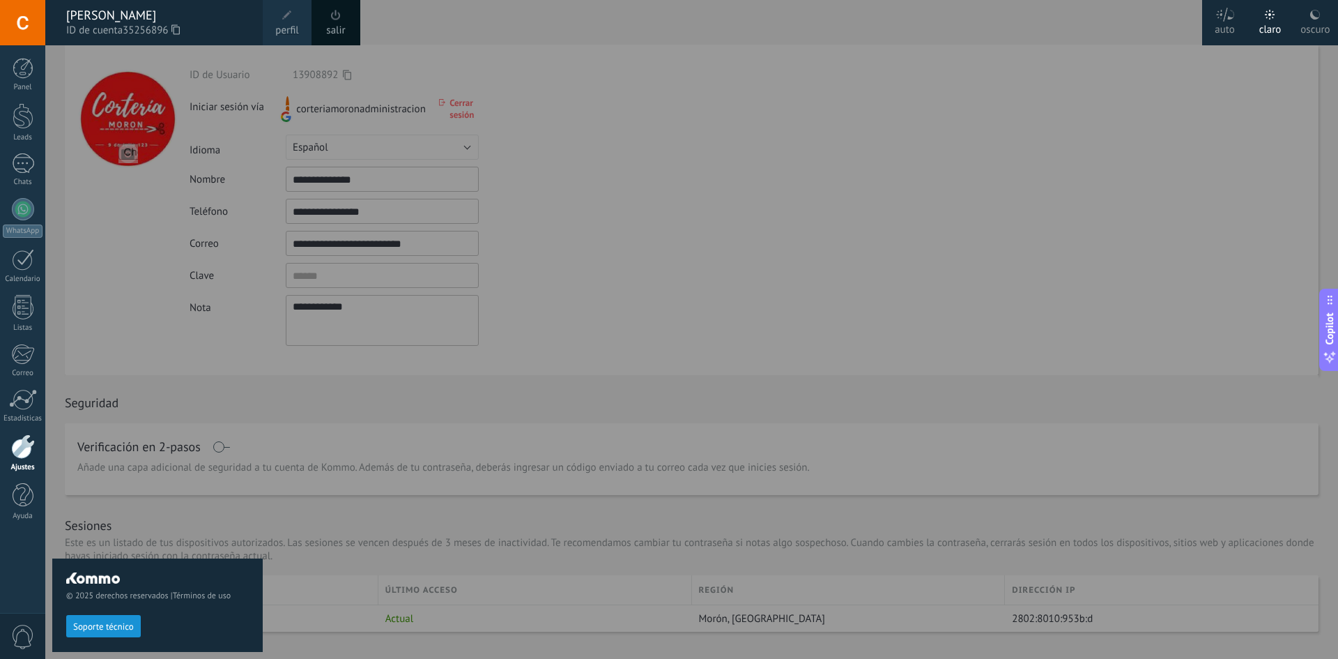
click at [286, 22] on span at bounding box center [286, 15] width 15 height 15
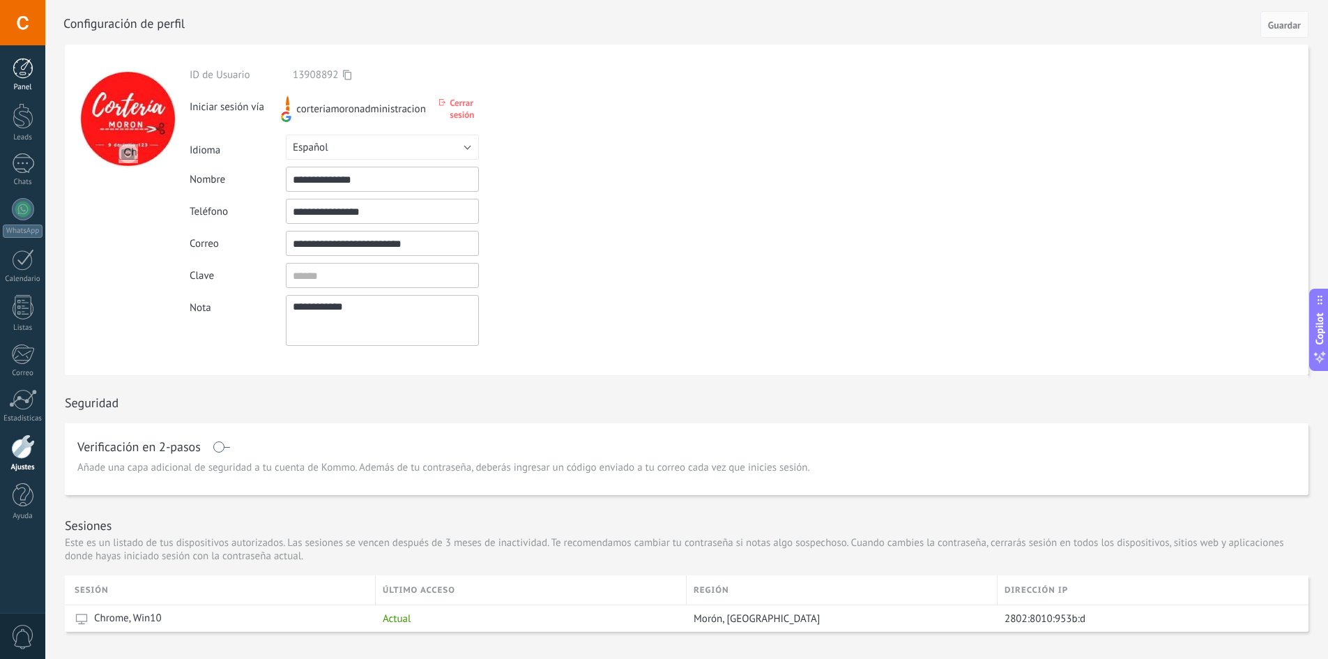
click at [32, 80] on link "Panel" at bounding box center [22, 75] width 45 height 34
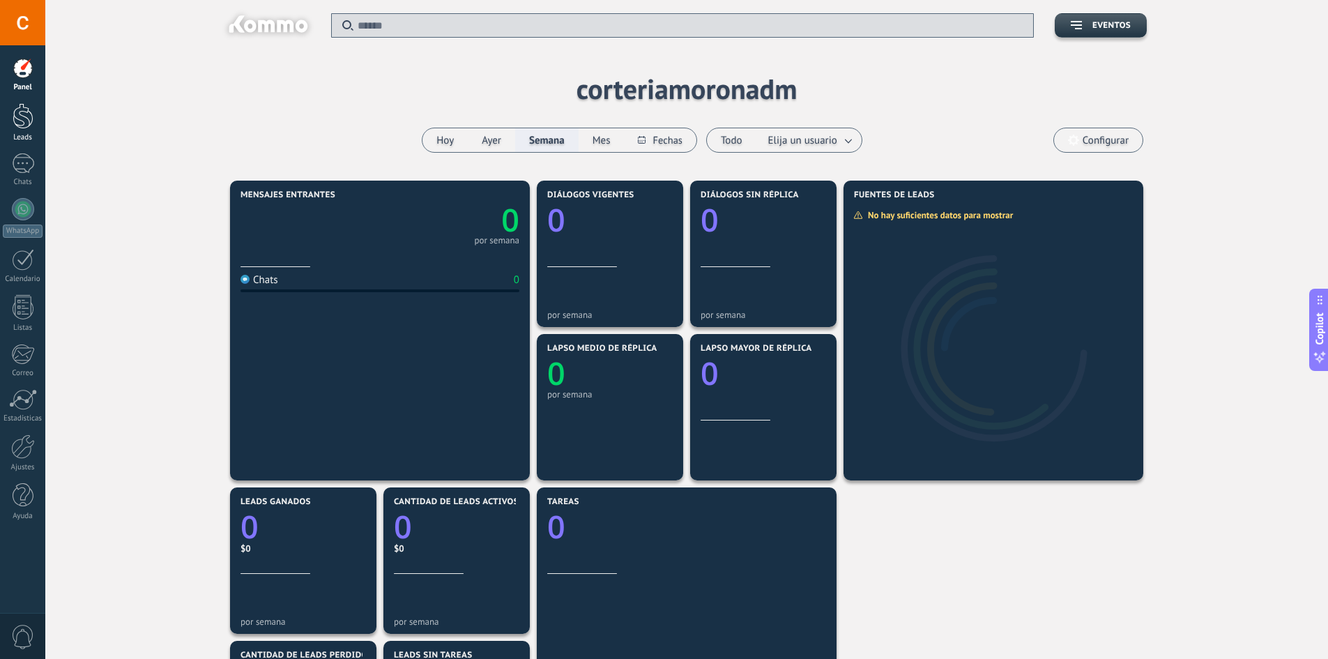
click at [29, 118] on div at bounding box center [23, 116] width 21 height 26
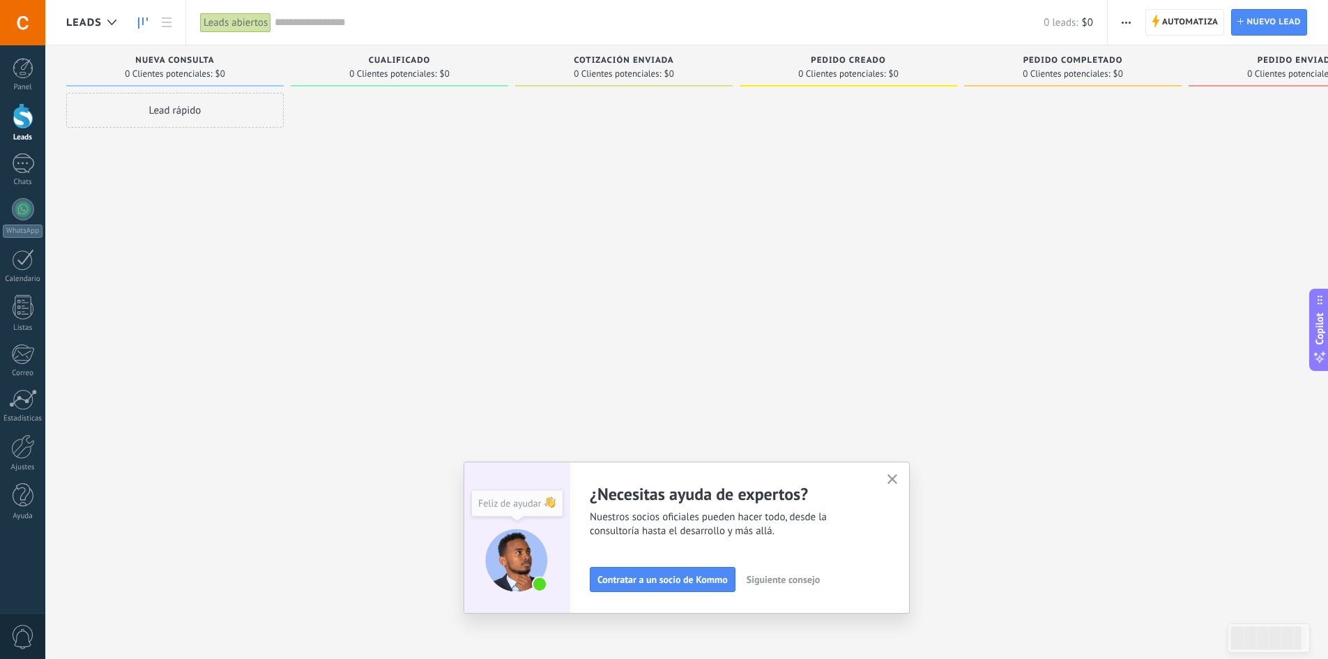
click at [898, 482] on icon "button" at bounding box center [892, 479] width 10 height 10
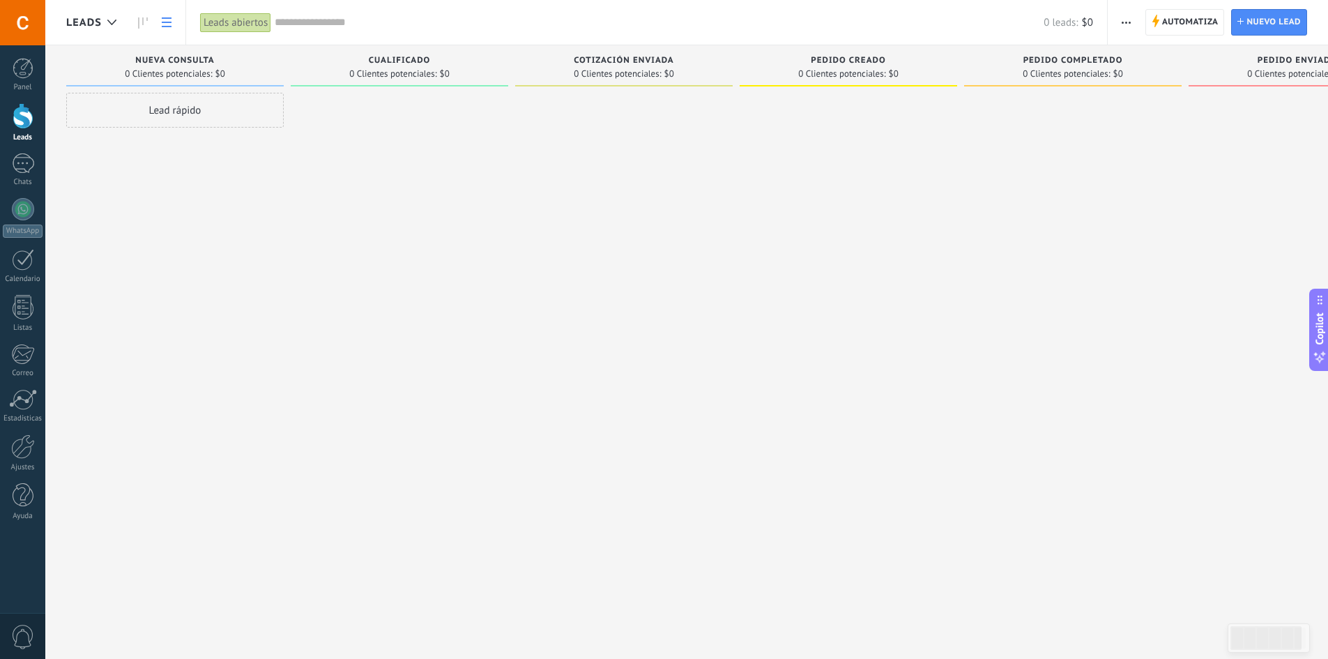
click at [178, 17] on link at bounding box center [167, 22] width 24 height 27
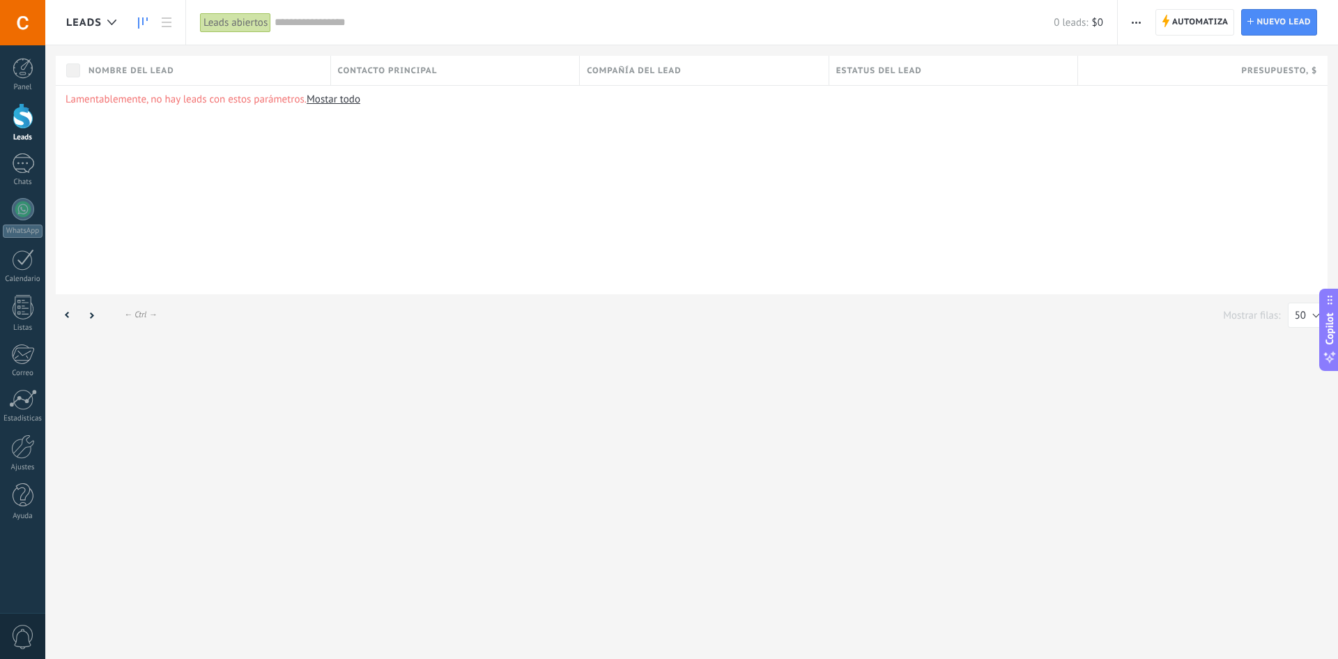
click at [137, 24] on link at bounding box center [143, 22] width 24 height 27
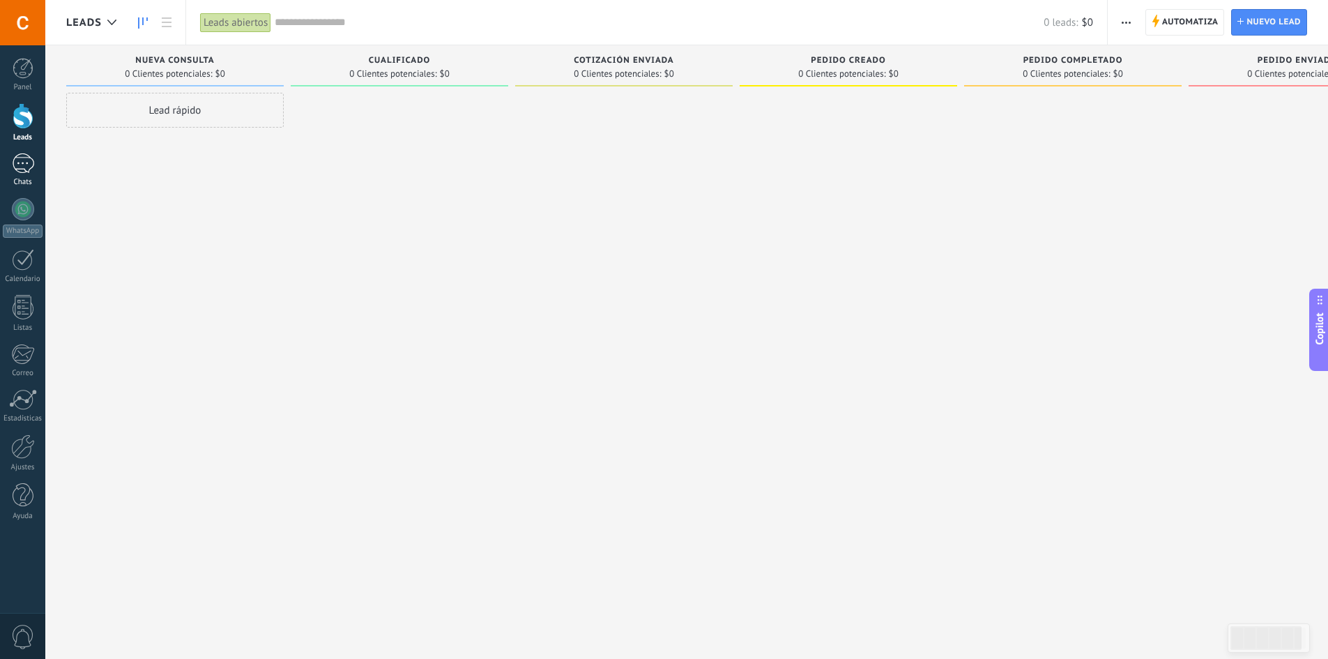
click at [19, 164] on div at bounding box center [23, 163] width 22 height 20
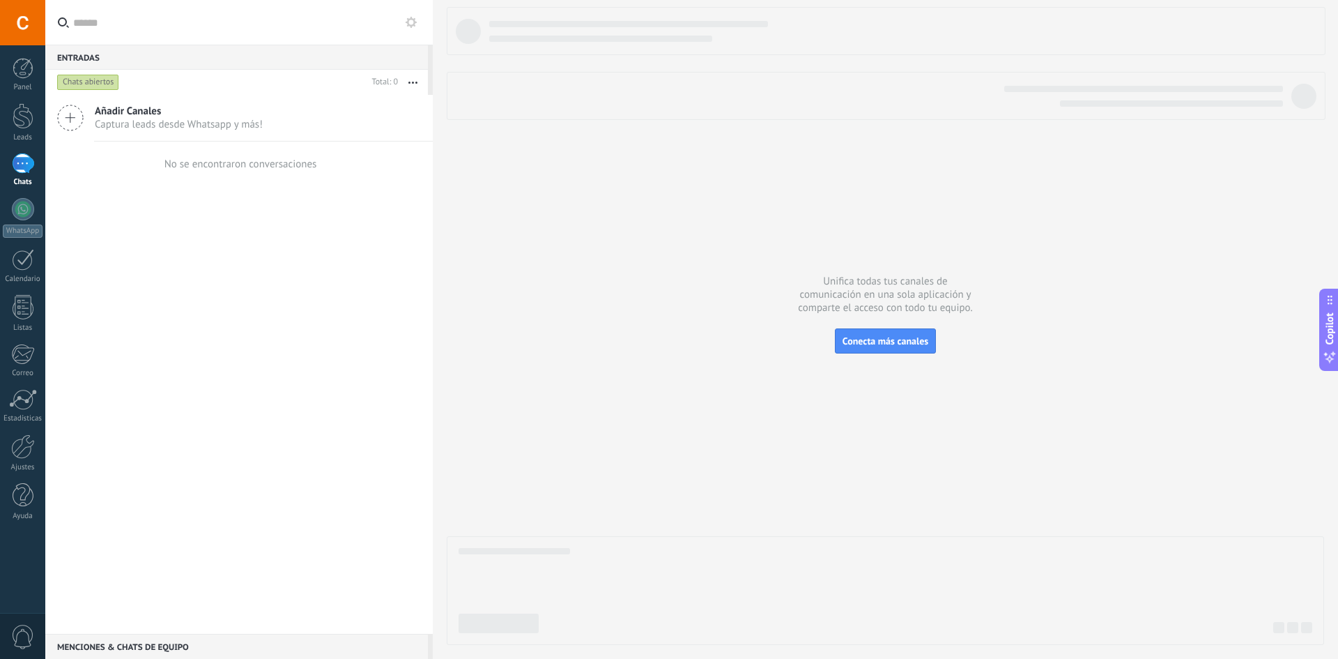
click at [204, 126] on span "Captura leads desde Whatsapp y más!" at bounding box center [179, 124] width 168 height 13
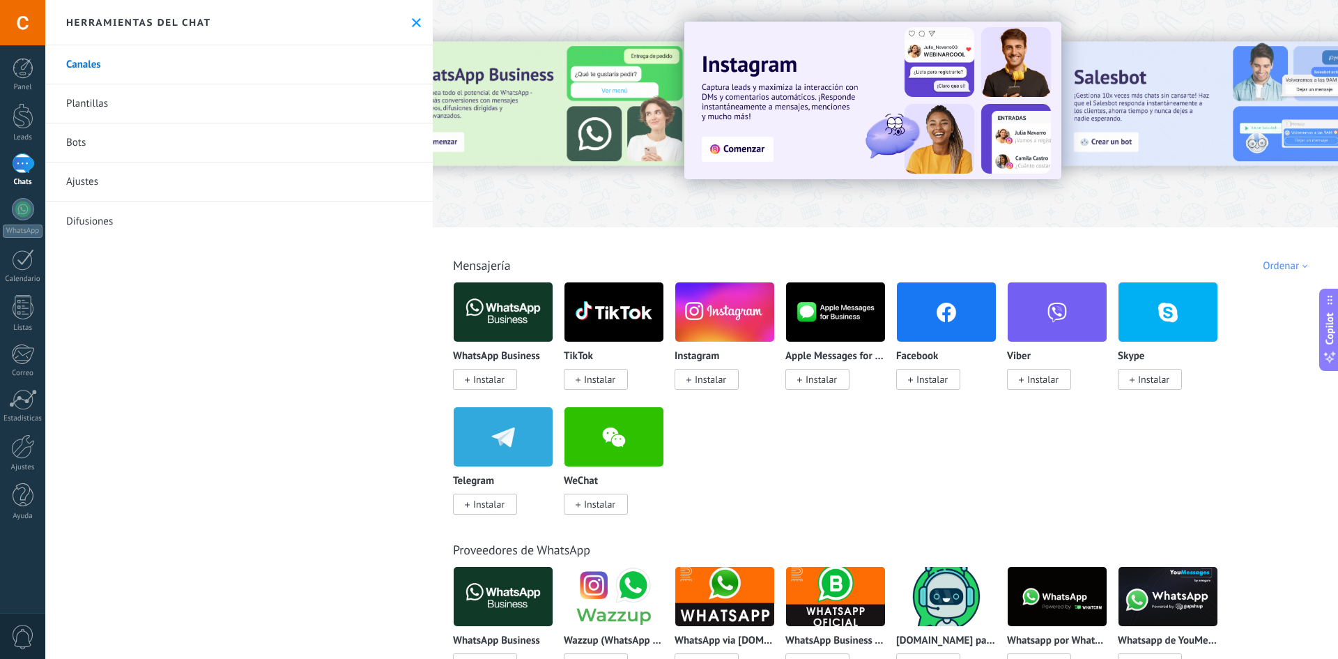
click at [485, 379] on span "Instalar" at bounding box center [488, 379] width 31 height 13
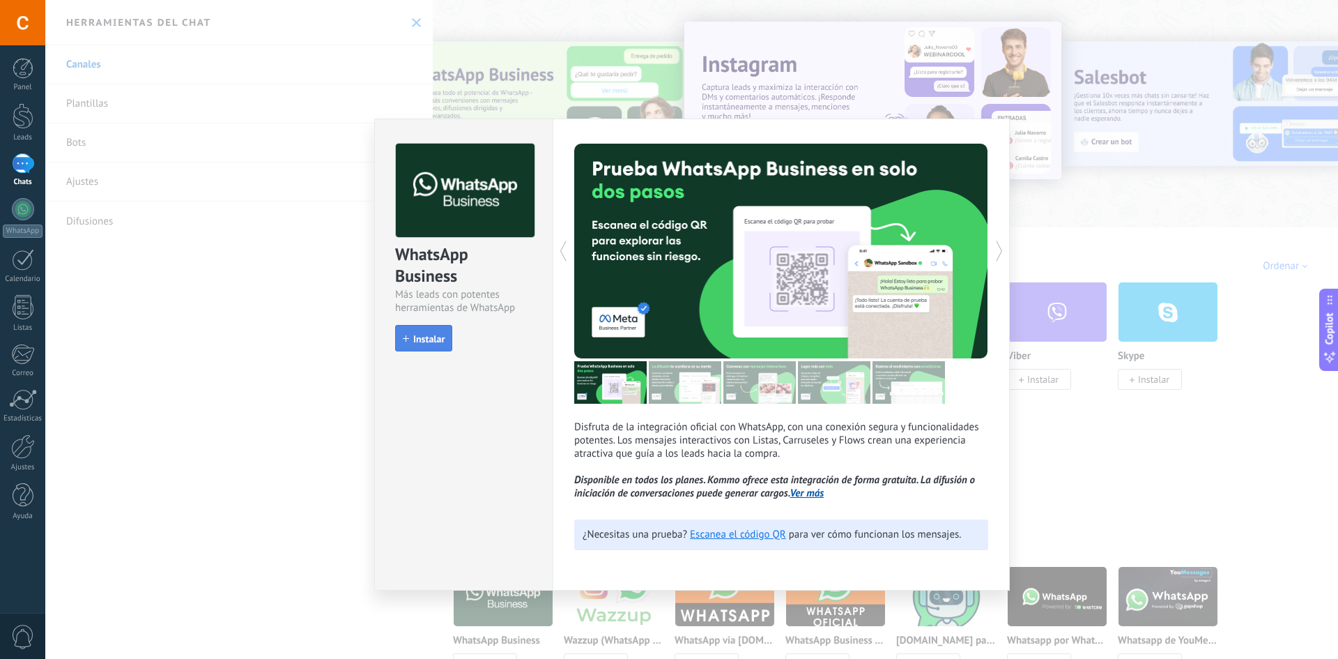
click at [438, 339] on span "Instalar" at bounding box center [428, 339] width 31 height 10
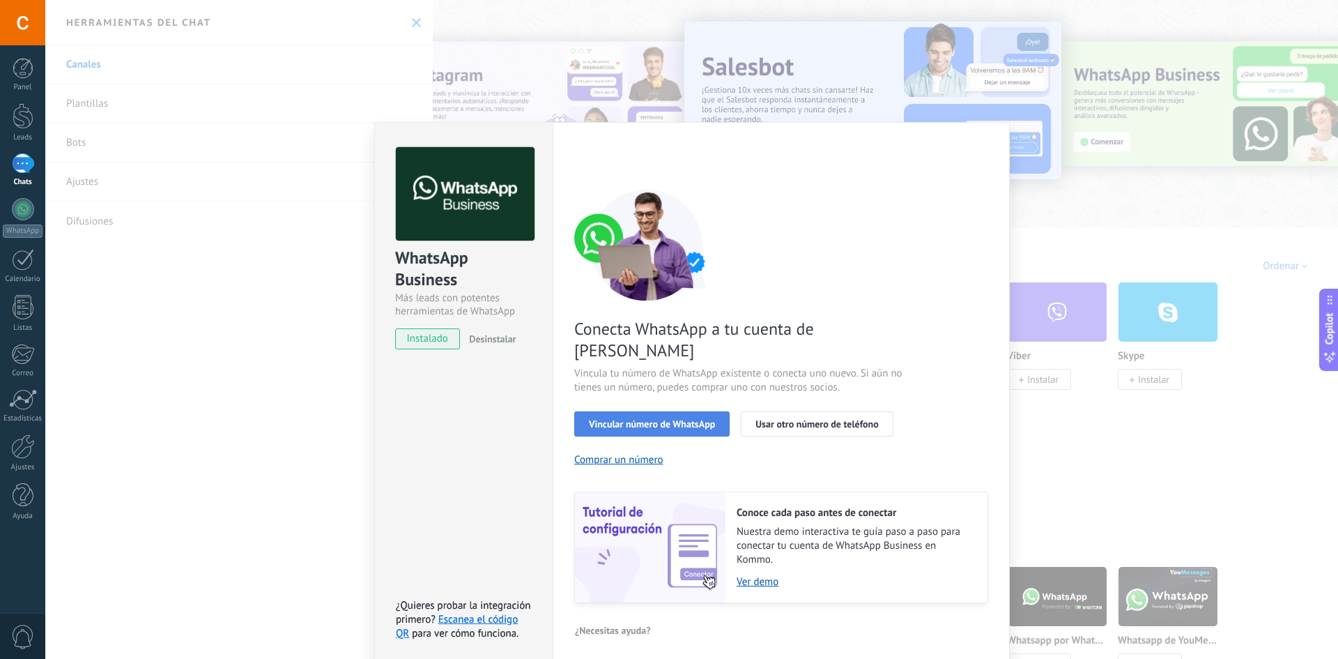
click at [698, 419] on span "Vincular número de WhatsApp" at bounding box center [652, 424] width 126 height 10
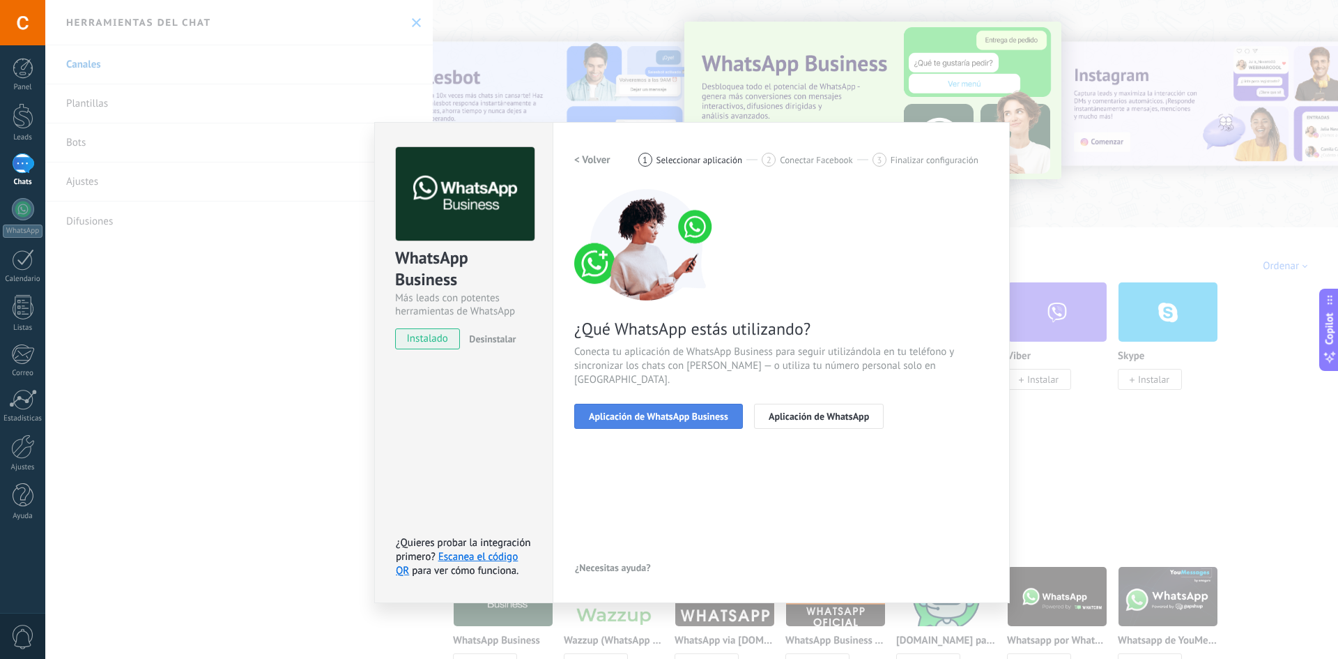
click at [699, 411] on span "Aplicación de WhatsApp Business" at bounding box center [658, 416] width 139 height 10
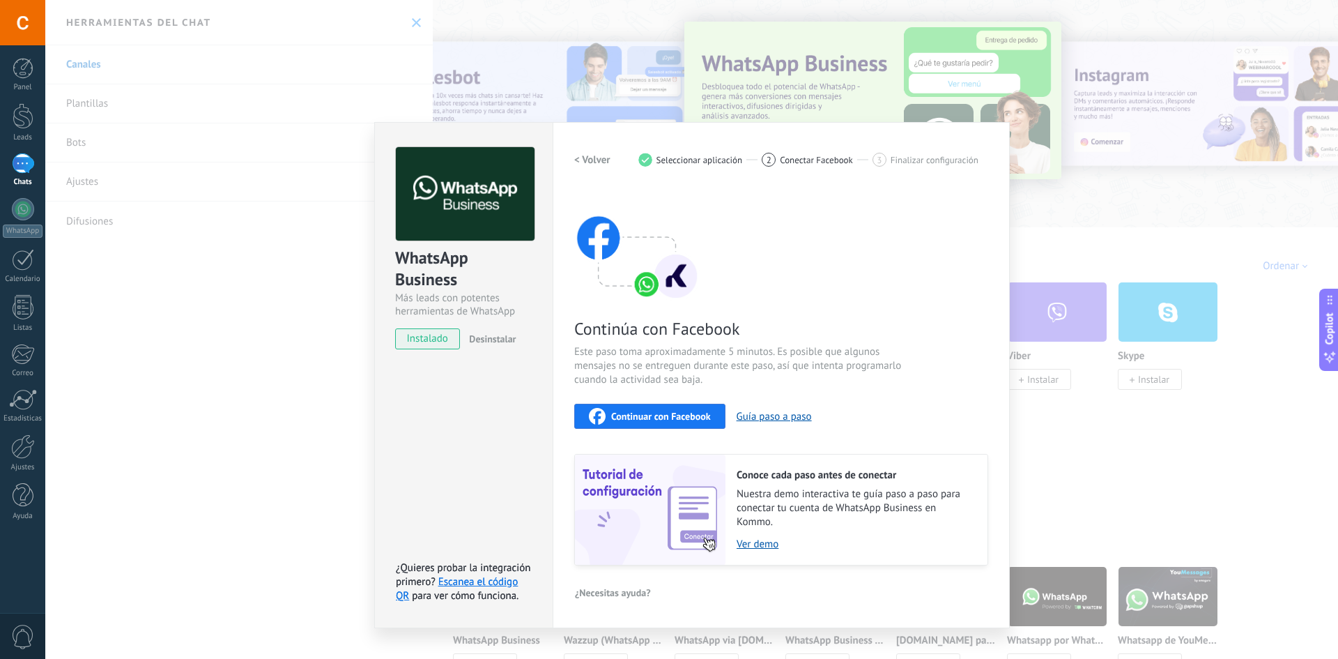
click at [661, 417] on span "Continuar con Facebook" at bounding box center [661, 416] width 100 height 10
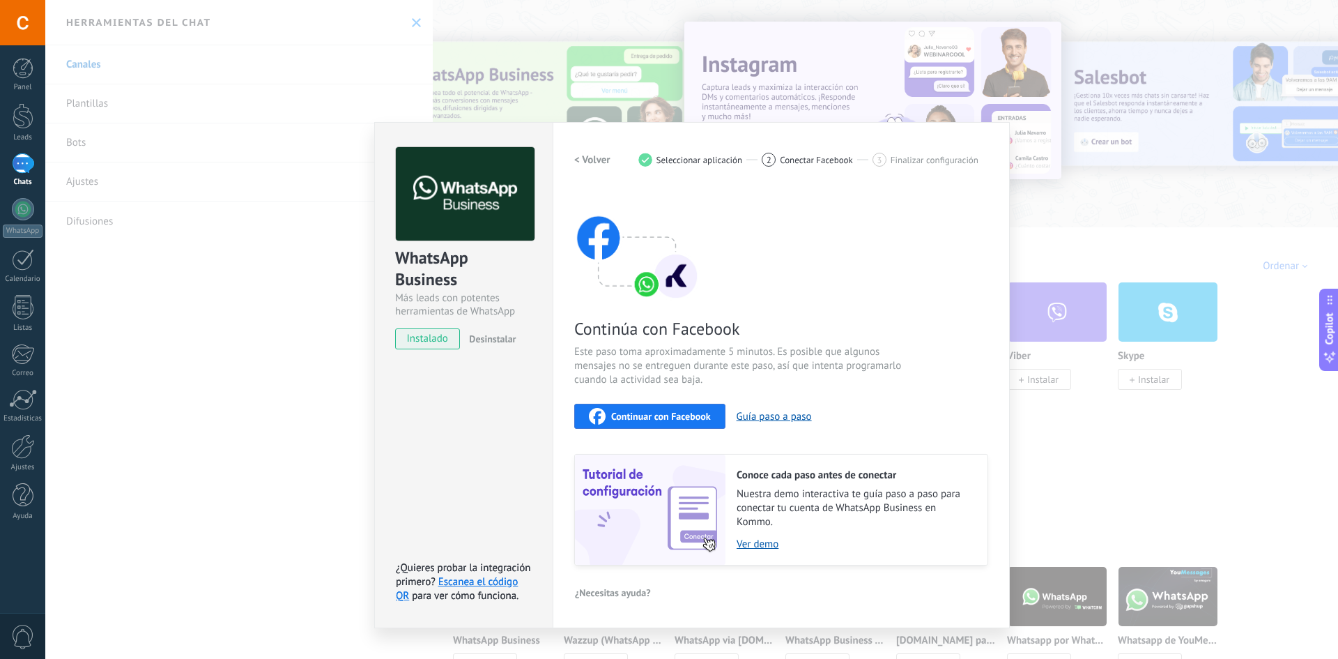
click at [1082, 205] on div "WhatsApp Business Más leads con potentes herramientas de WhatsApp instalado Des…" at bounding box center [691, 329] width 1293 height 659
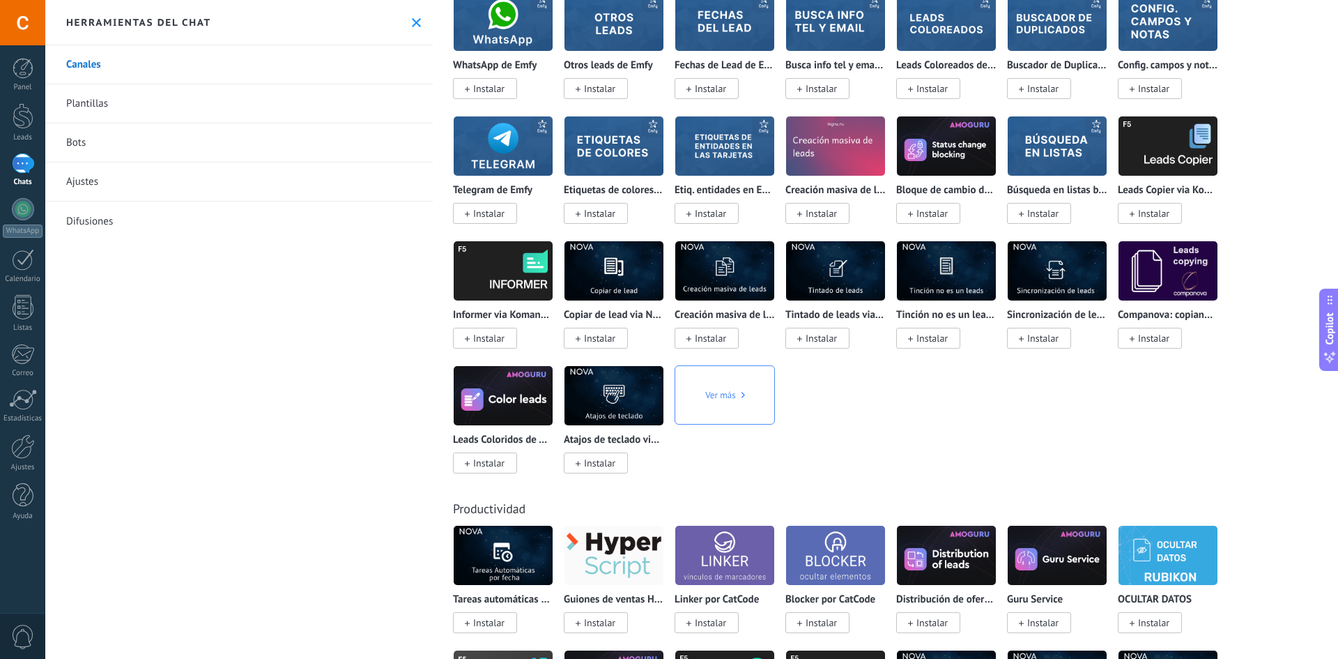
scroll to position [4530, 0]
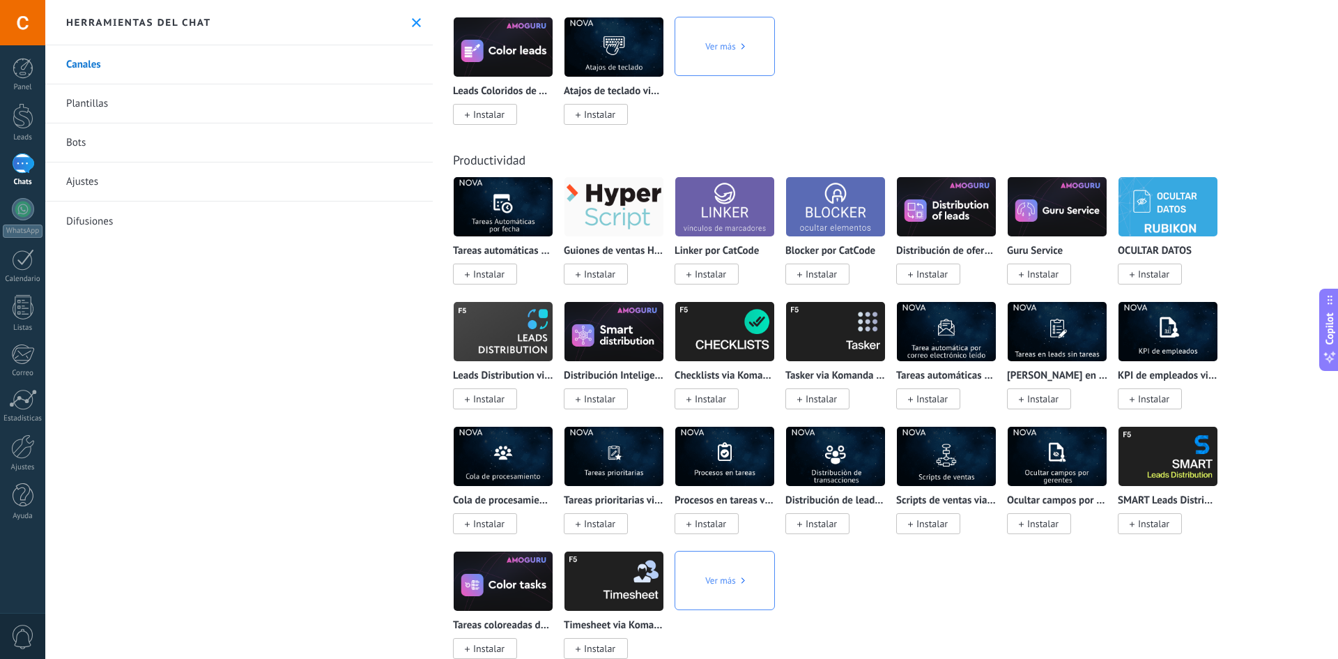
click at [23, 24] on div at bounding box center [22, 22] width 45 height 45
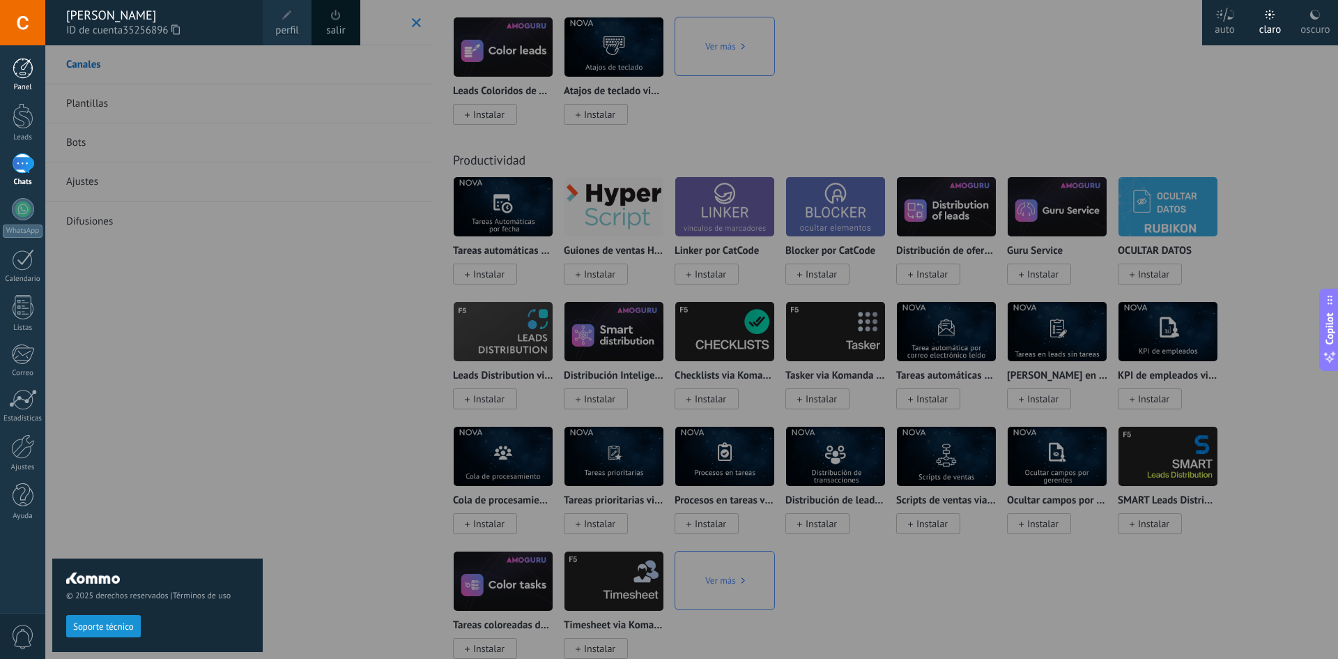
click at [8, 77] on link "Panel" at bounding box center [22, 75] width 45 height 34
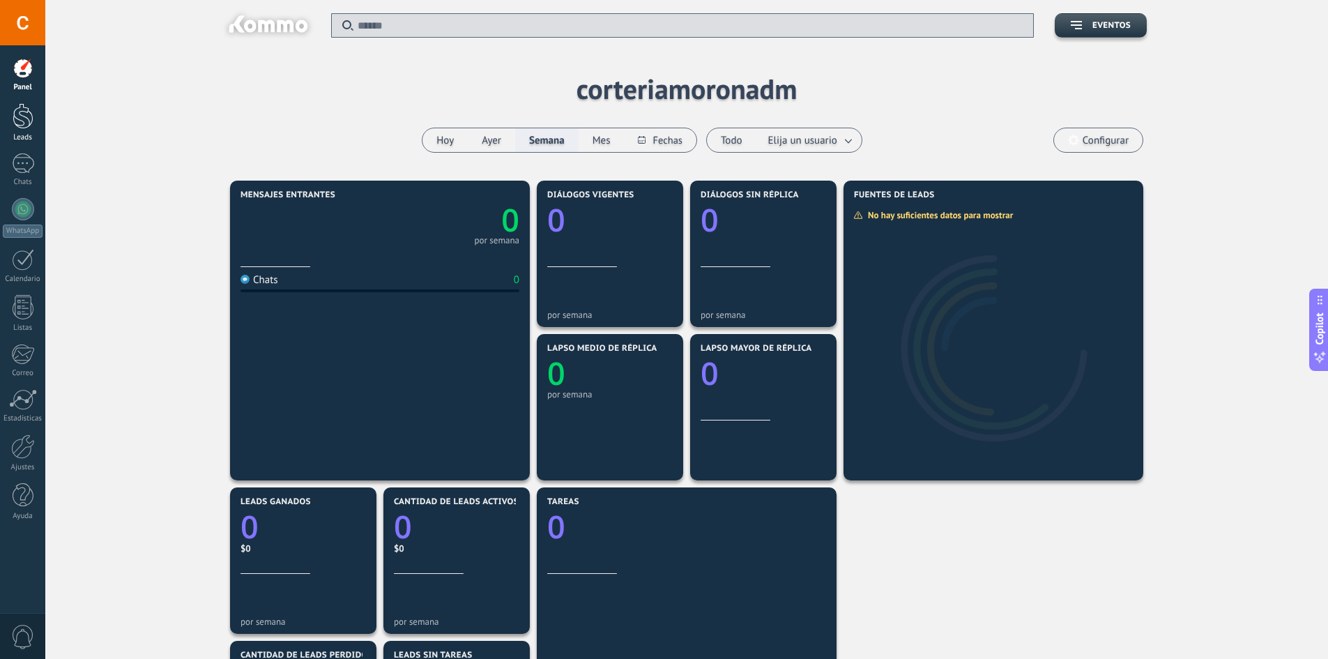
click at [15, 111] on div at bounding box center [23, 116] width 21 height 26
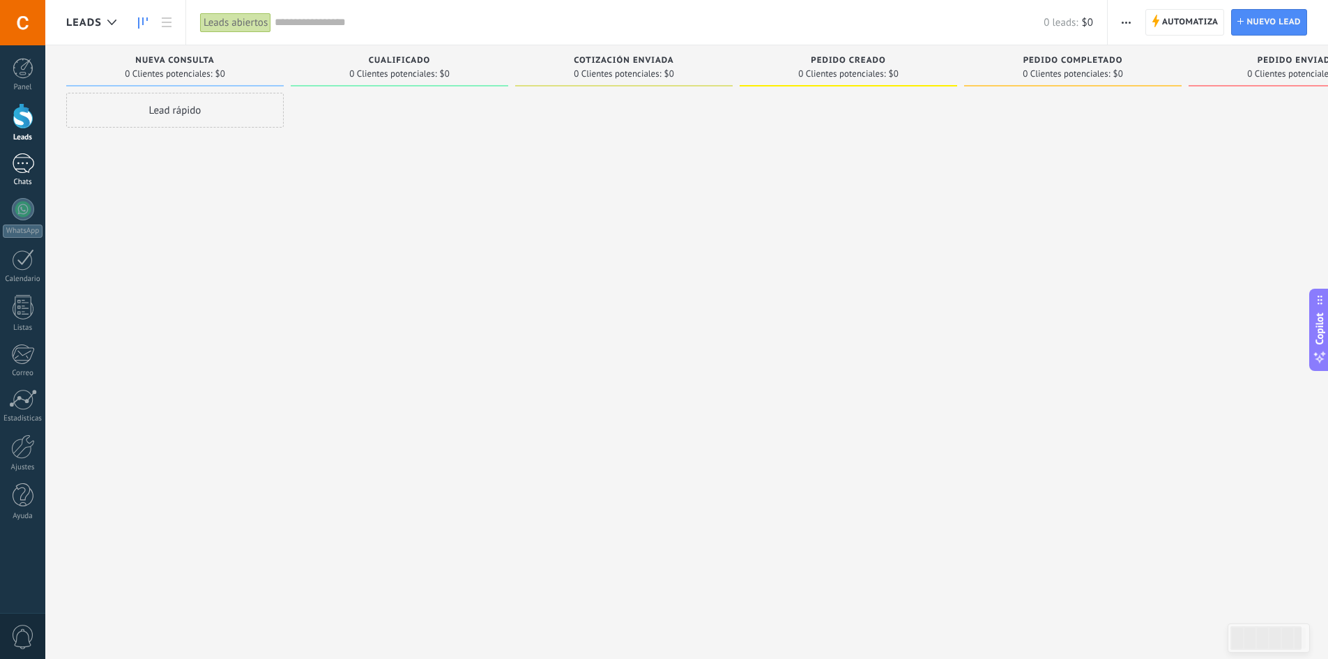
click at [20, 169] on div at bounding box center [23, 163] width 22 height 20
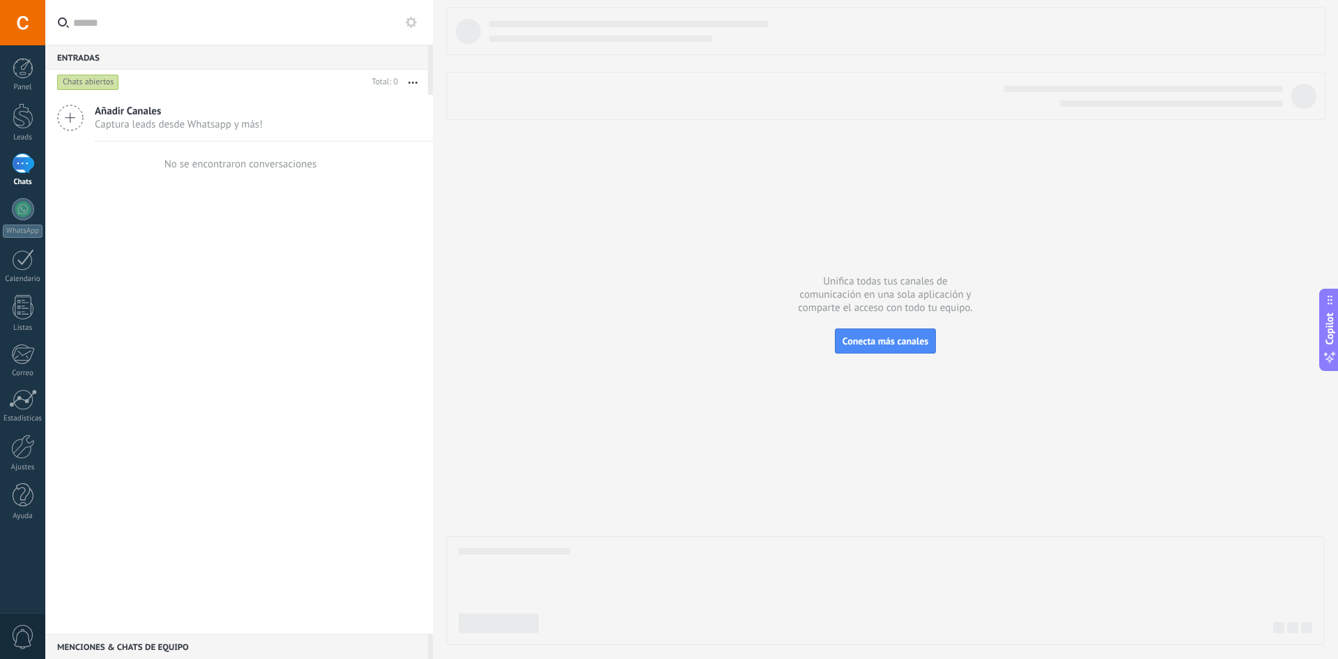
click at [133, 116] on span "Añadir Canales" at bounding box center [179, 111] width 168 height 13
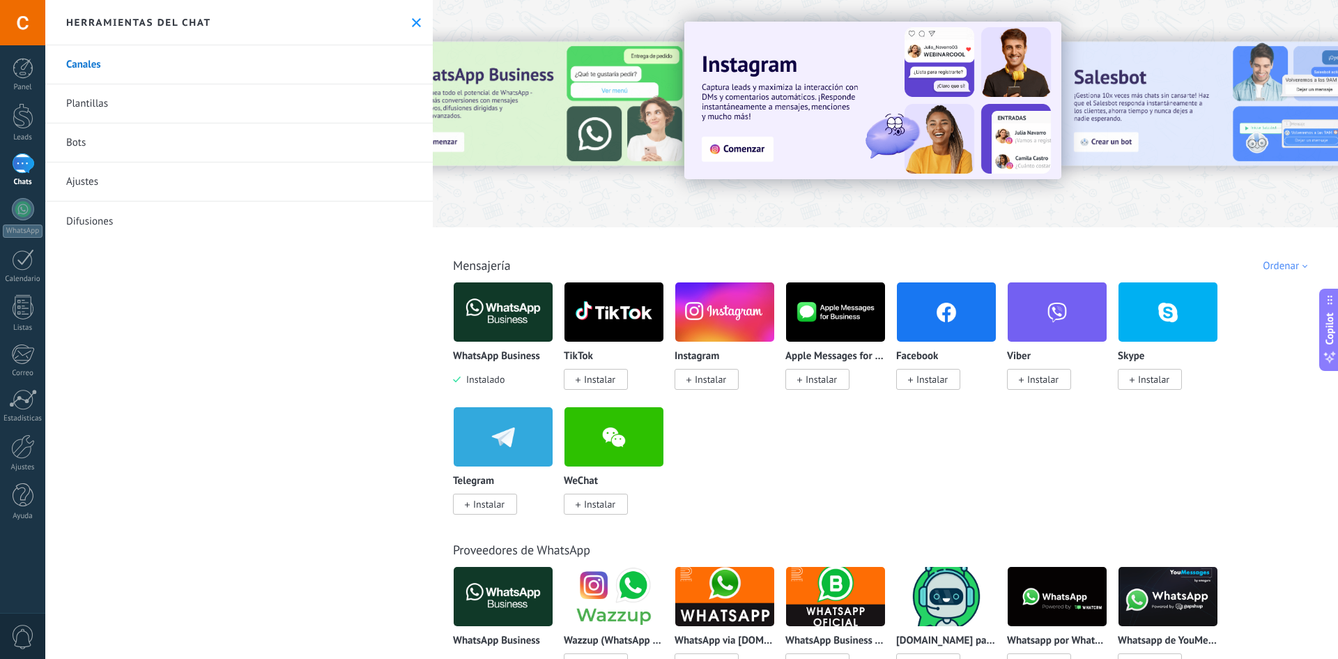
click at [84, 171] on link "Ajustes" at bounding box center [239, 181] width 388 height 39
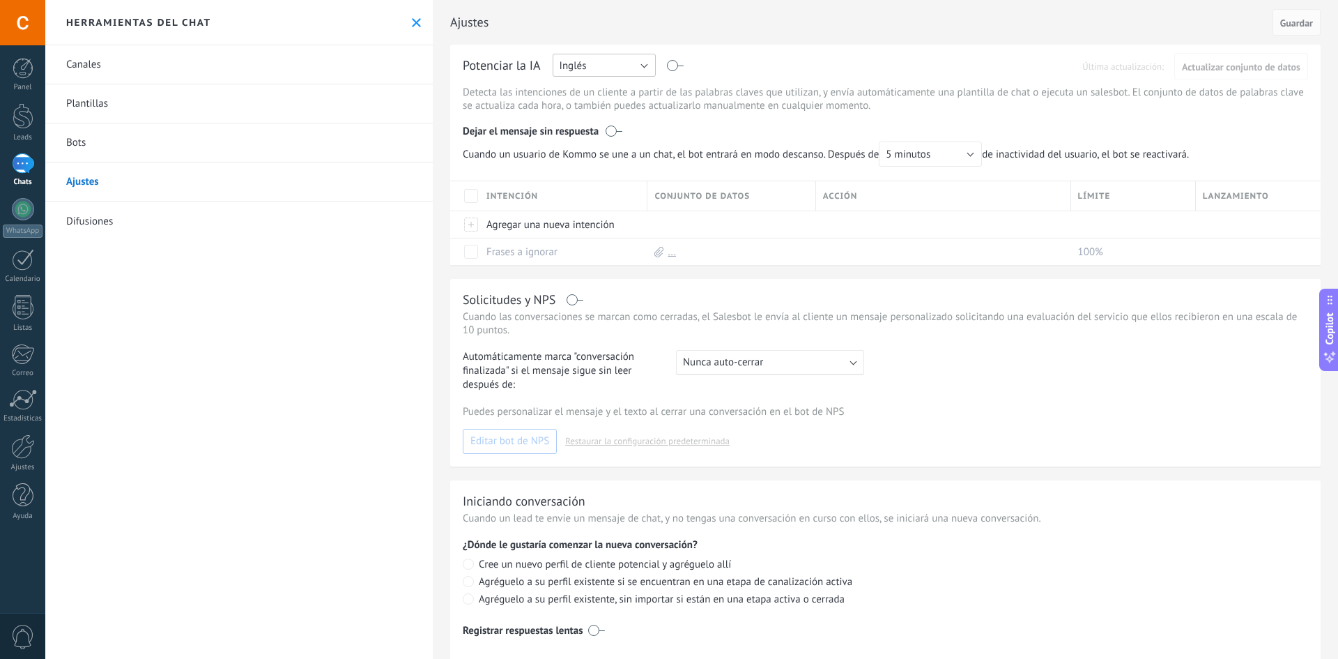
click at [627, 63] on button "Inglés" at bounding box center [604, 65] width 103 height 23
click at [613, 116] on span "Español" at bounding box center [597, 113] width 107 height 13
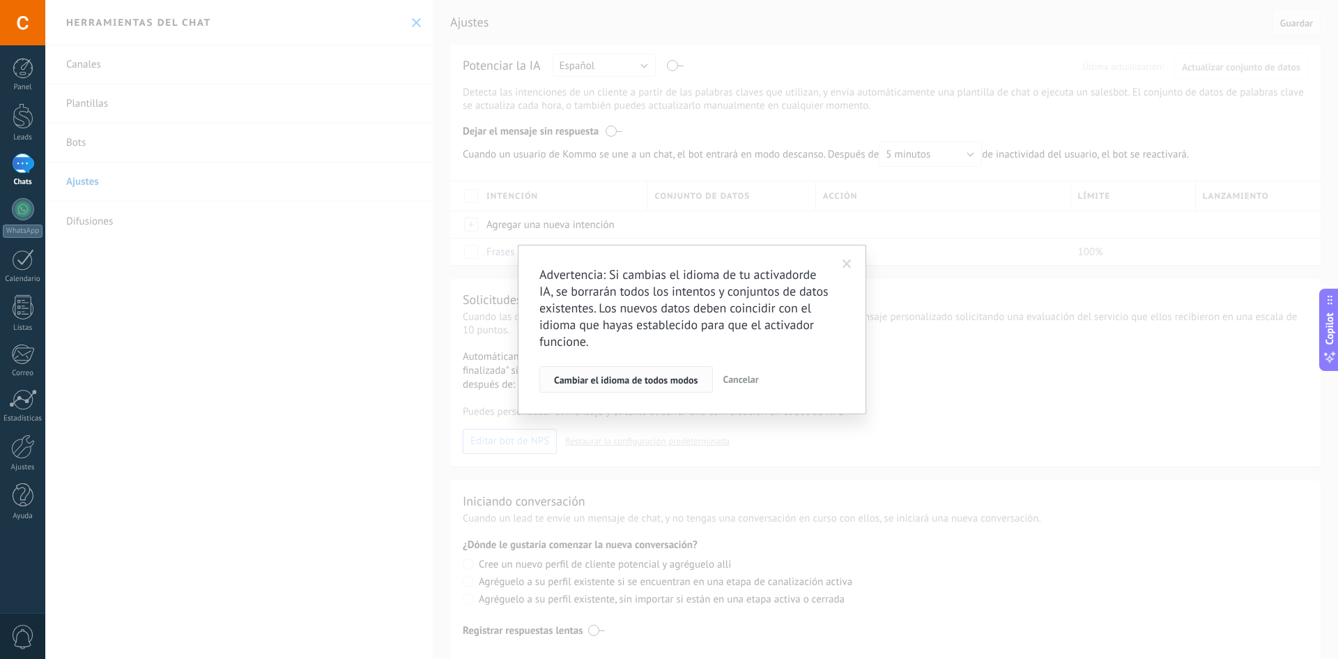
click at [666, 380] on span "Cambiar el idioma de todos modos" at bounding box center [626, 380] width 144 height 10
